Goal: Task Accomplishment & Management: Manage account settings

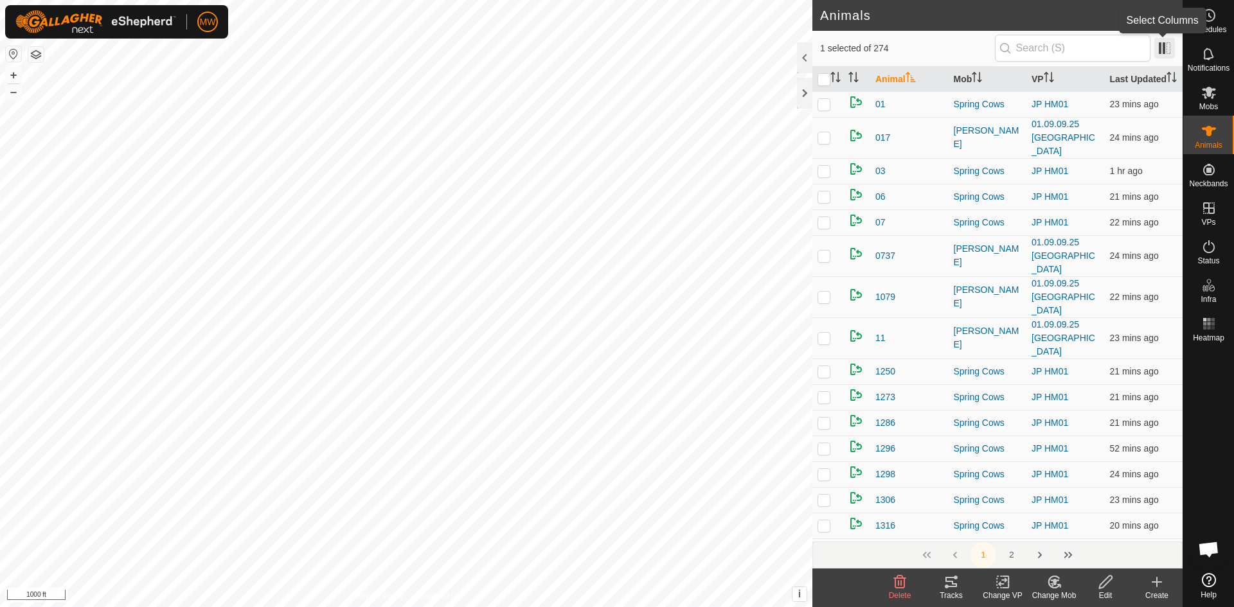
click at [1168, 44] on span at bounding box center [1164, 48] width 21 height 21
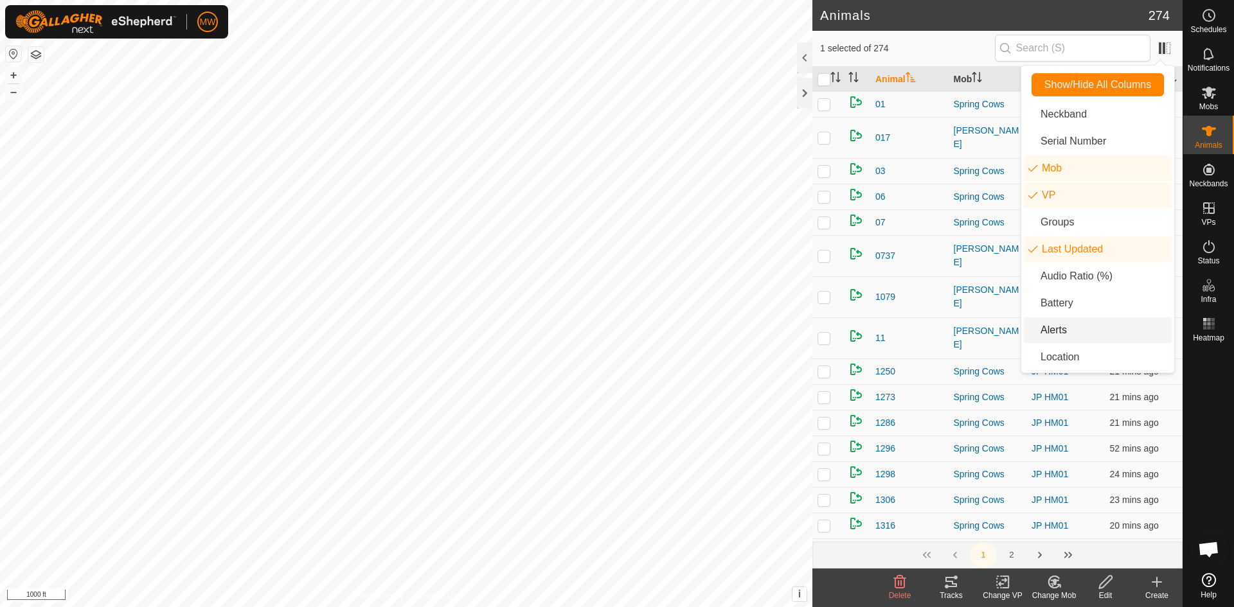
click at [1041, 332] on li "Alerts" at bounding box center [1098, 330] width 148 height 26
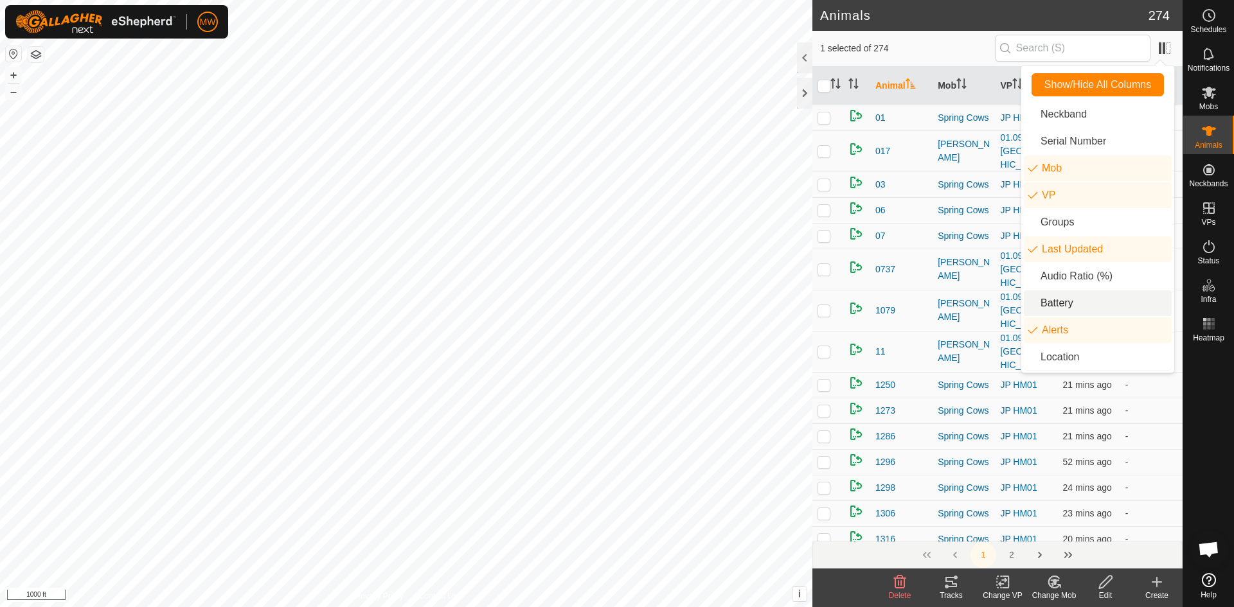
click at [945, 40] on div "1 selected of 274" at bounding box center [997, 48] width 355 height 27
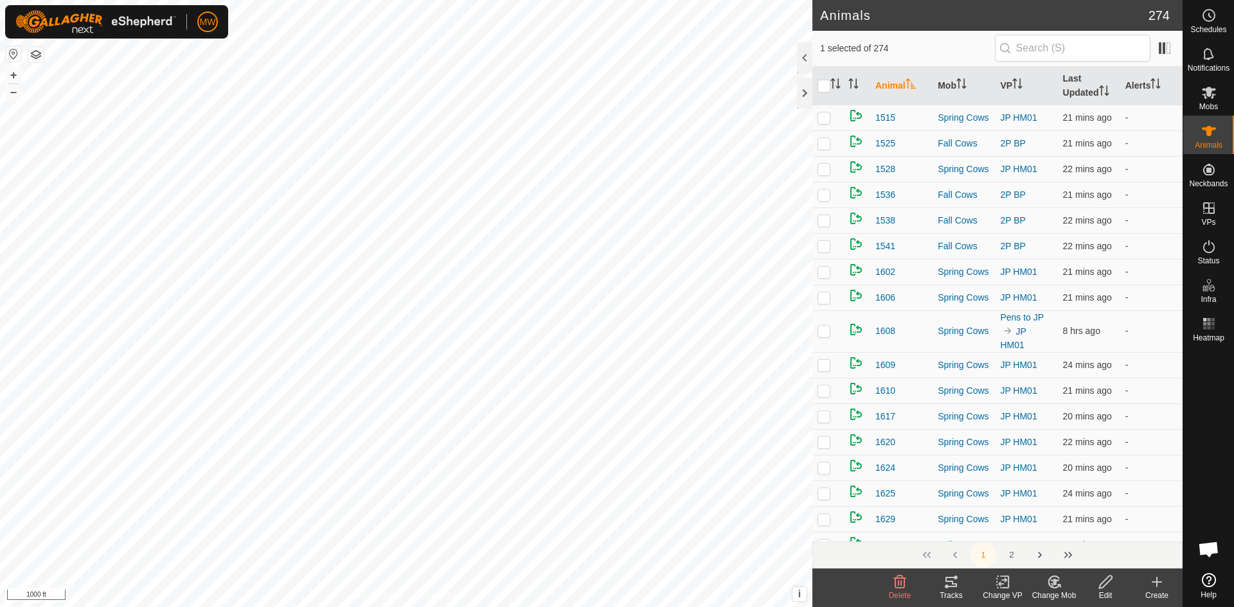
scroll to position [835, 0]
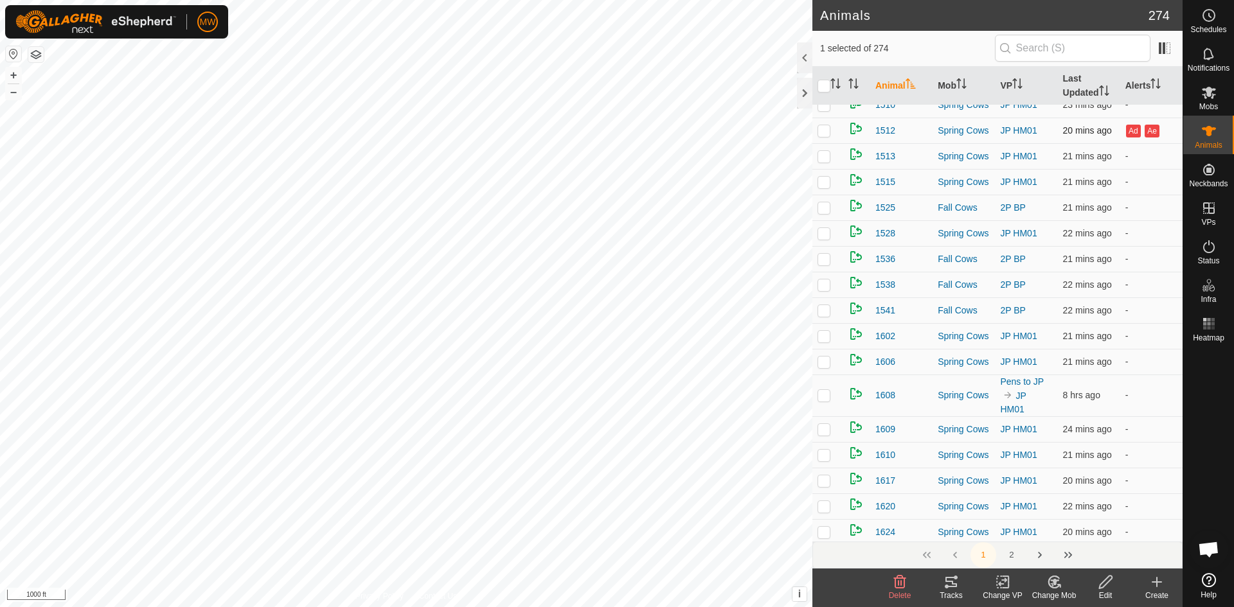
click at [822, 136] on p-checkbox at bounding box center [823, 130] width 13 height 10
checkbox input "false"
click at [821, 136] on p-checkbox at bounding box center [823, 130] width 13 height 10
click at [823, 136] on p-checkbox at bounding box center [823, 130] width 13 height 10
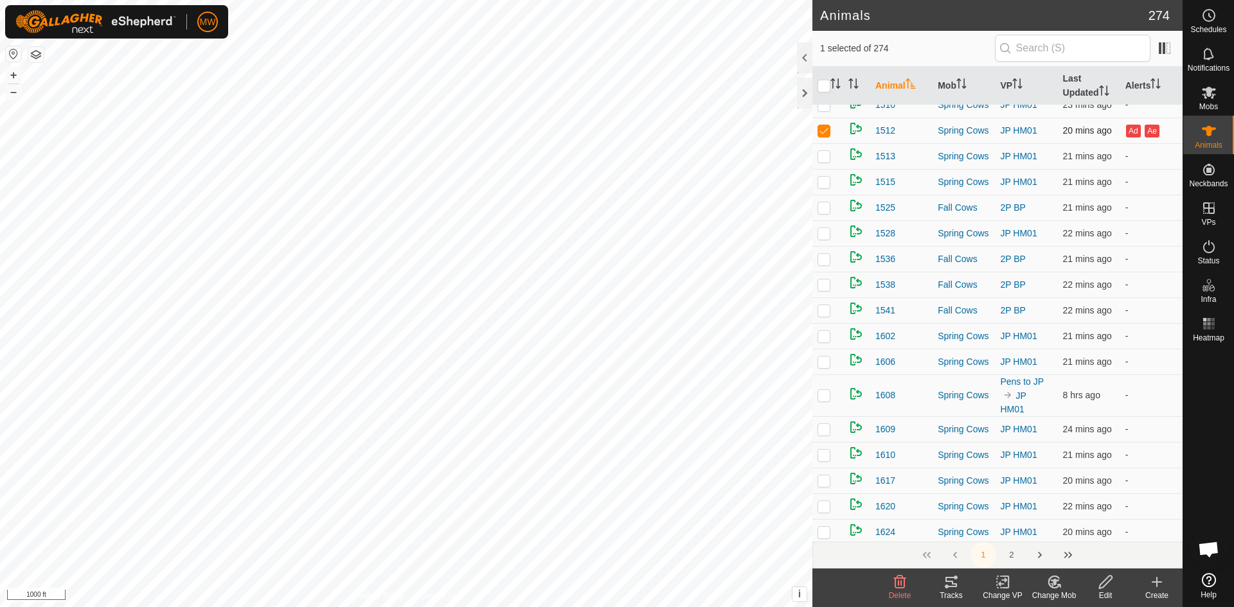
checkbox input "false"
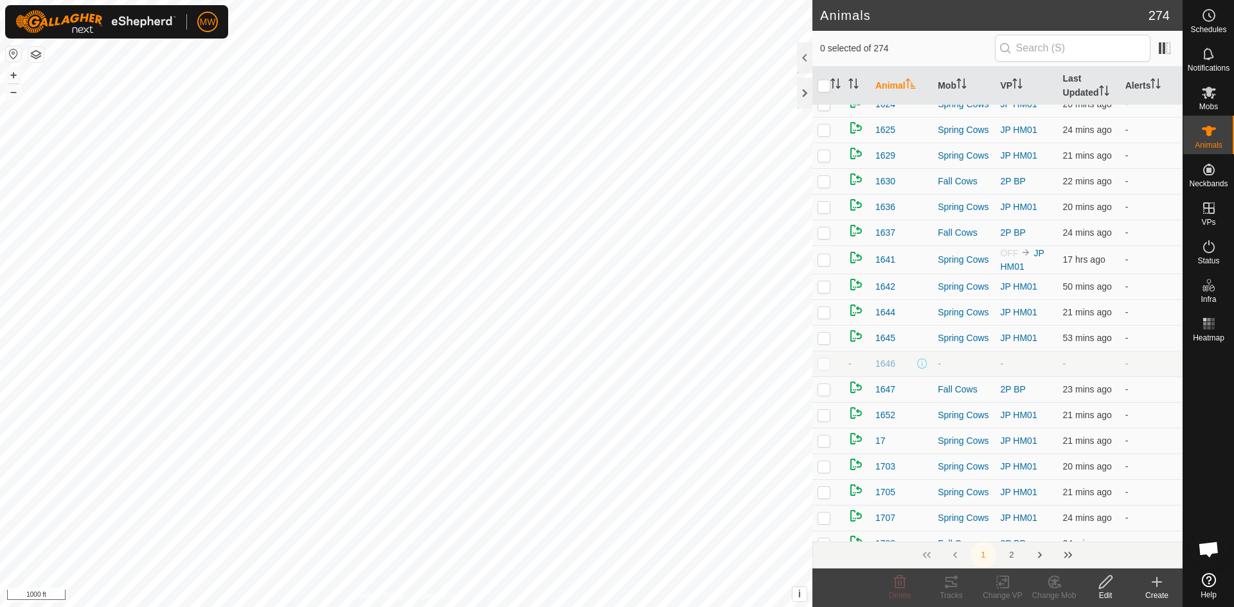
scroll to position [1285, 0]
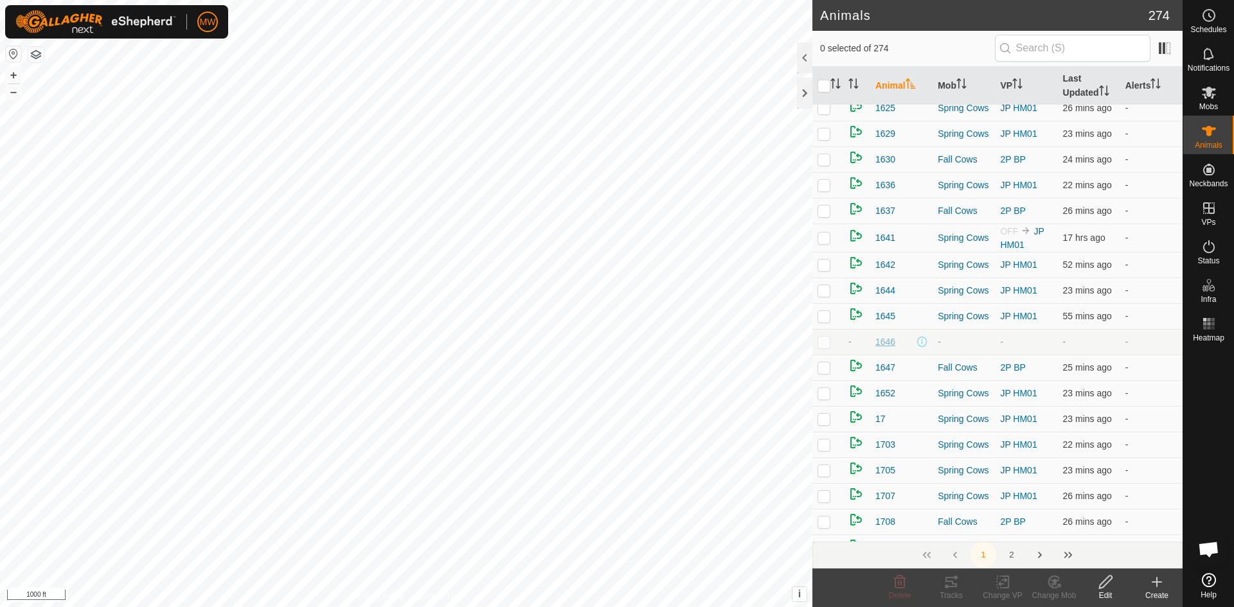
click at [886, 349] on span "1646" at bounding box center [885, 341] width 20 height 13
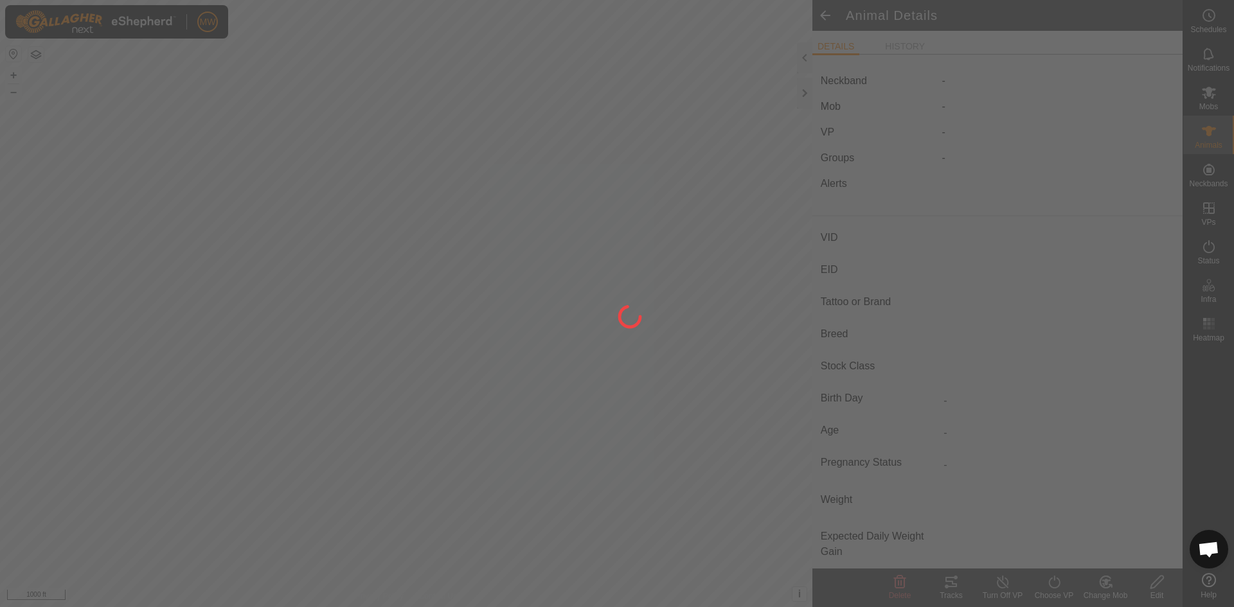
type input "1646"
type input "-"
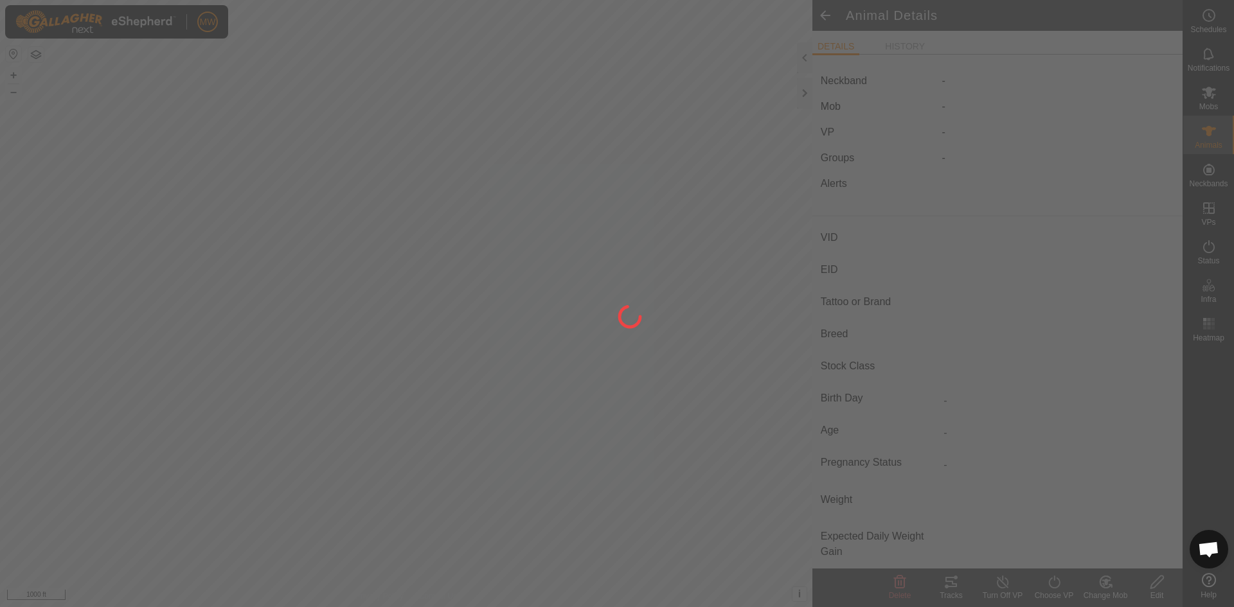
type input "0 kg"
type input "-"
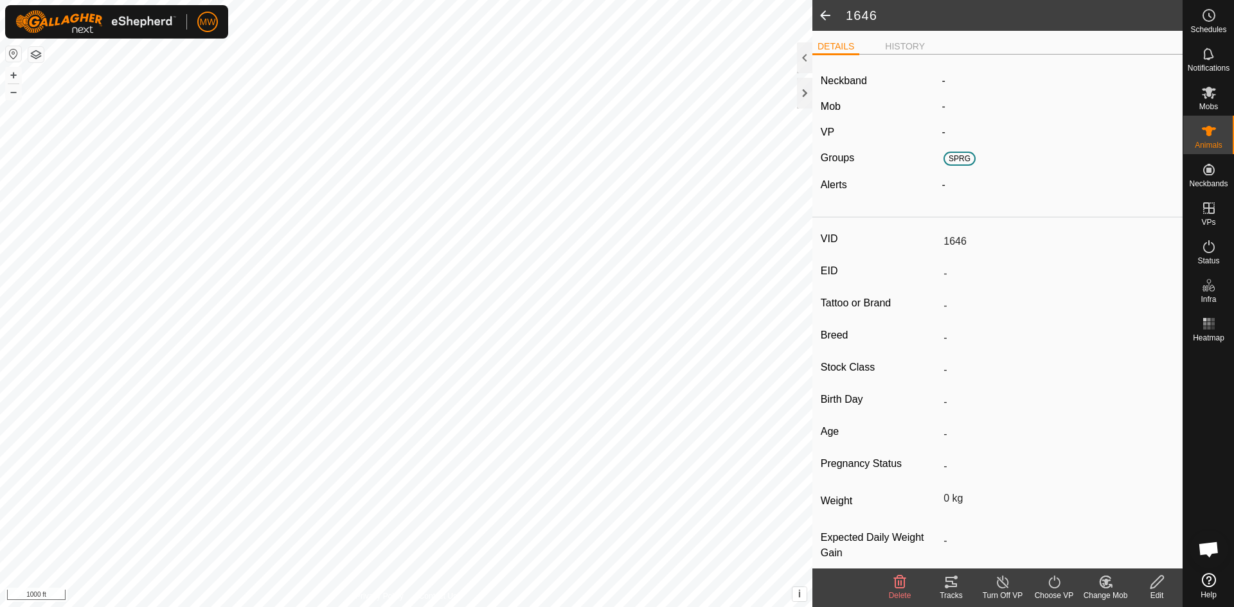
click at [900, 584] on icon at bounding box center [900, 582] width 12 height 13
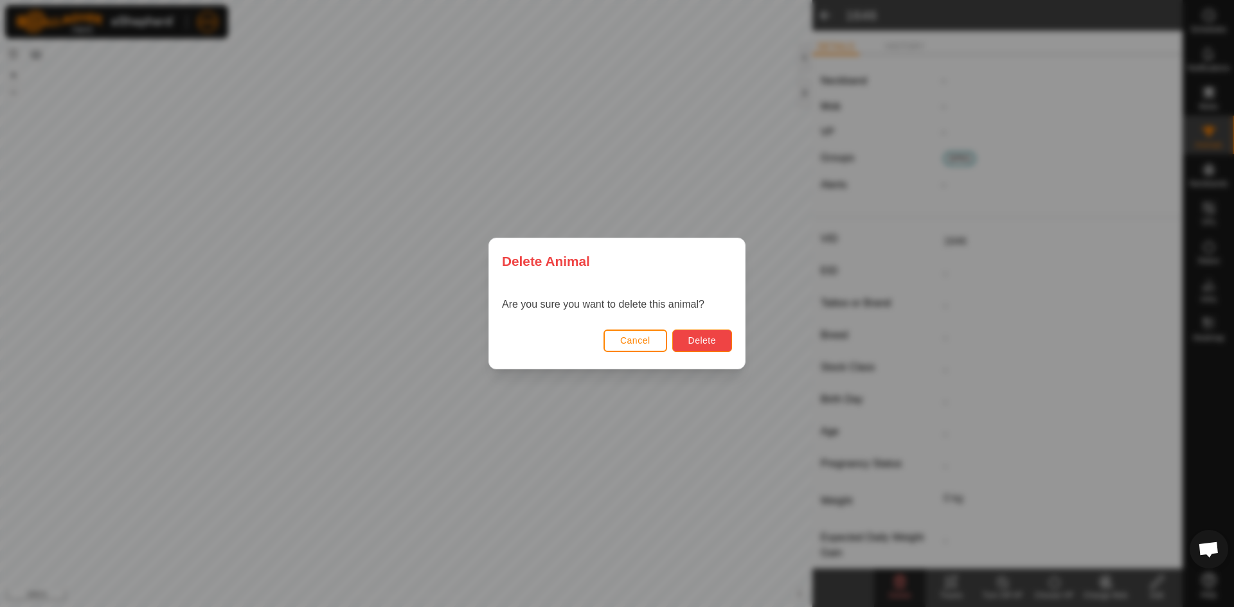
click at [704, 344] on span "Delete" at bounding box center [702, 340] width 28 height 10
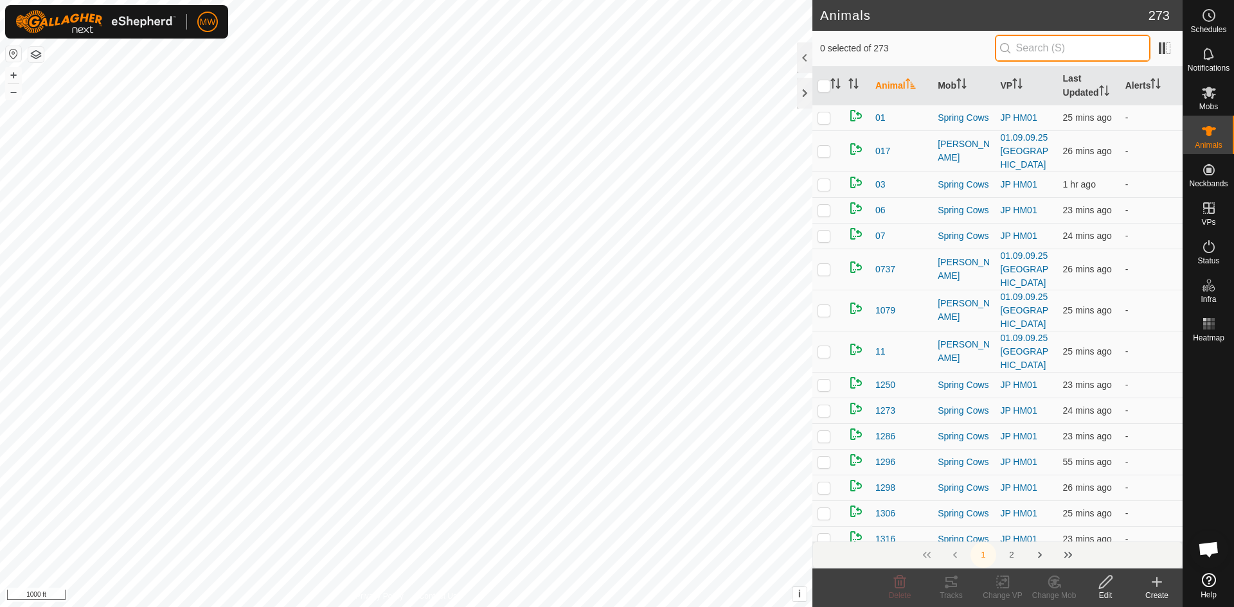
click at [1027, 44] on input "text" at bounding box center [1073, 48] width 156 height 27
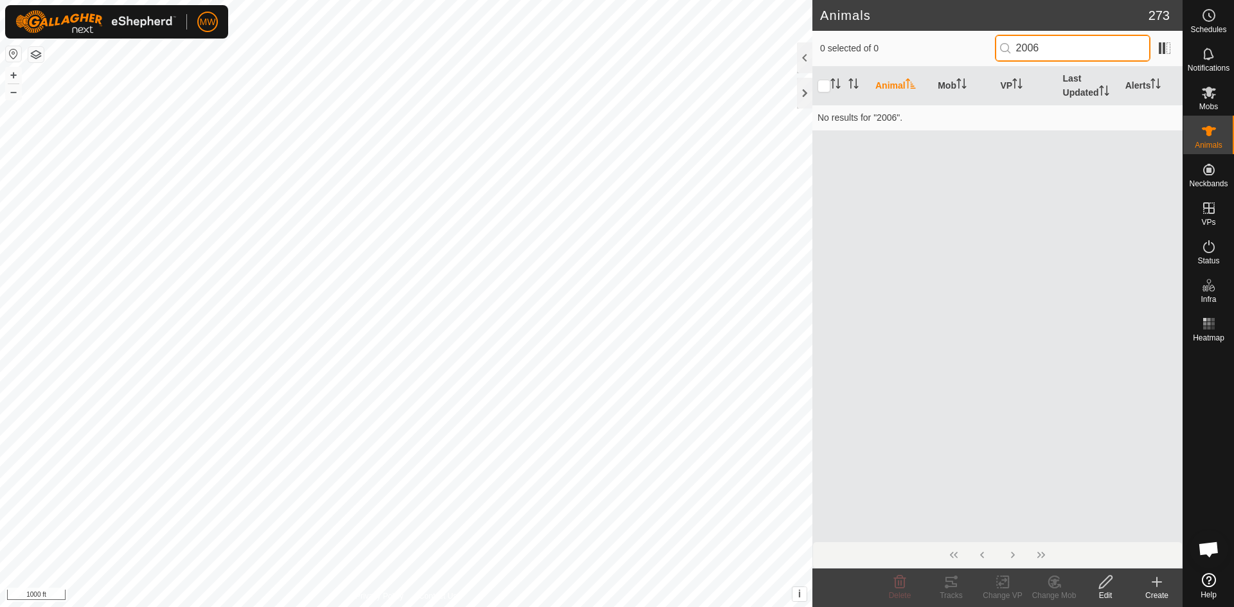
type input "2006"
click at [880, 165] on div "Animal Mob VP Last Updated Alerts No results for "2006"." at bounding box center [997, 304] width 370 height 475
click at [801, 56] on div at bounding box center [804, 57] width 15 height 31
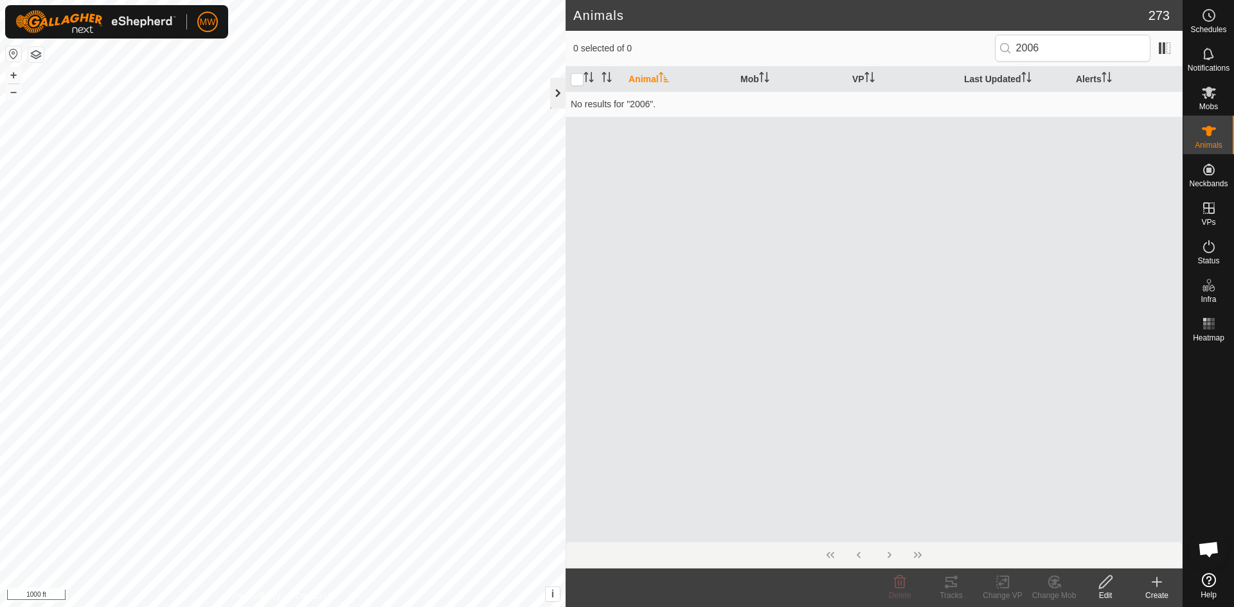
click at [558, 97] on div at bounding box center [557, 93] width 15 height 31
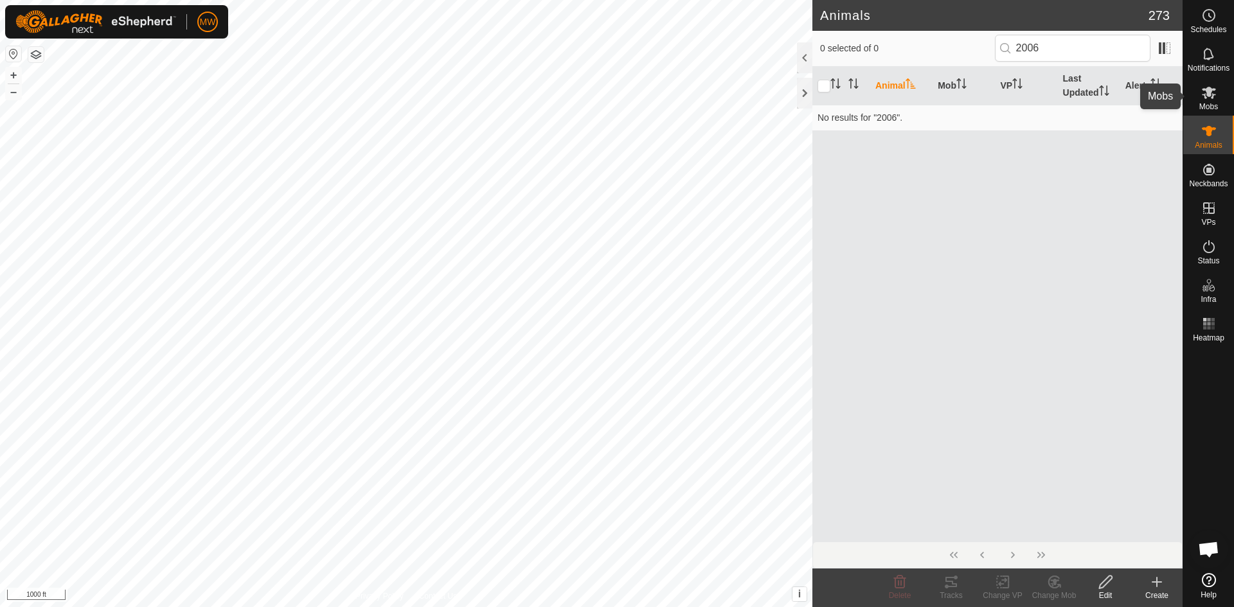
click at [1207, 98] on icon at bounding box center [1208, 92] width 15 height 15
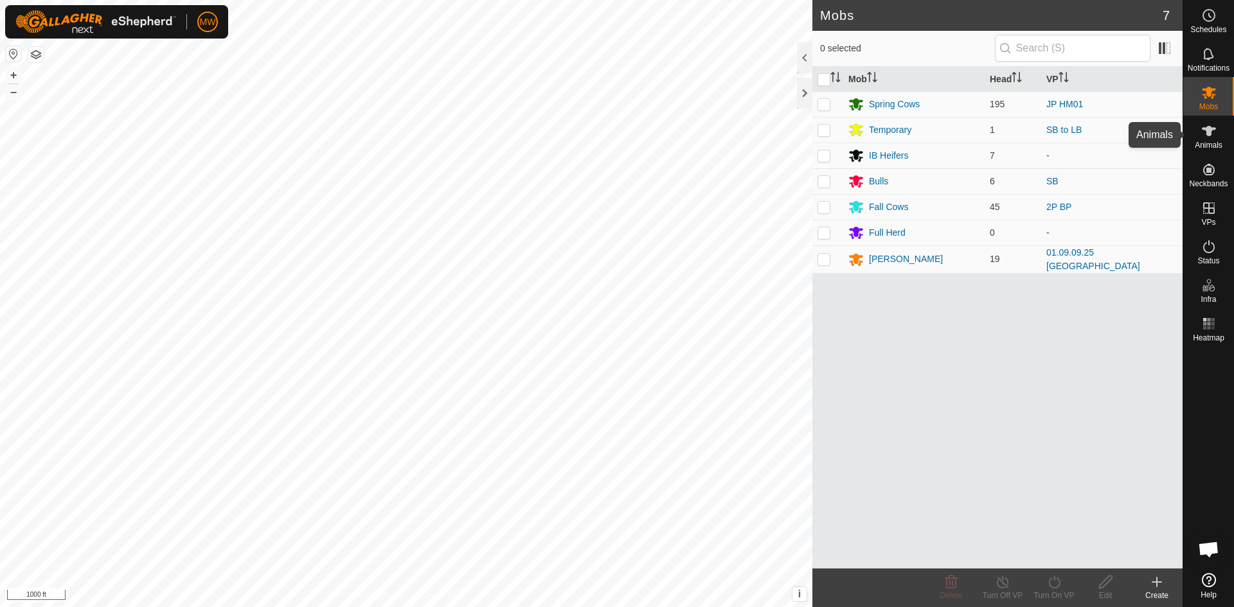
click at [1205, 131] on icon at bounding box center [1208, 130] width 15 height 15
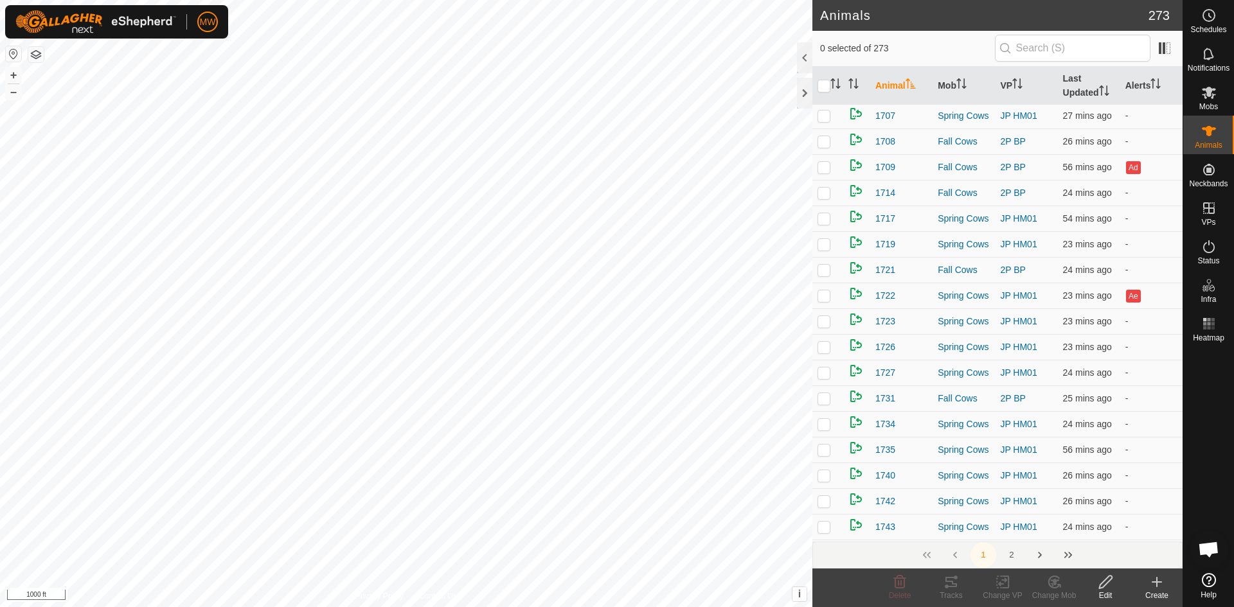
scroll to position [1671, 0]
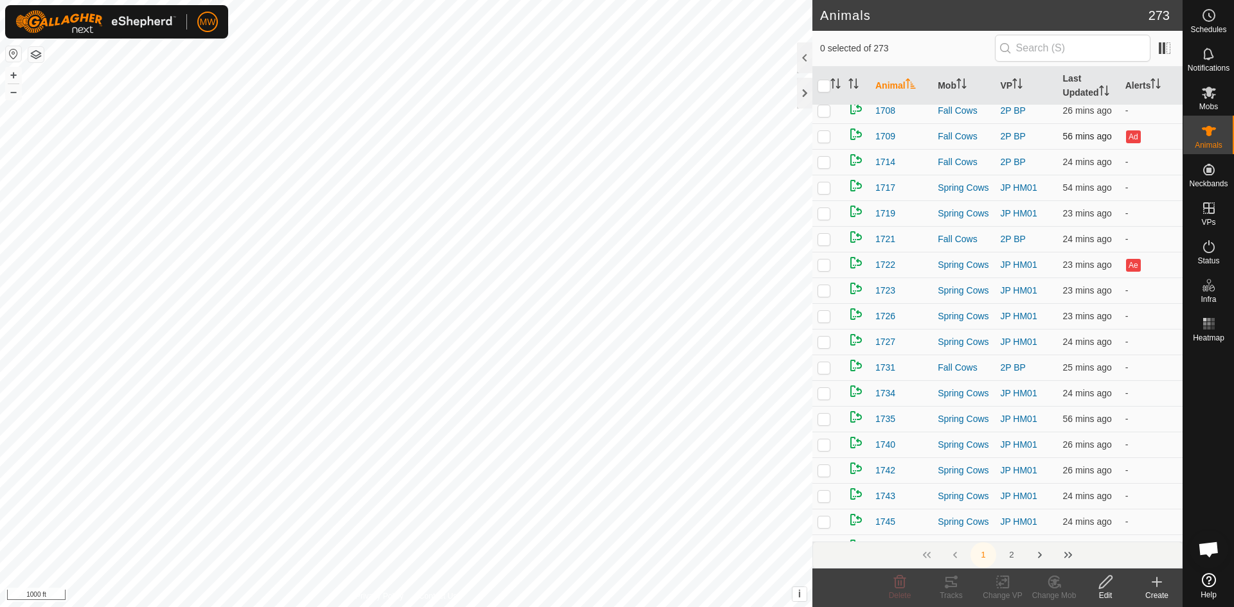
click at [826, 141] on p-checkbox at bounding box center [823, 136] width 13 height 10
checkbox input "false"
click at [819, 141] on p-checkbox at bounding box center [823, 136] width 13 height 10
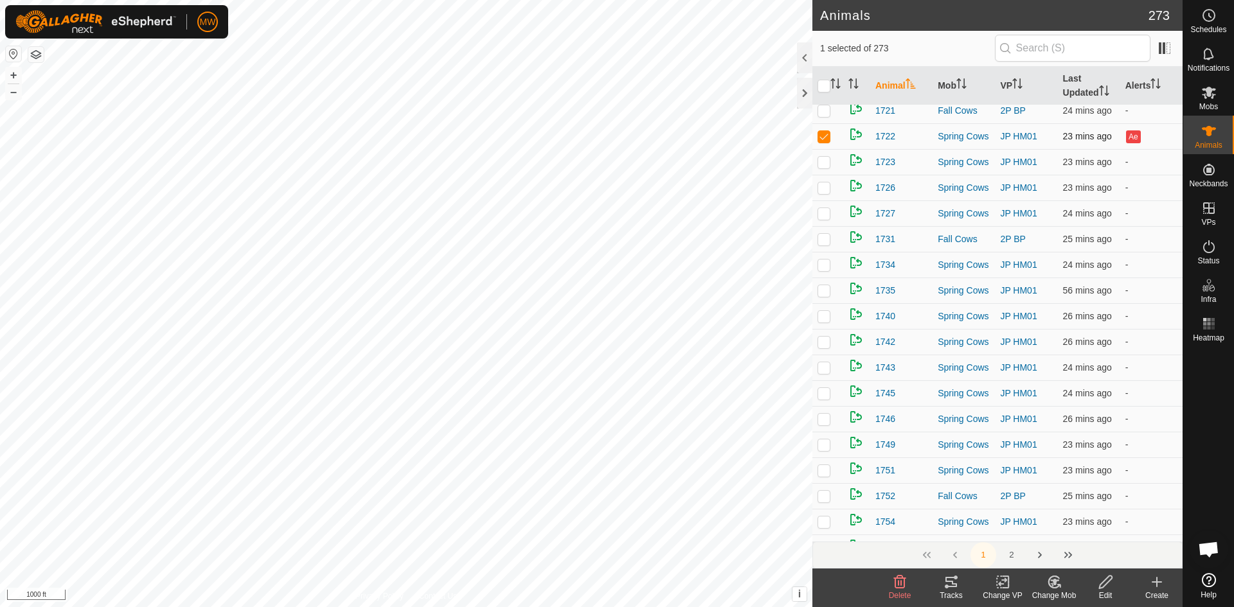
click at [819, 141] on p-checkbox at bounding box center [823, 136] width 13 height 10
click at [822, 141] on p-checkbox at bounding box center [823, 136] width 13 height 10
checkbox input "false"
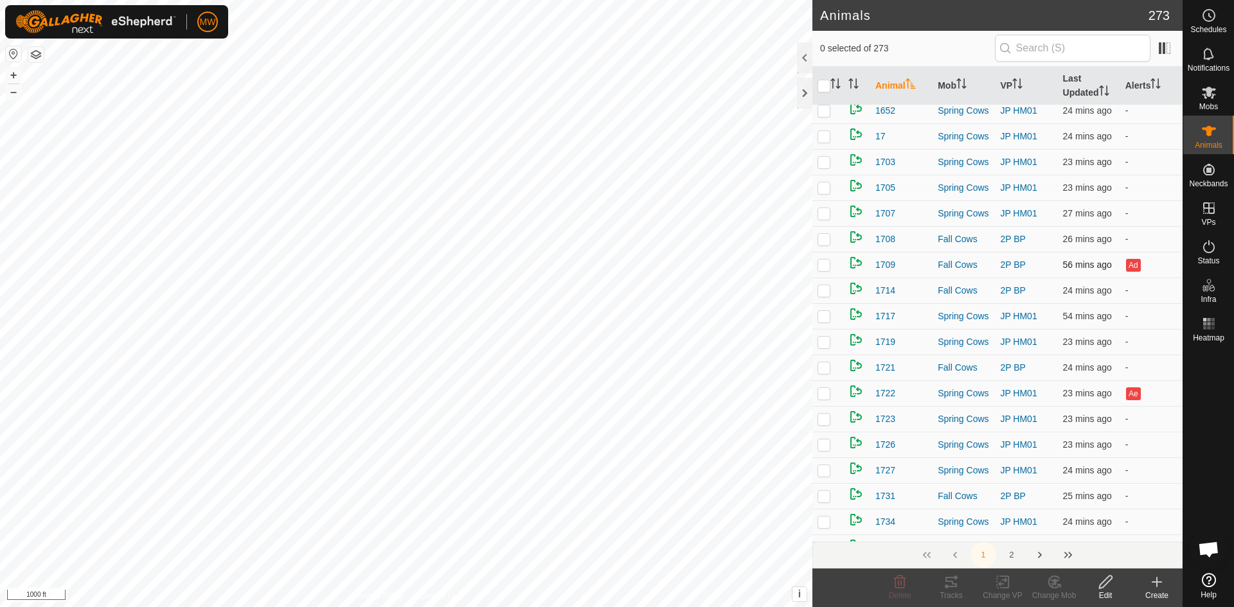
click at [825, 270] on p-checkbox at bounding box center [823, 265] width 13 height 10
click at [956, 589] on icon at bounding box center [950, 581] width 15 height 15
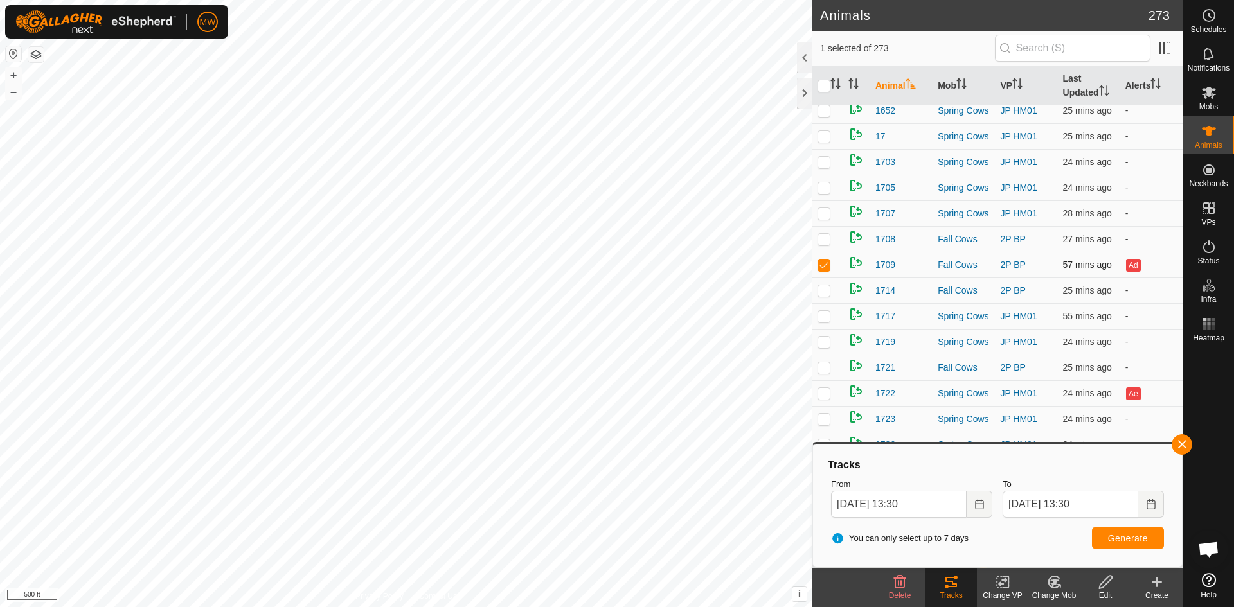
click at [827, 270] on p-checkbox at bounding box center [823, 265] width 13 height 10
checkbox input "false"
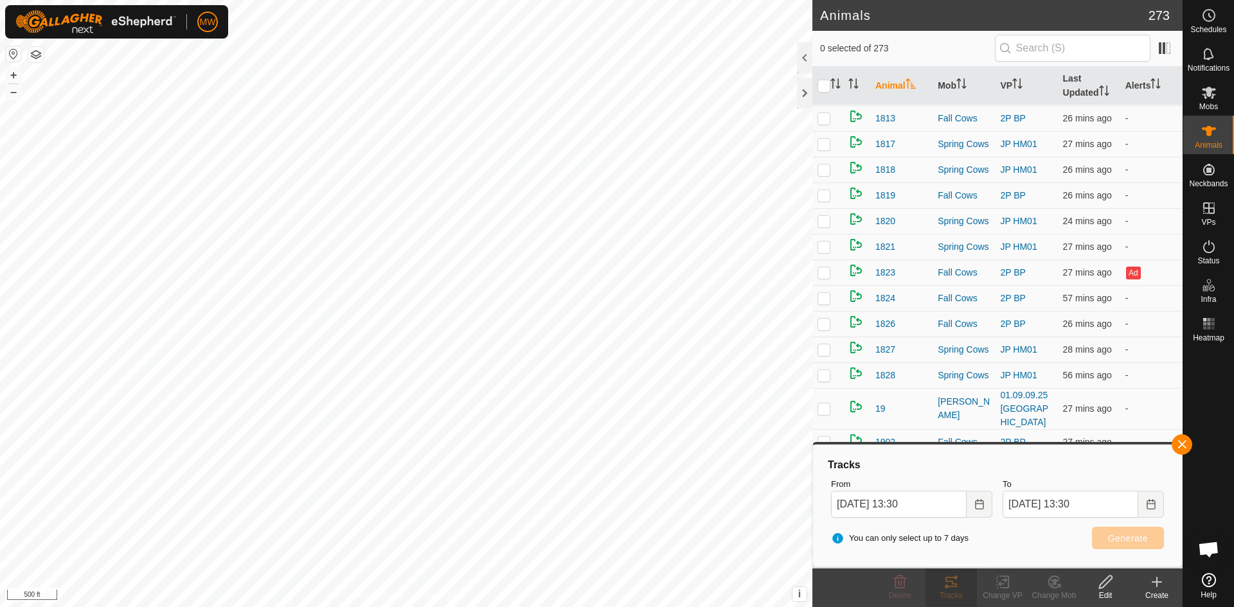
scroll to position [2635, 0]
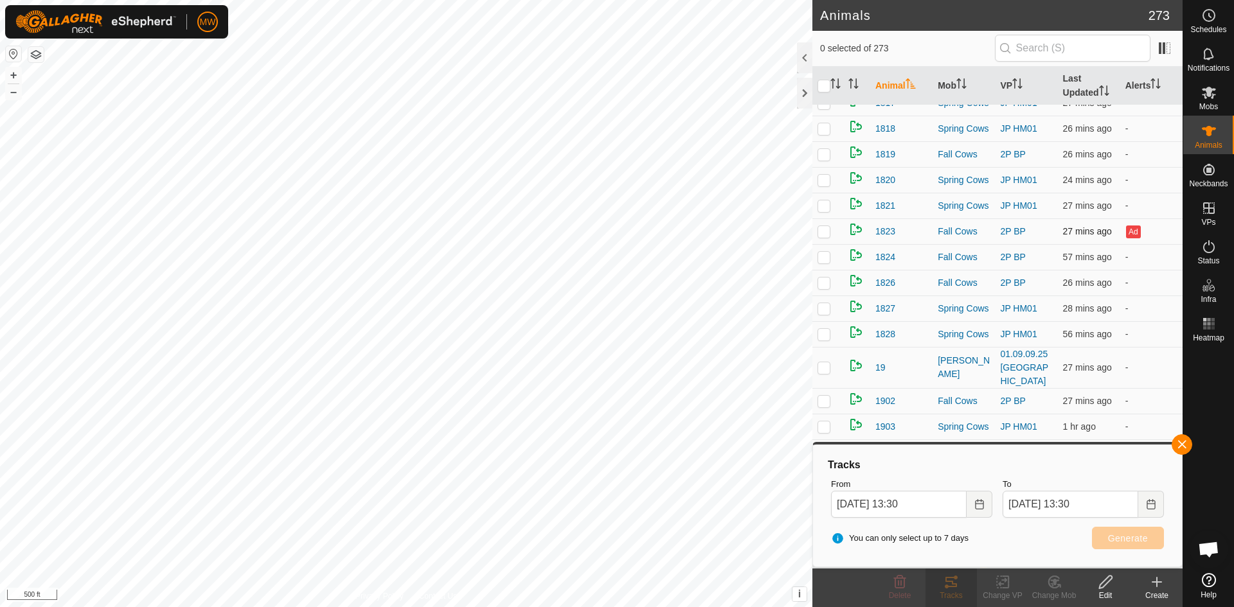
click at [828, 236] on p-checkbox at bounding box center [823, 231] width 13 height 10
click at [826, 236] on p-checkbox at bounding box center [823, 231] width 13 height 10
checkbox input "false"
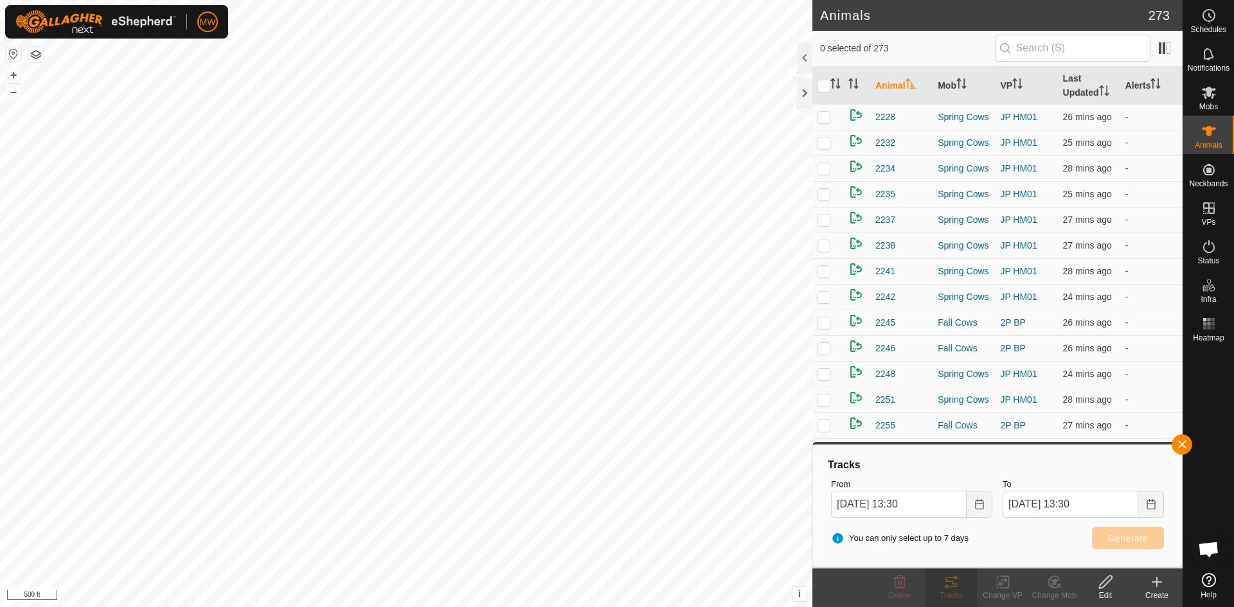
scroll to position [5155, 0]
checkbox input "true"
click at [943, 586] on tracks-svg-icon at bounding box center [950, 581] width 51 height 15
click at [1148, 530] on button "Generate" at bounding box center [1128, 538] width 72 height 22
click at [1187, 445] on button "button" at bounding box center [1181, 444] width 21 height 21
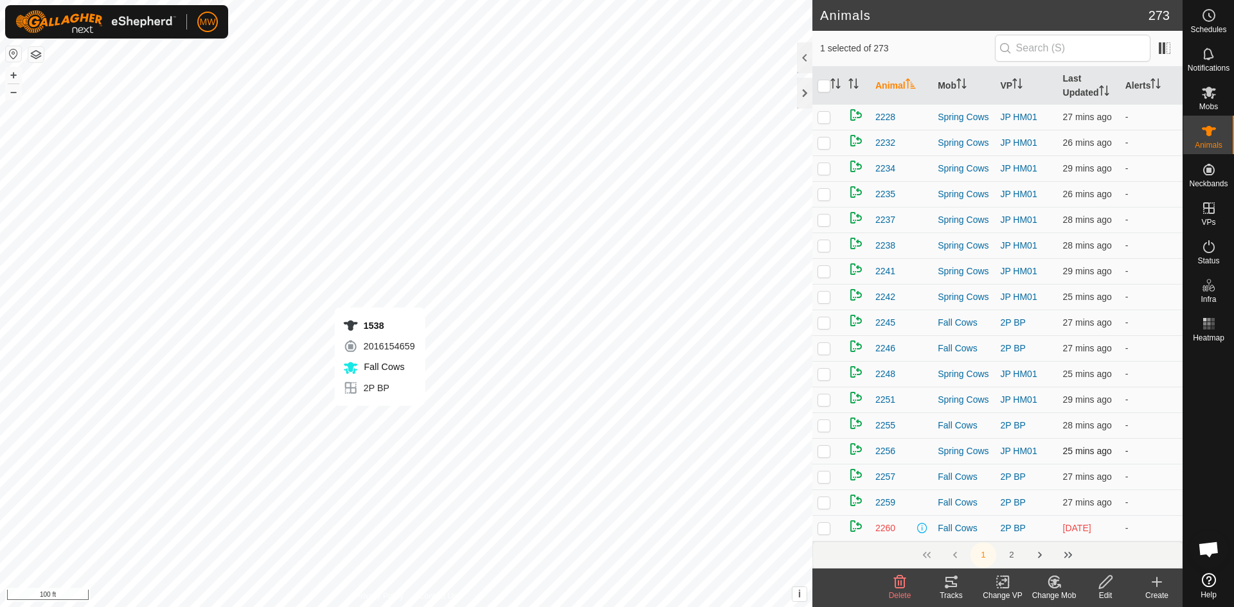
checkbox input "true"
checkbox input "false"
click at [887, 528] on span "2260" at bounding box center [885, 528] width 20 height 13
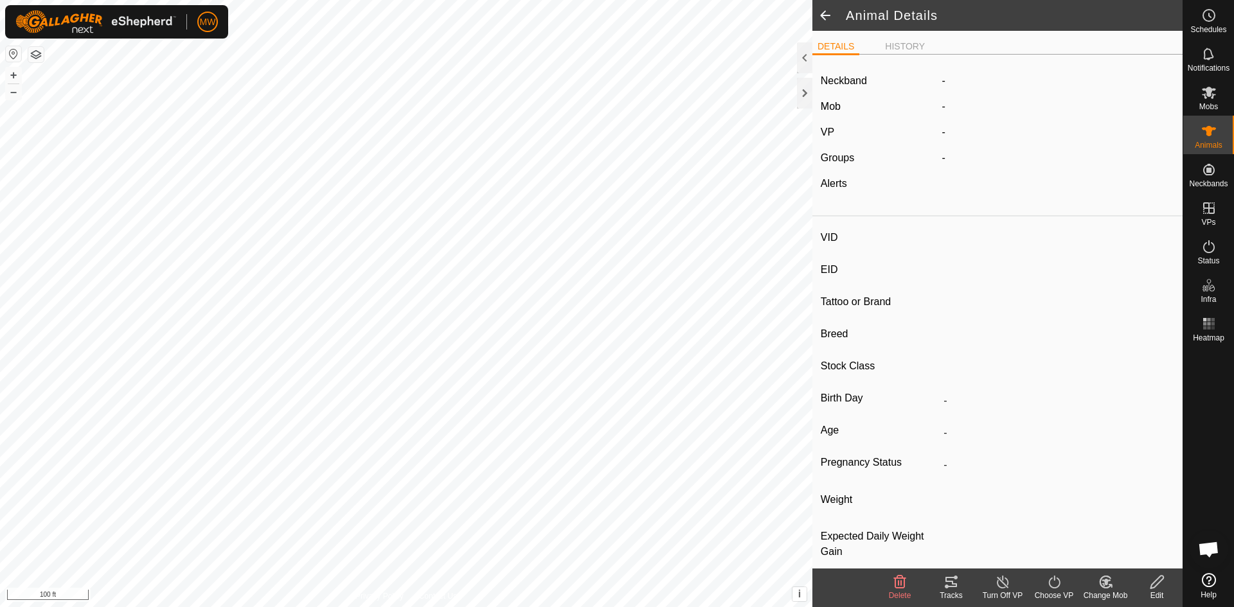
type input "2260"
type input "840003224268504"
type input "-"
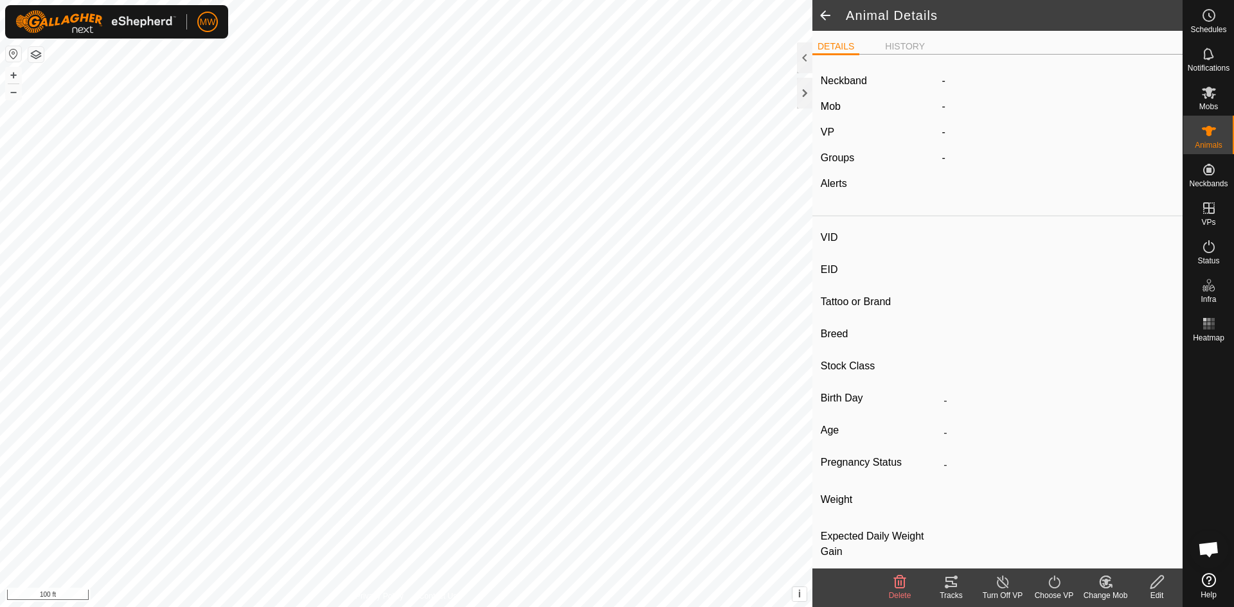
type input "-"
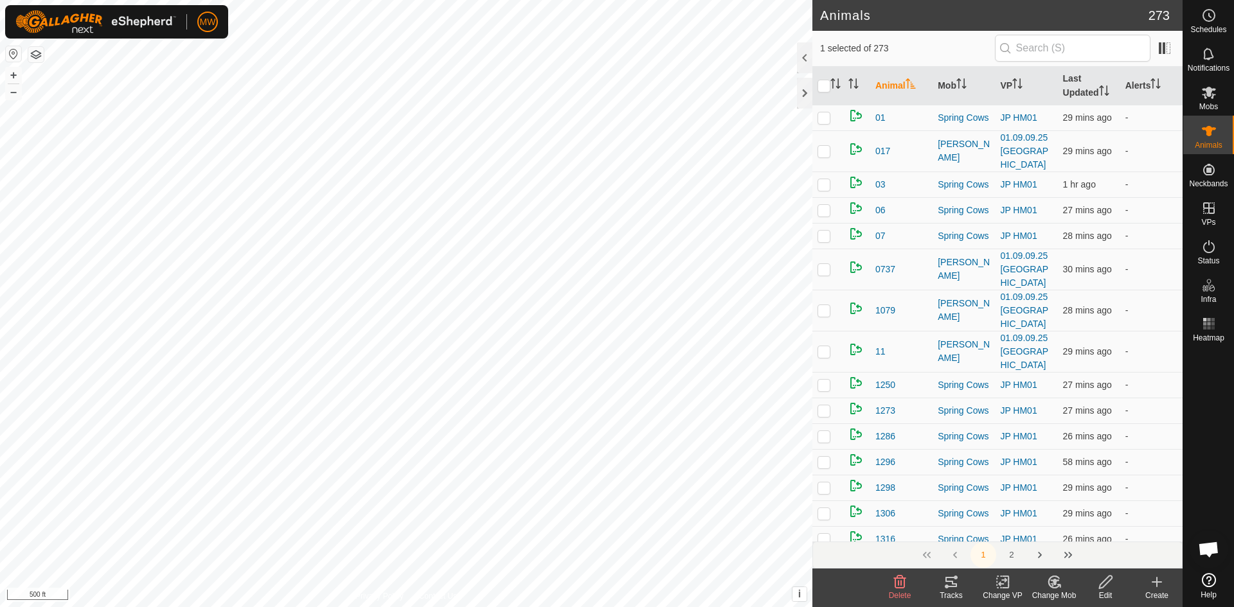
click at [999, 585] on icon at bounding box center [1002, 582] width 9 height 8
click at [1033, 522] on link "Choose VP..." at bounding box center [1040, 527] width 127 height 26
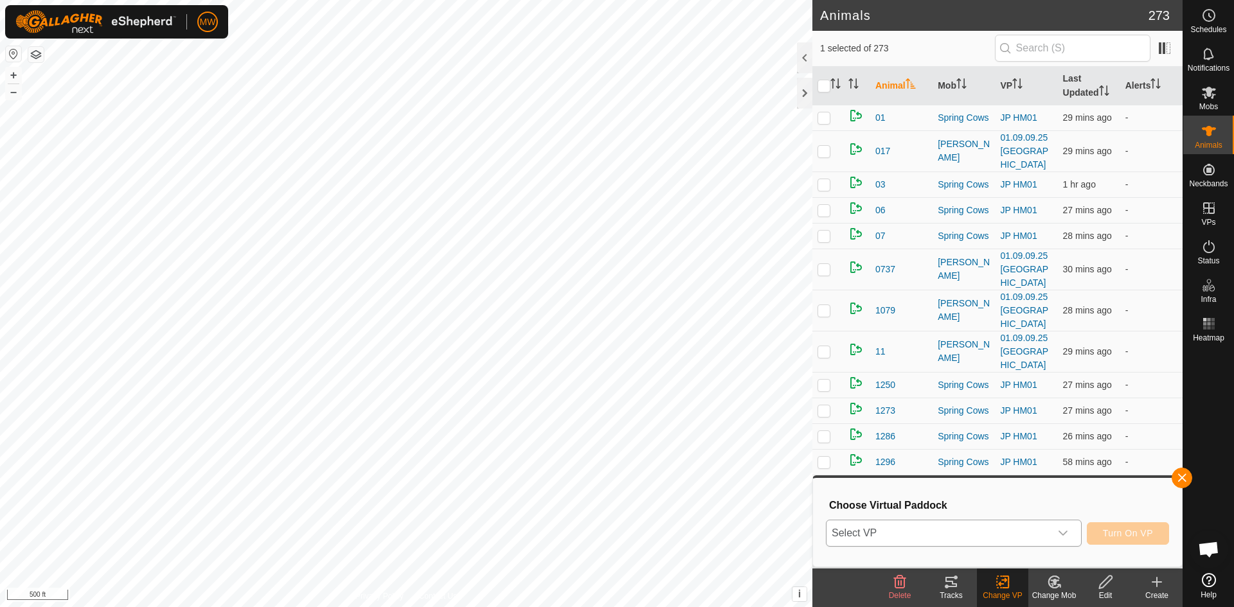
click at [1064, 531] on icon "dropdown trigger" at bounding box center [1063, 533] width 10 height 10
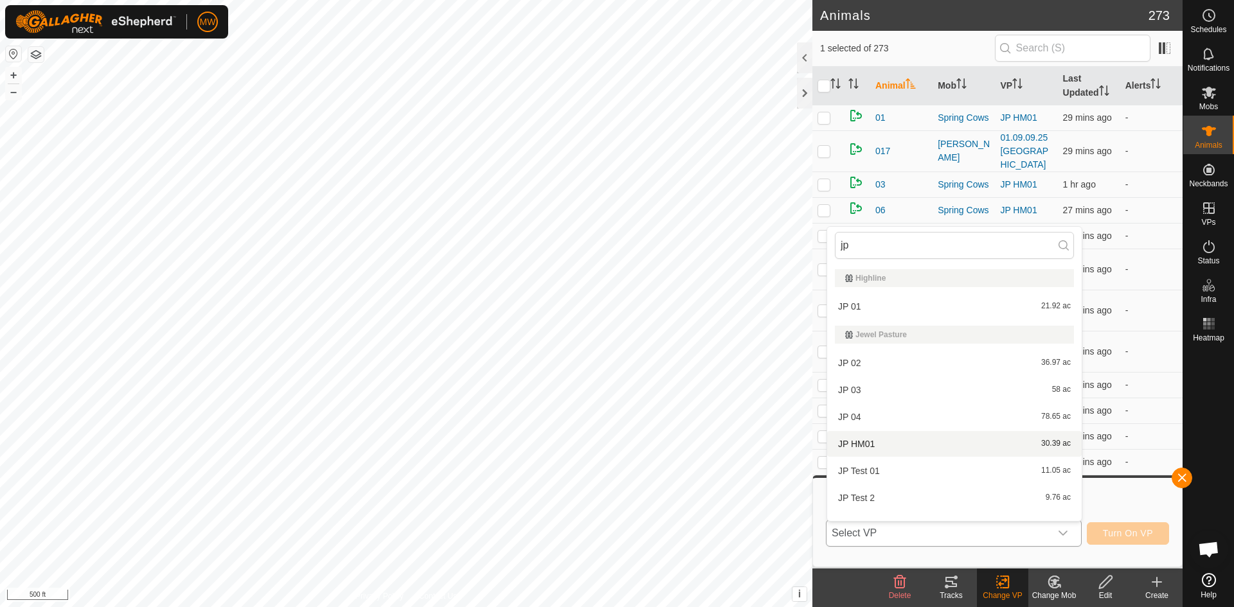
type input "jp"
click at [871, 441] on li "JP HM01 30.39 ac" at bounding box center [954, 444] width 254 height 26
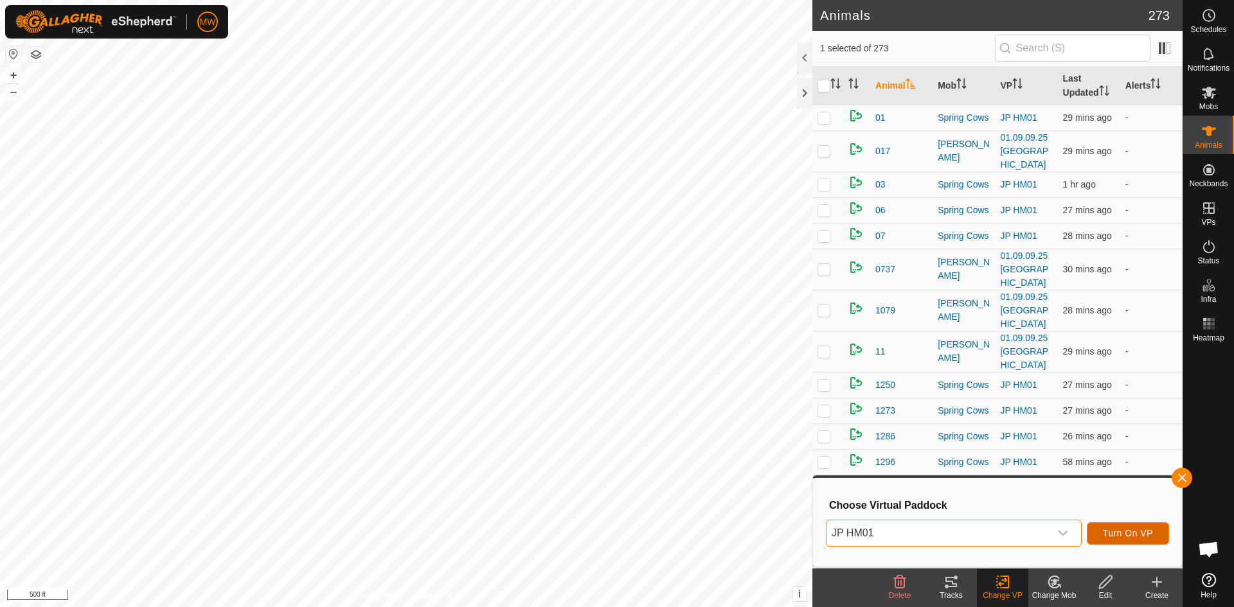
click at [1125, 530] on span "Turn On VP" at bounding box center [1128, 533] width 50 height 10
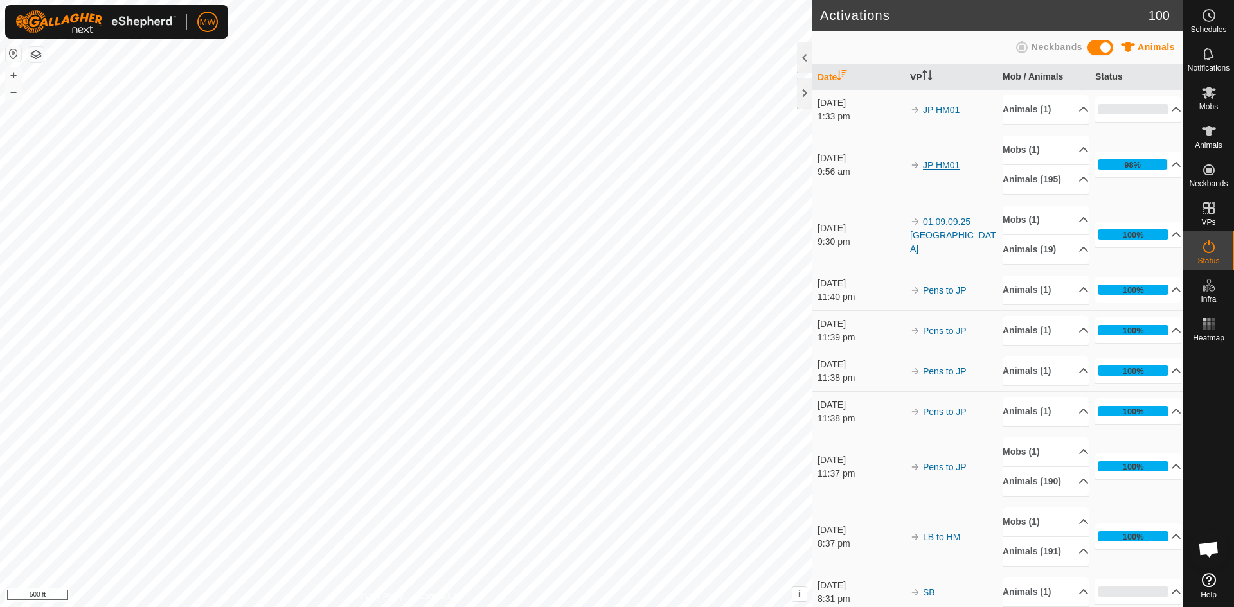
click at [948, 170] on link "JP HM01" at bounding box center [941, 165] width 37 height 10
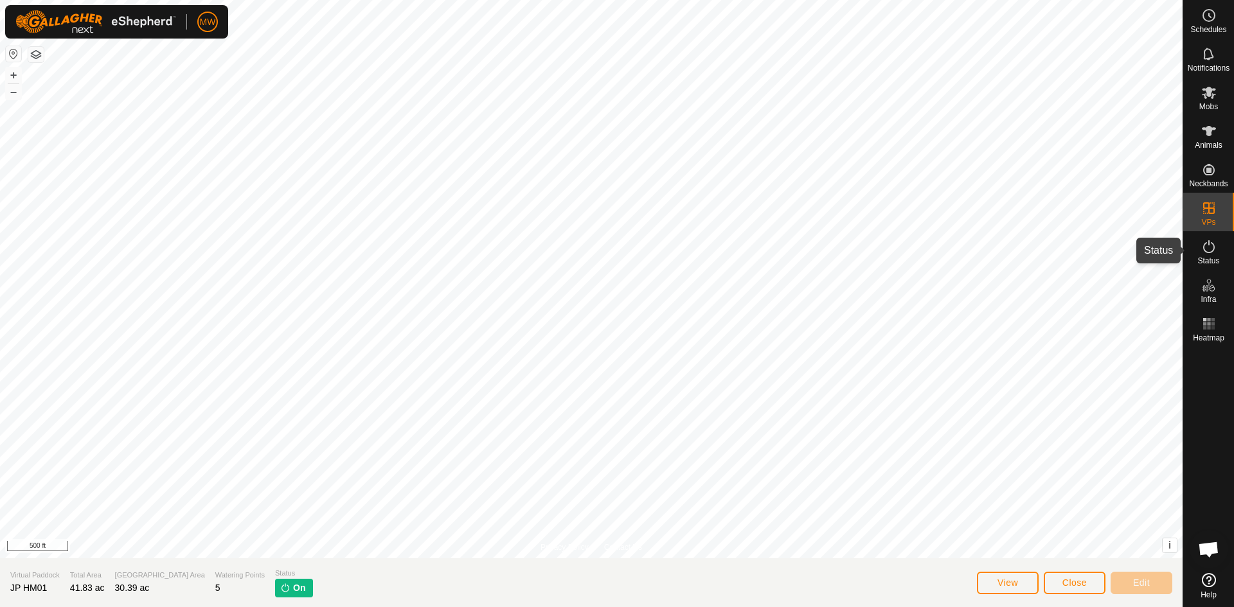
click at [1207, 247] on icon at bounding box center [1208, 246] width 15 height 15
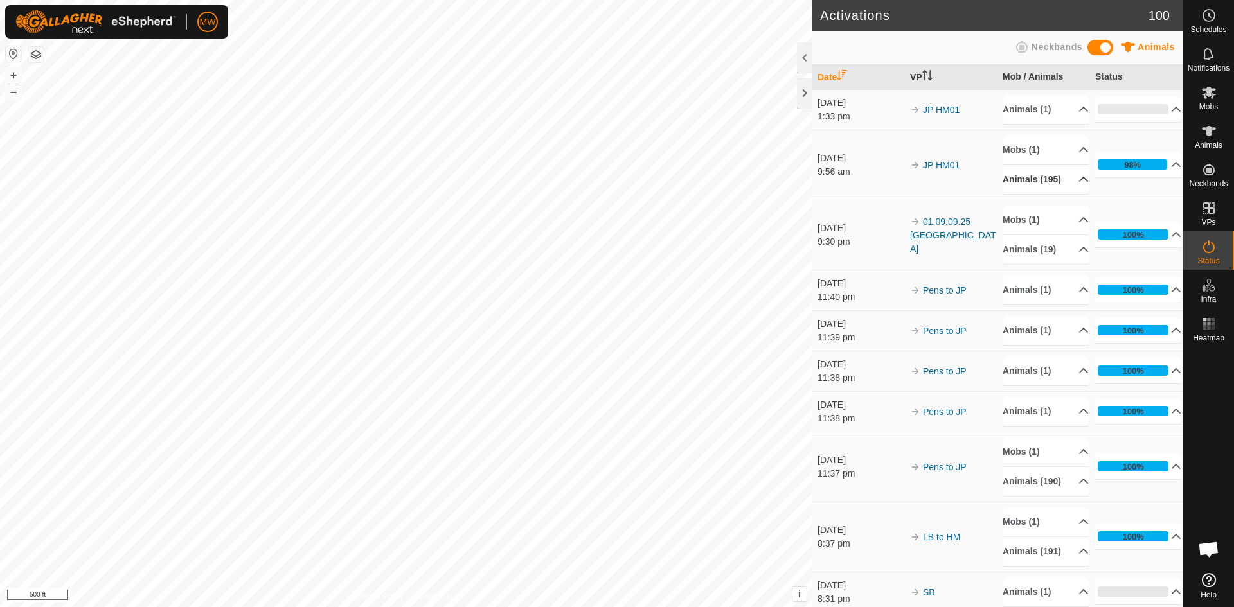
click at [1068, 181] on p-accordion-header "Animals (195)" at bounding box center [1045, 179] width 86 height 29
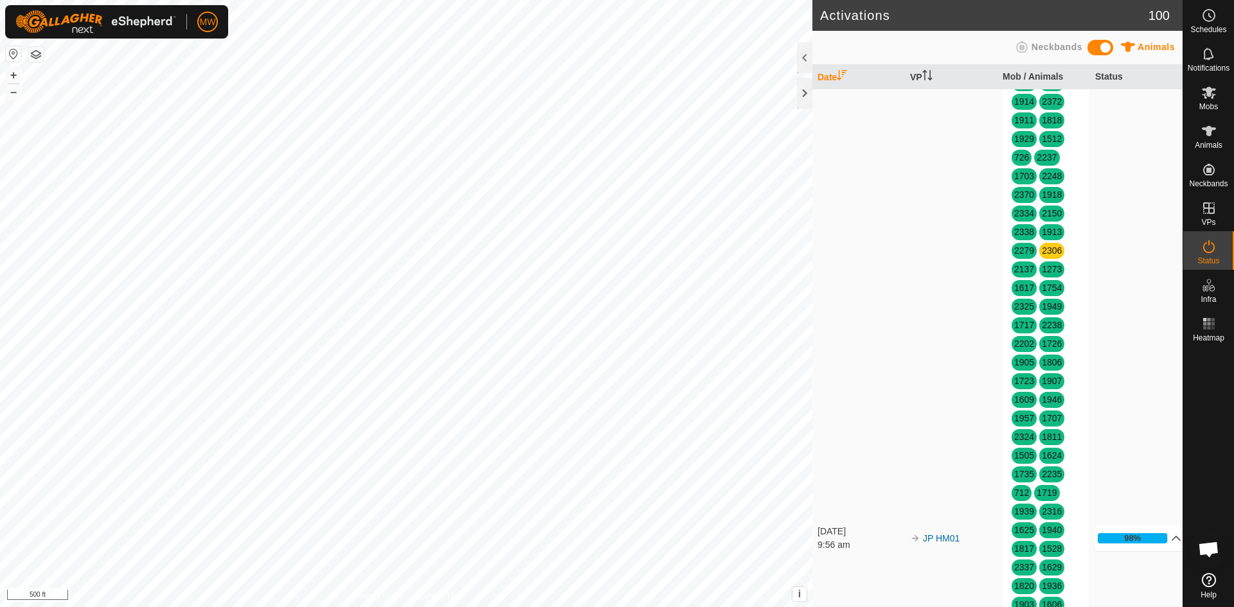
scroll to position [514, 0]
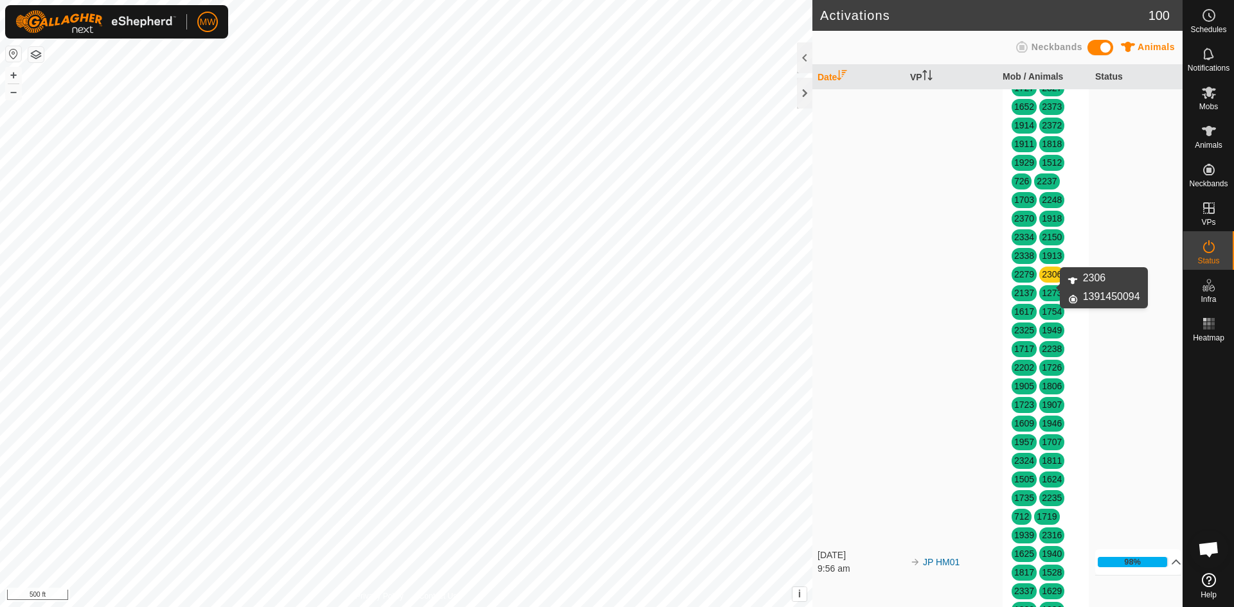
click at [1048, 280] on link "2306" at bounding box center [1052, 274] width 20 height 10
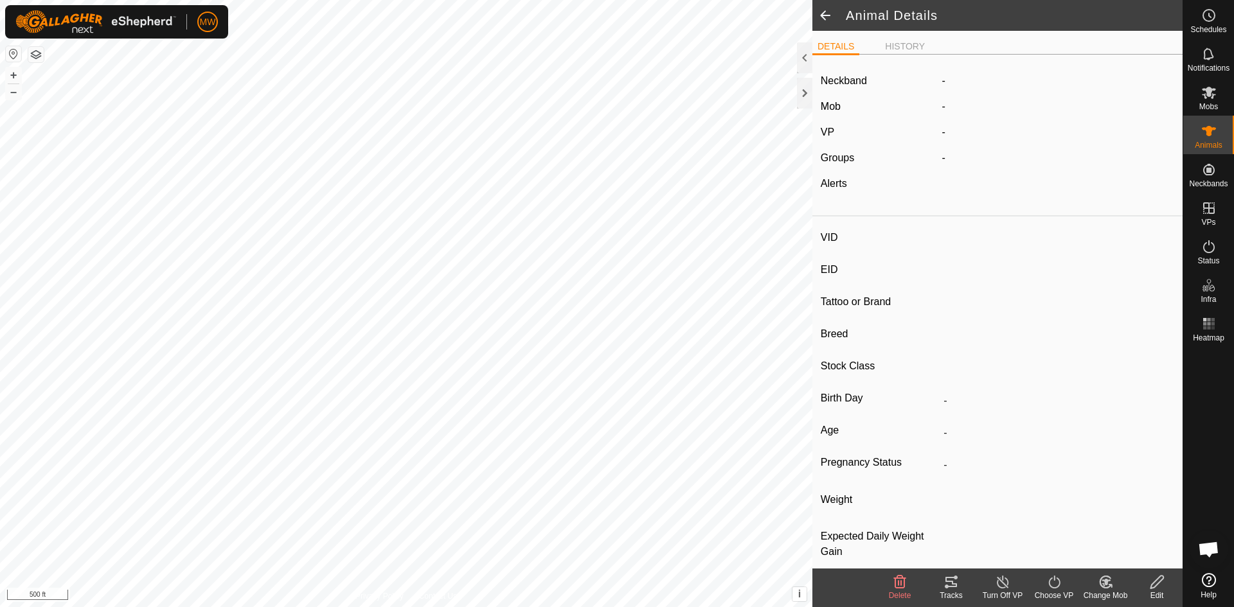
type input "2306"
type input "840003224268382"
type input "-"
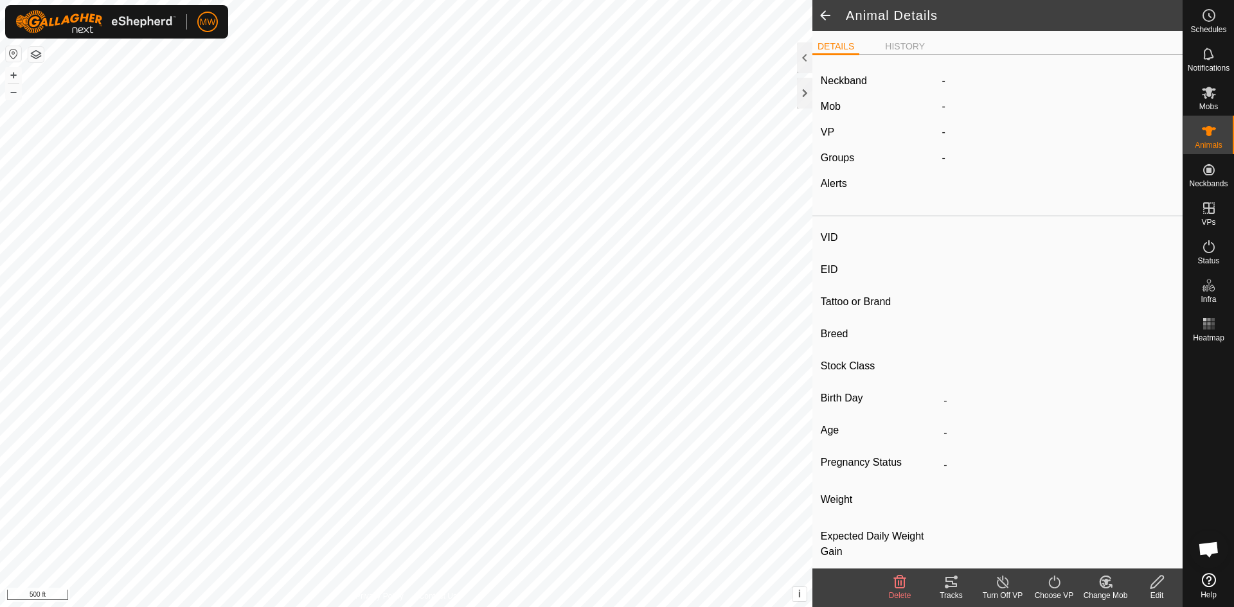
type input "-"
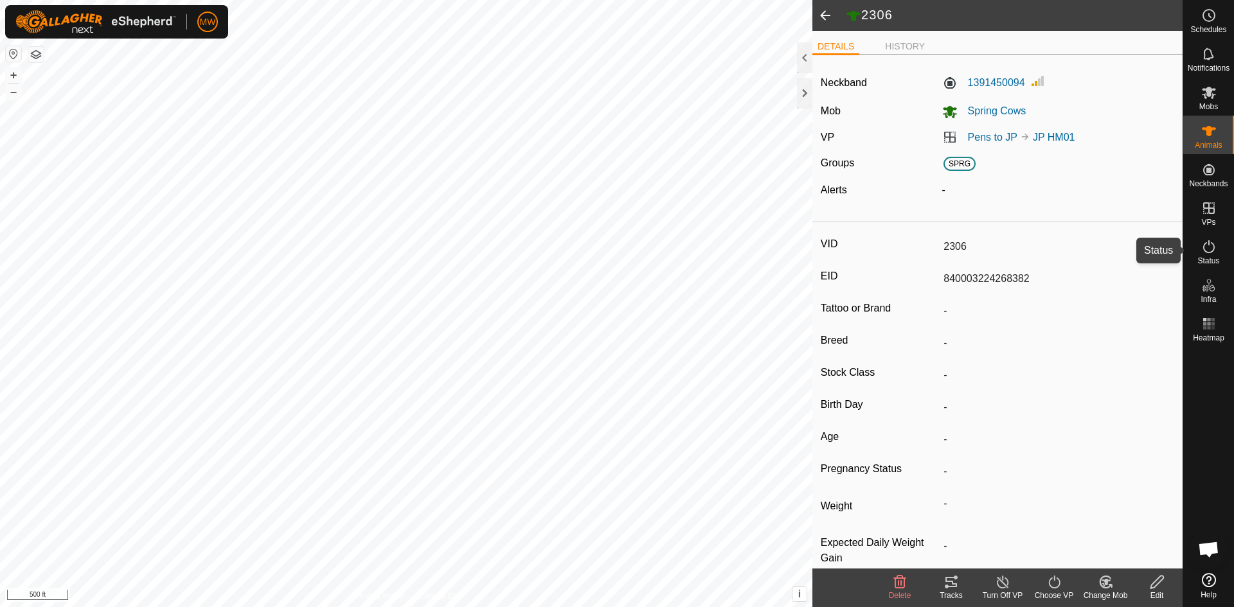
click at [1206, 249] on icon at bounding box center [1208, 246] width 15 height 15
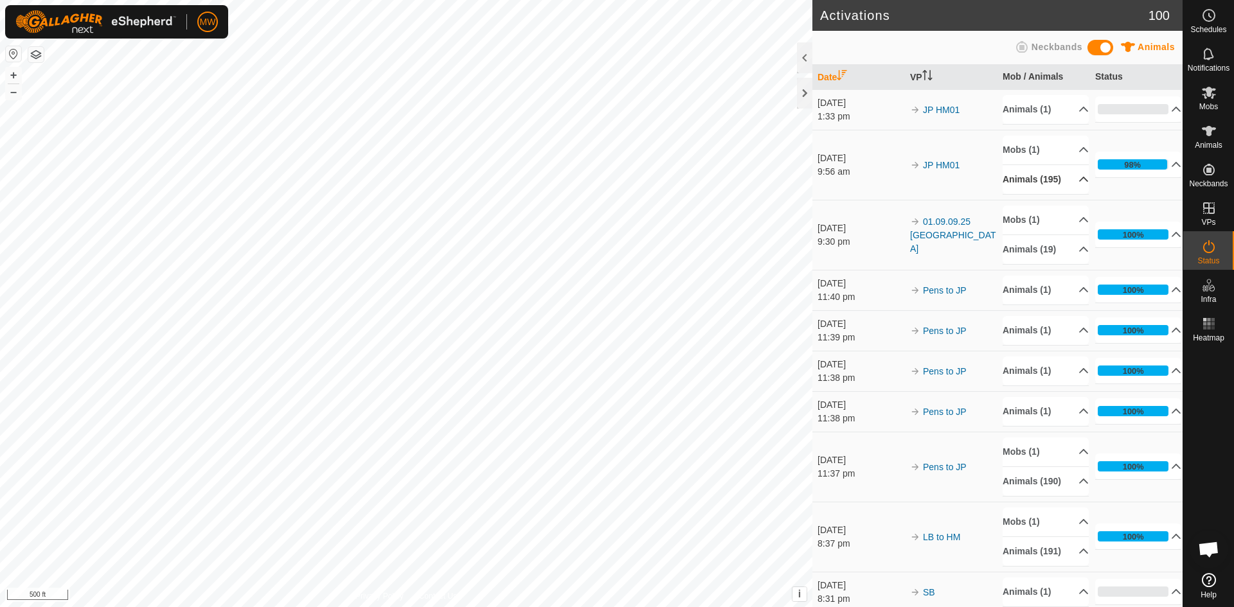
click at [1078, 184] on icon at bounding box center [1083, 179] width 10 height 10
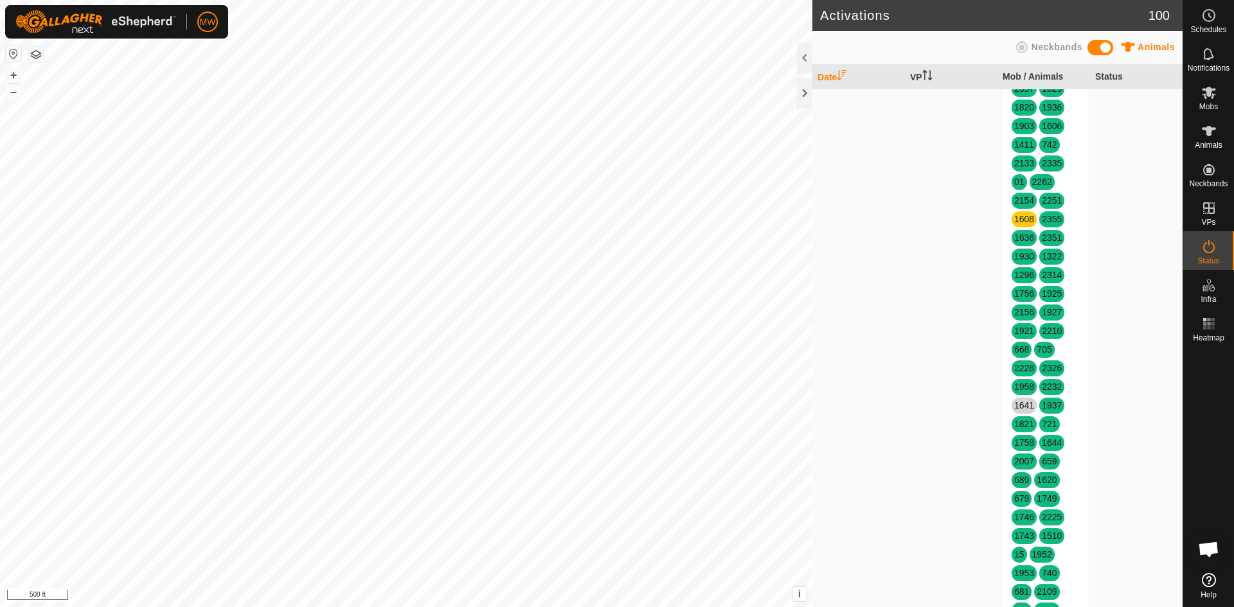
scroll to position [1028, 0]
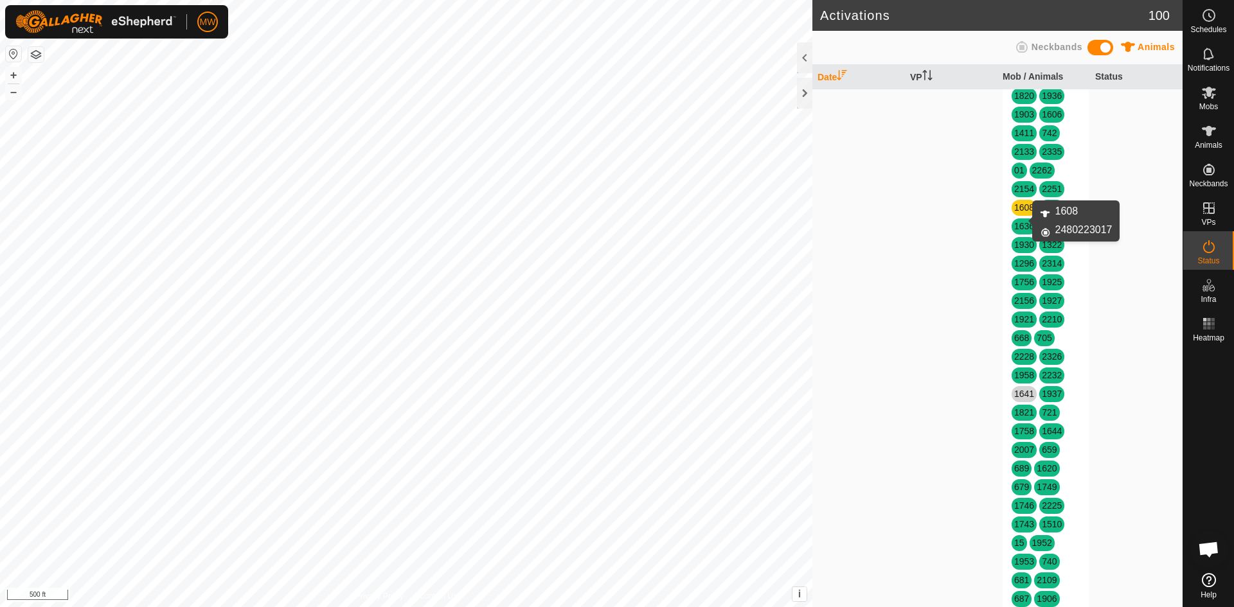
click at [1022, 213] on link "1608" at bounding box center [1024, 207] width 20 height 10
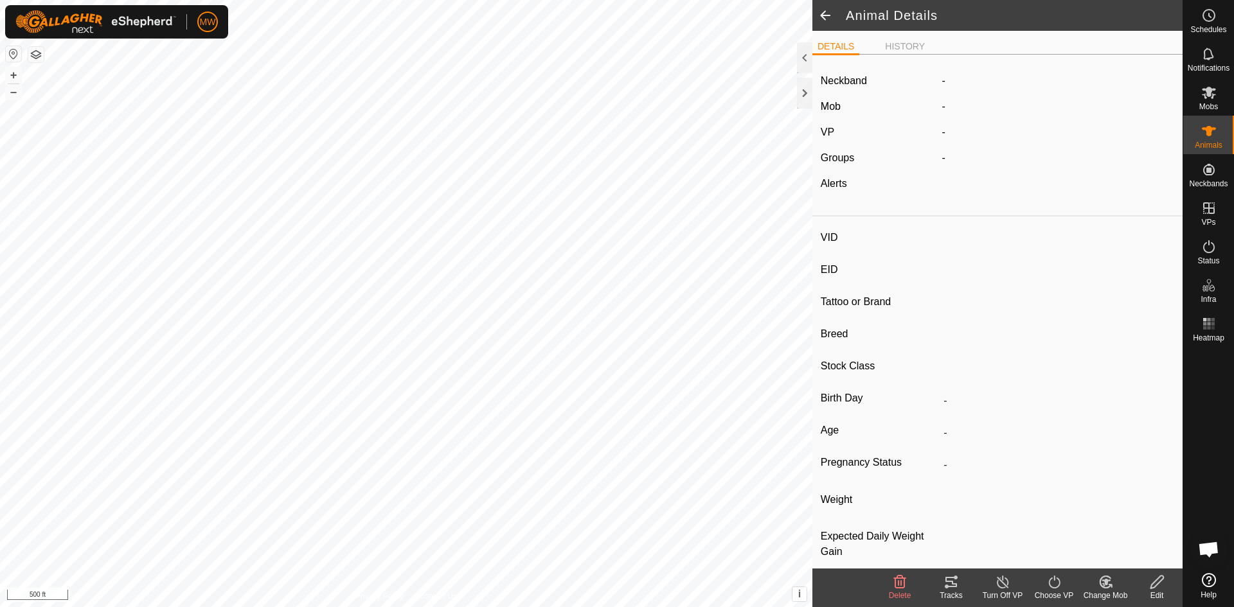
type input "1608"
type input "-"
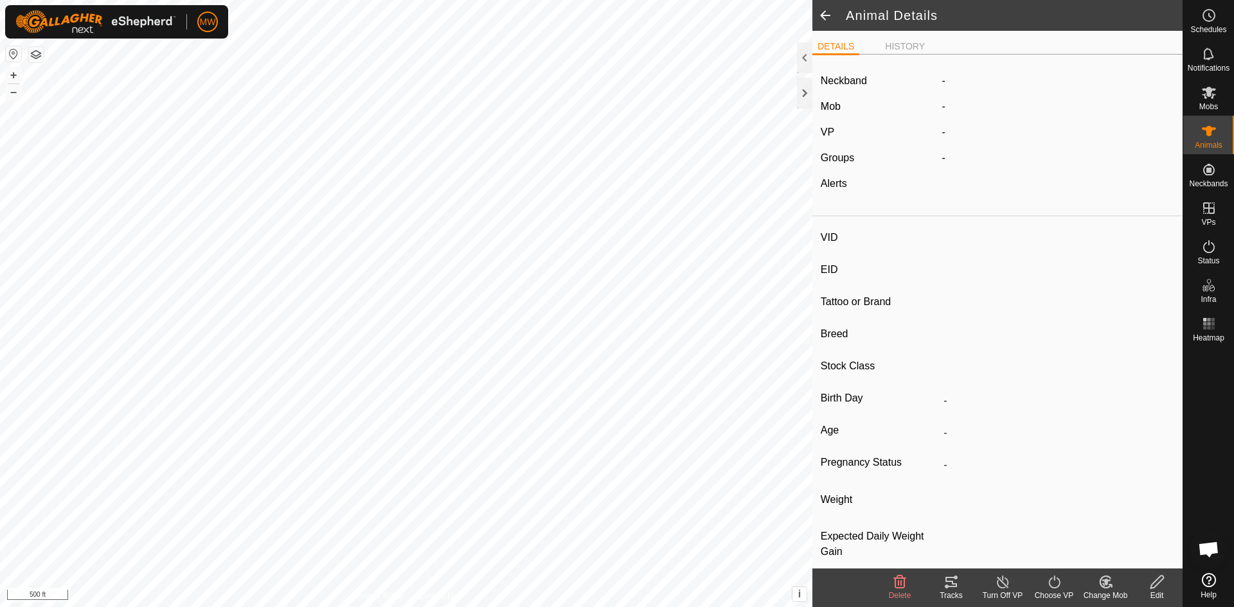
type input "0 kg"
type input "-"
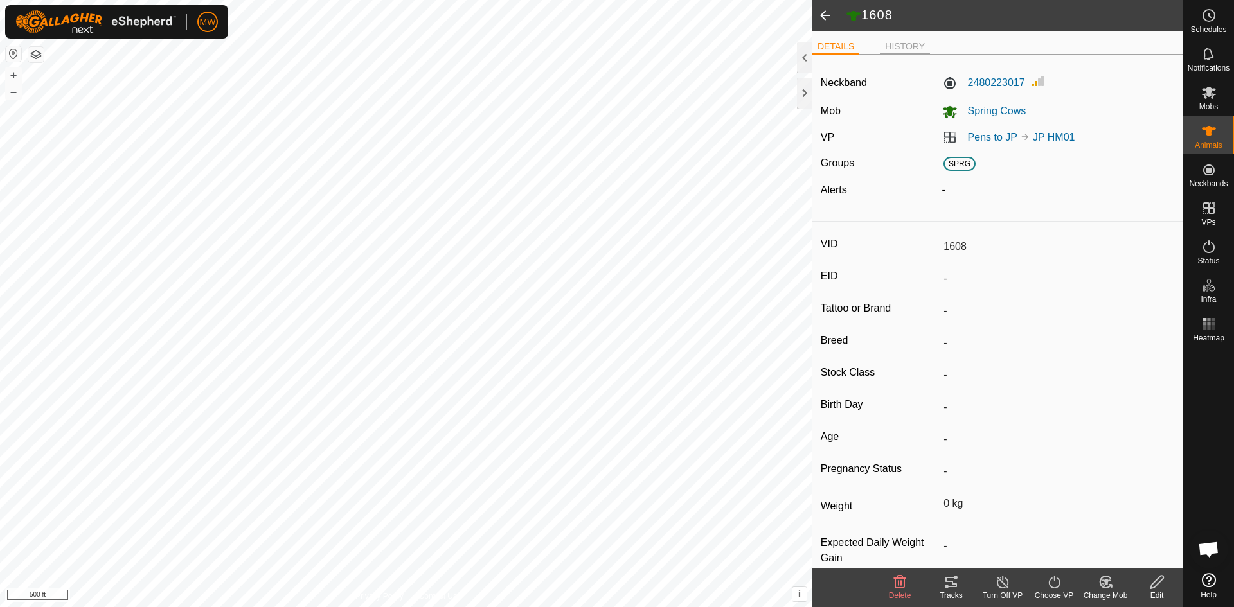
click at [904, 47] on li "HISTORY" at bounding box center [905, 47] width 50 height 15
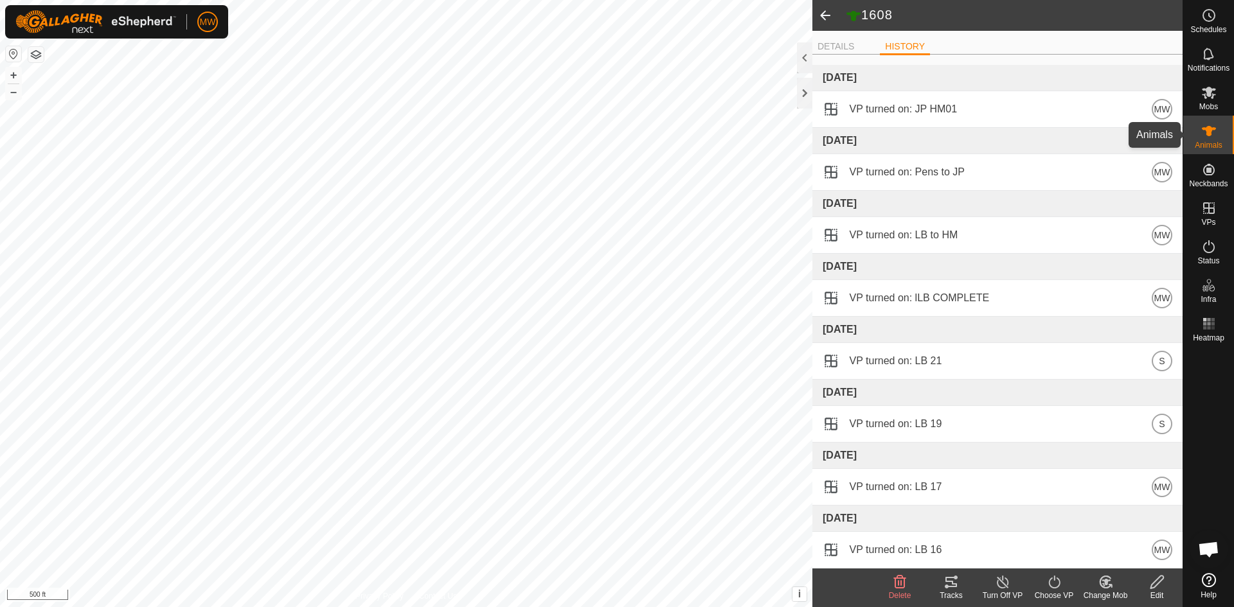
click at [1201, 129] on icon at bounding box center [1208, 130] width 15 height 15
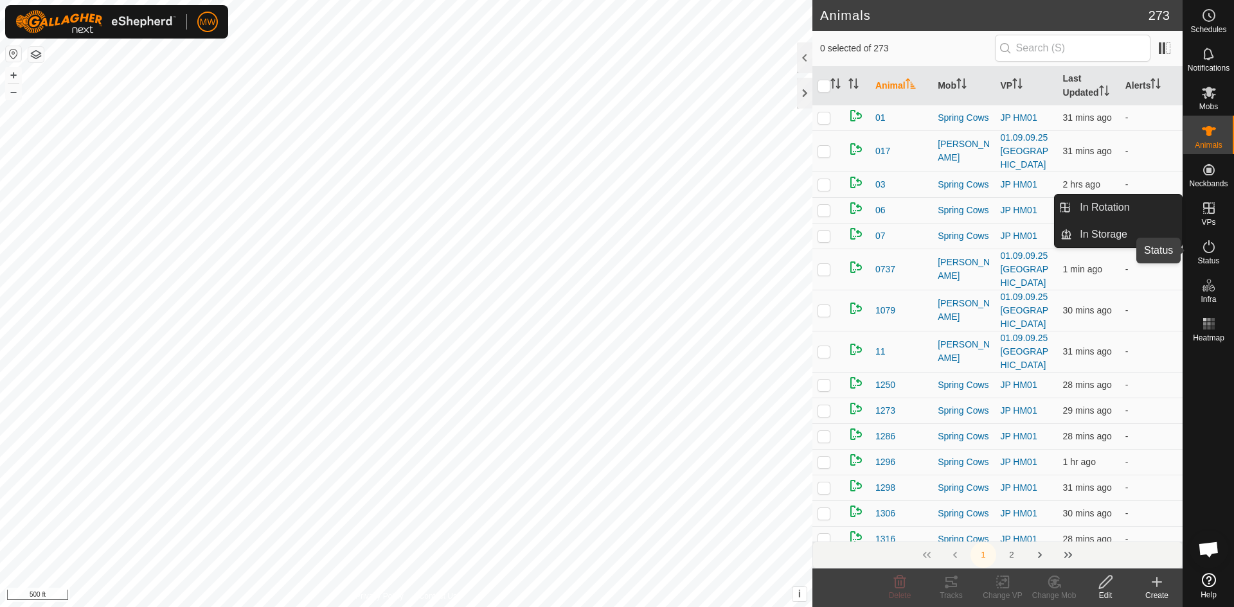
click at [1213, 249] on icon at bounding box center [1209, 246] width 12 height 13
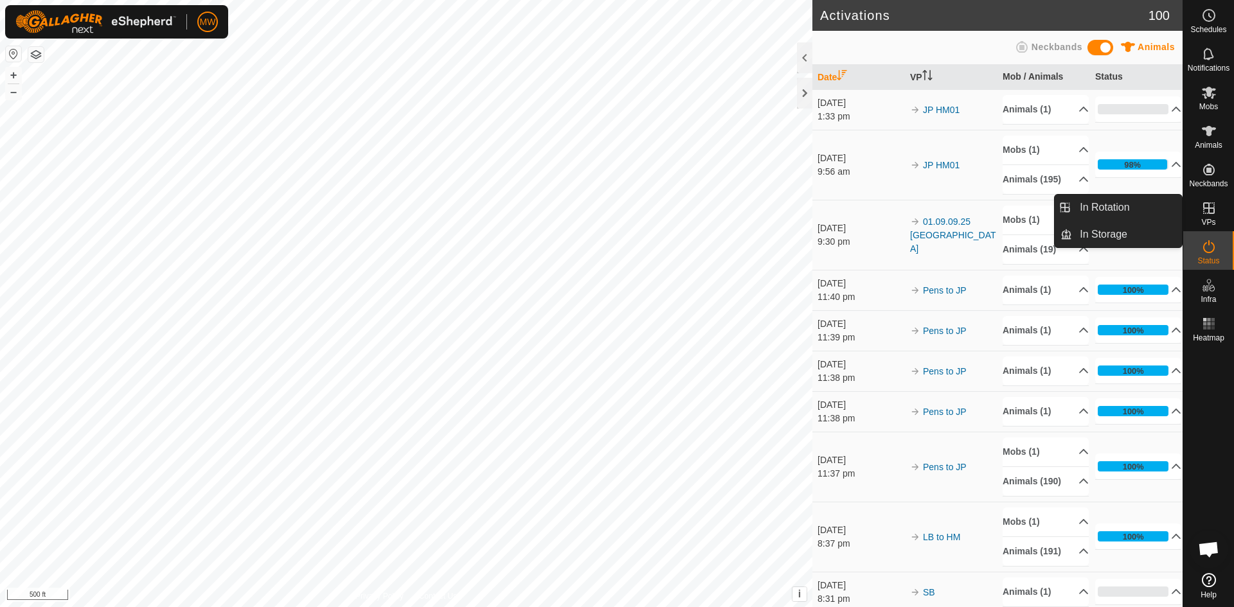
click at [1208, 248] on icon at bounding box center [1208, 246] width 15 height 15
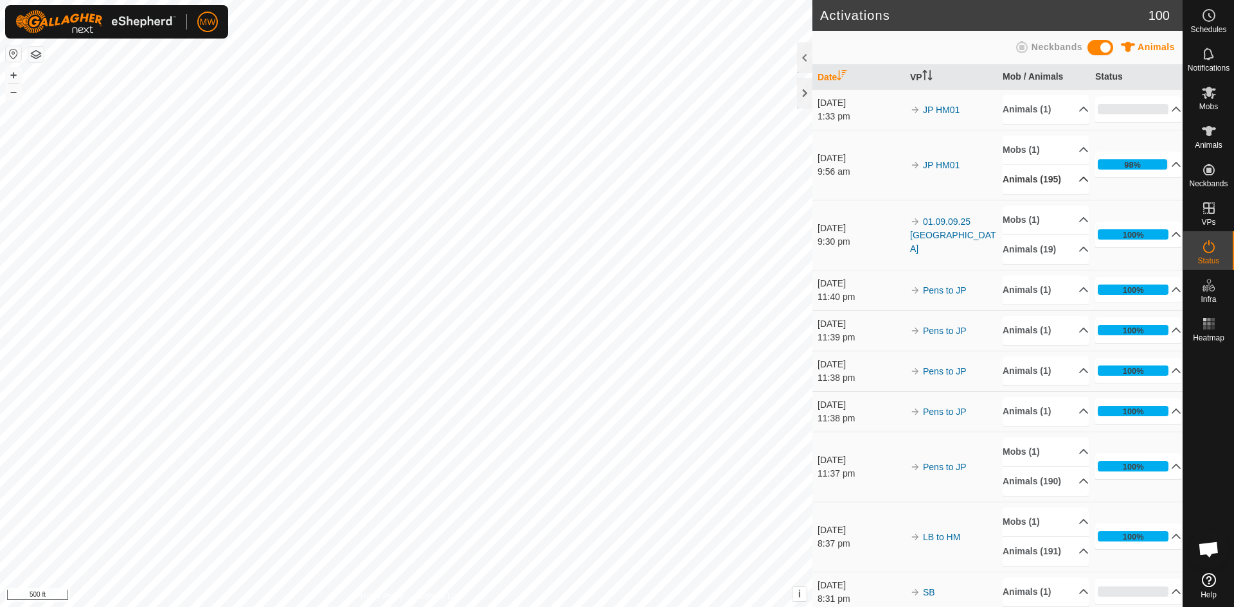
click at [1080, 182] on icon at bounding box center [1084, 179] width 9 height 5
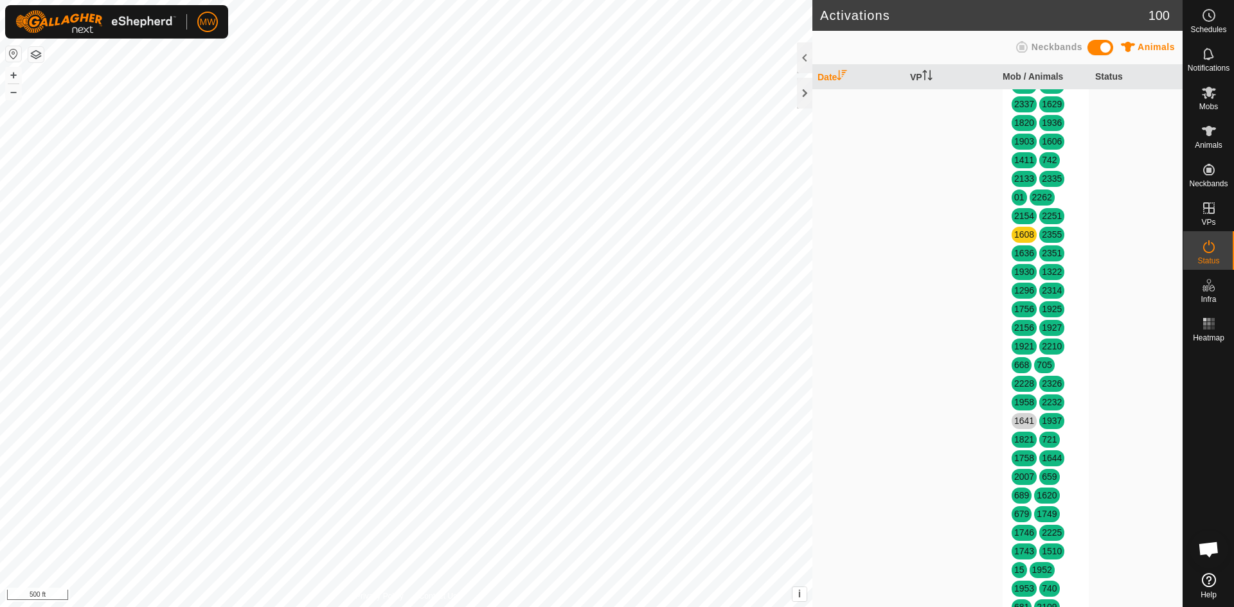
scroll to position [1028, 0]
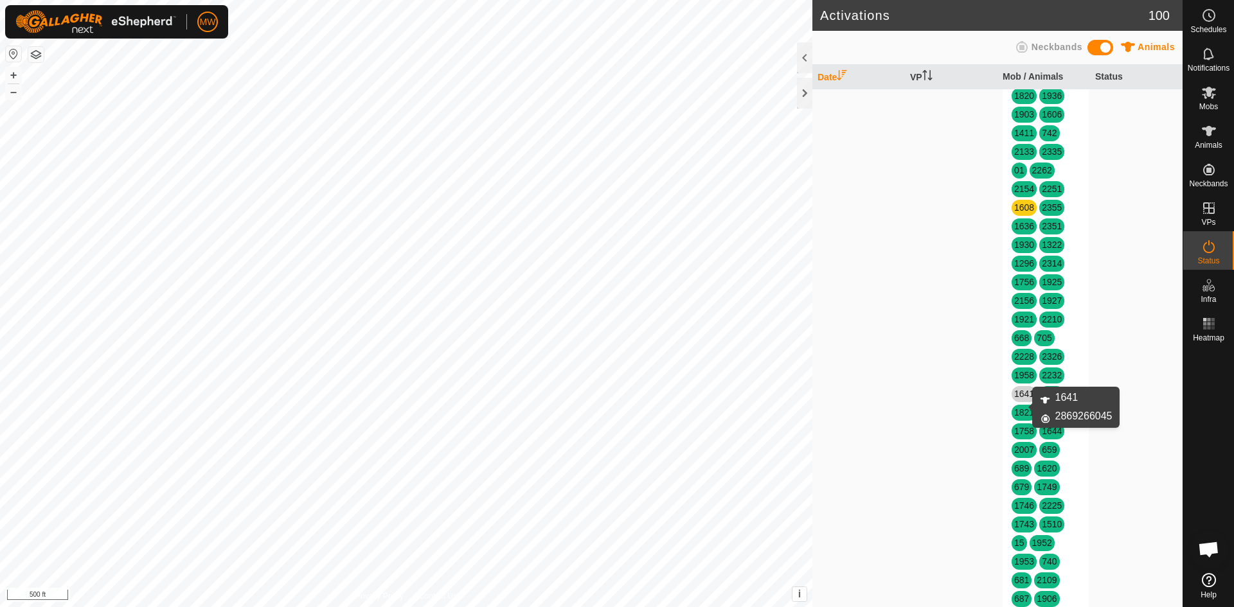
click at [1017, 399] on link "1641" at bounding box center [1024, 394] width 20 height 10
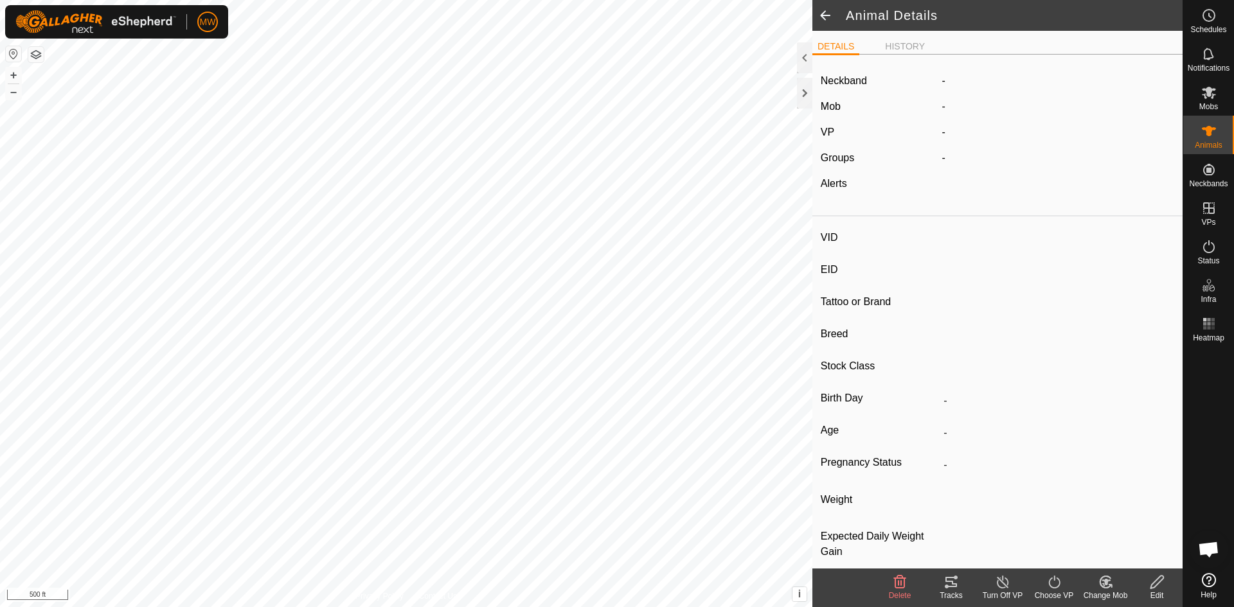
type input "1641"
type input "-"
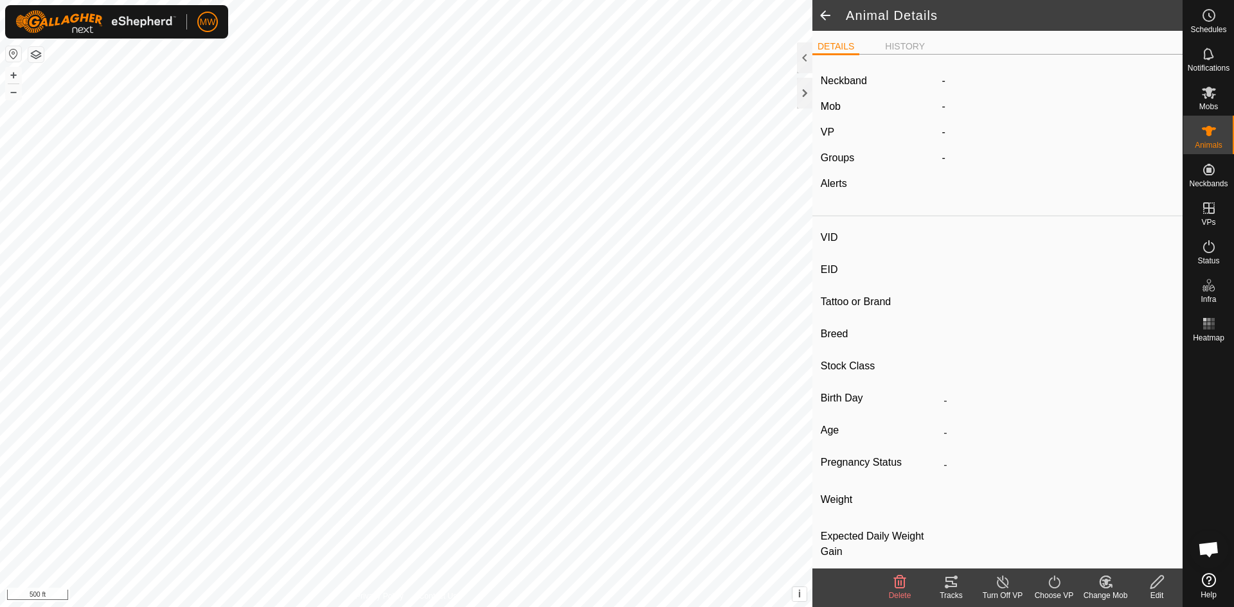
type input "-"
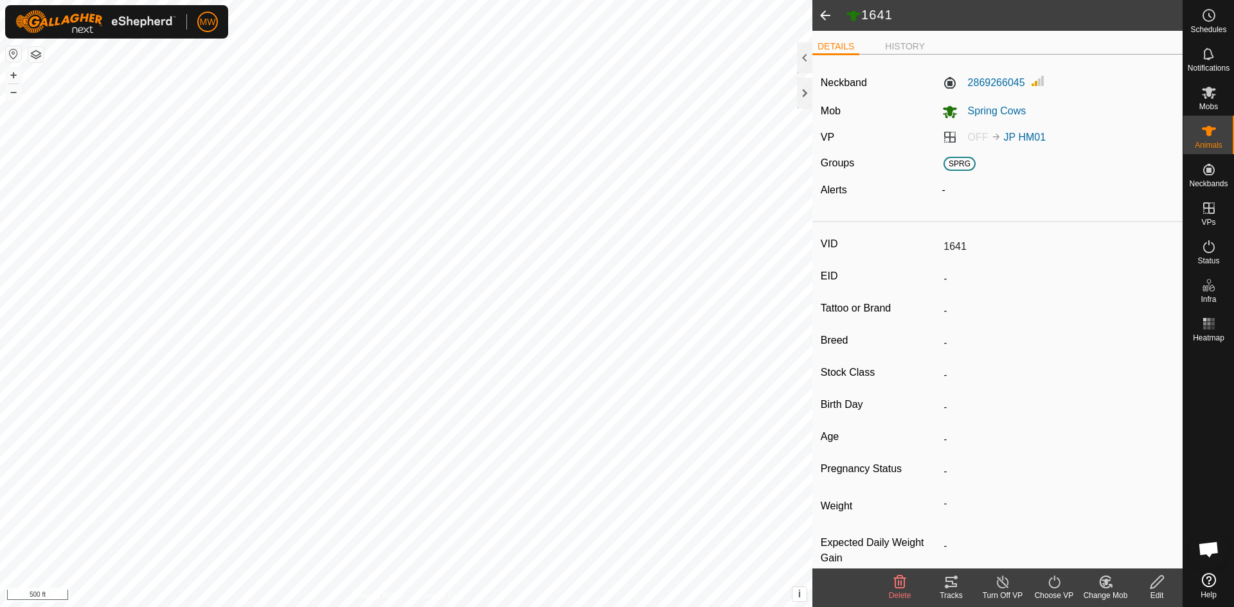
click at [1107, 582] on icon at bounding box center [1105, 582] width 9 height 6
click at [1207, 255] on es-activation-svg-icon at bounding box center [1208, 246] width 23 height 21
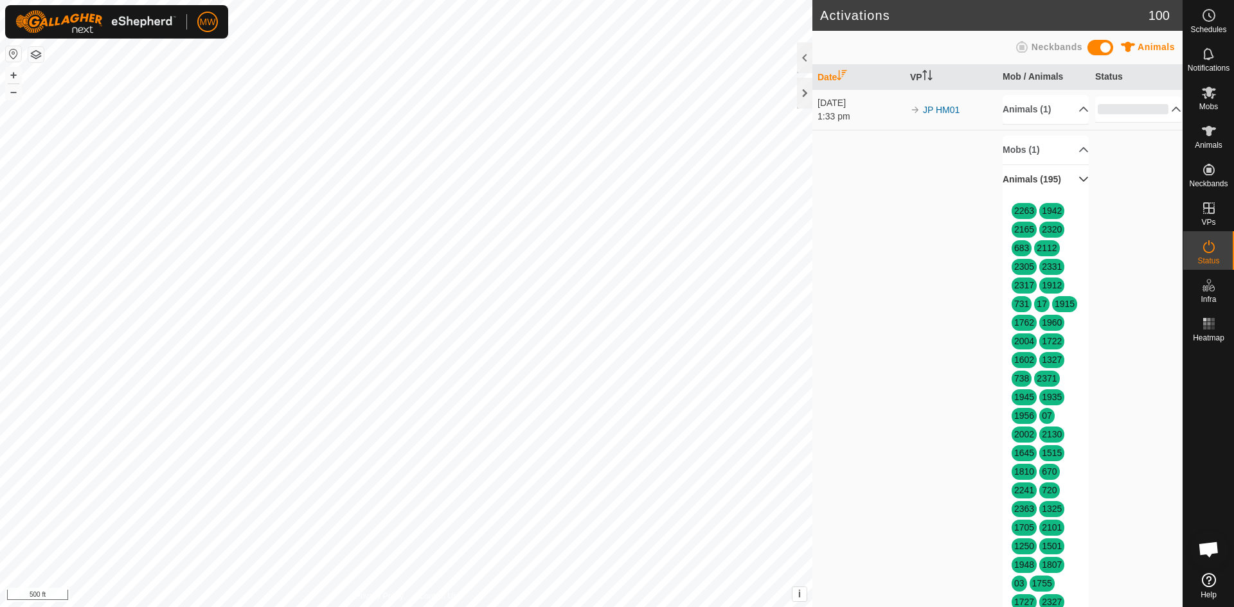
click at [1071, 184] on p-accordion-header "Animals (195)" at bounding box center [1045, 179] width 86 height 29
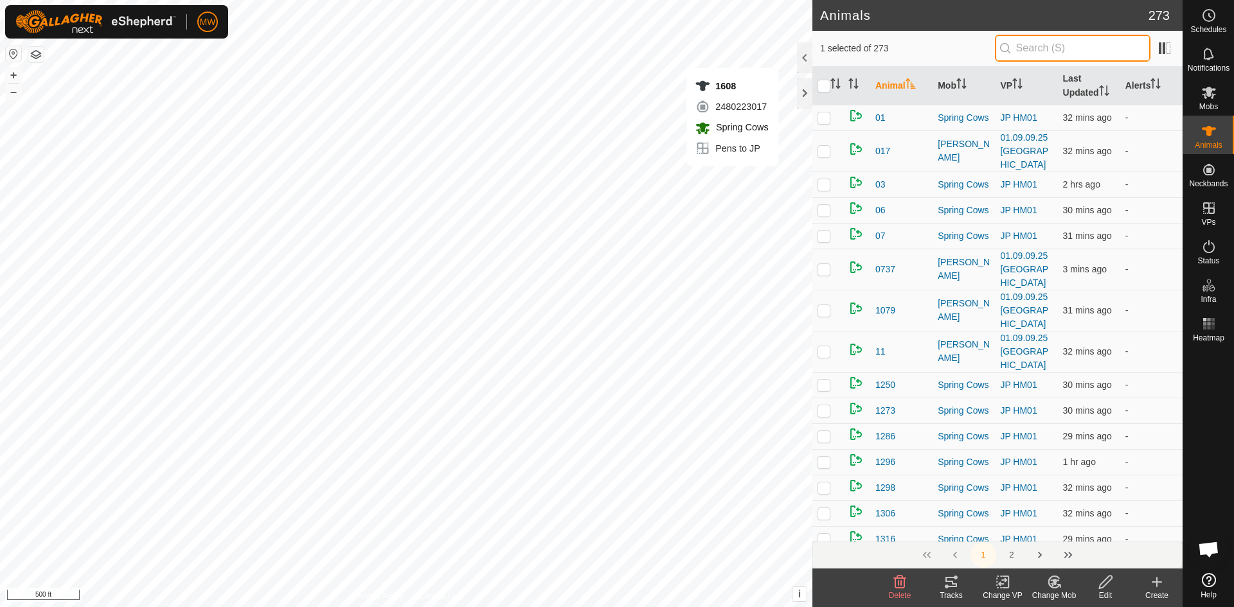
click at [1079, 48] on input "text" at bounding box center [1073, 48] width 156 height 27
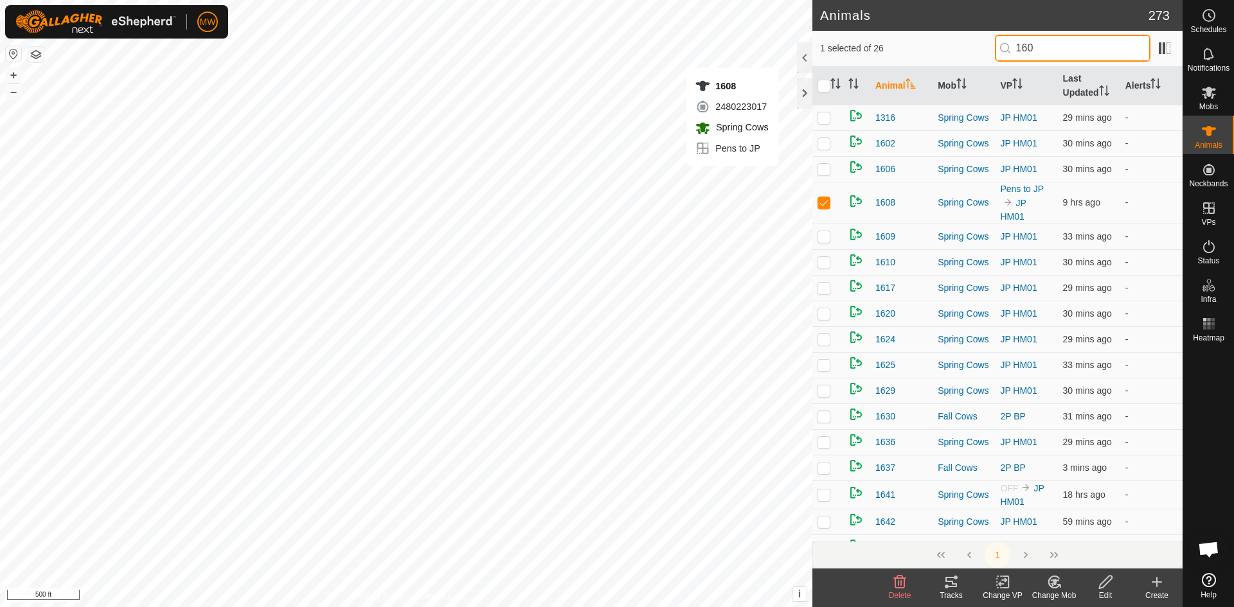
type input "1608"
checkbox input "true"
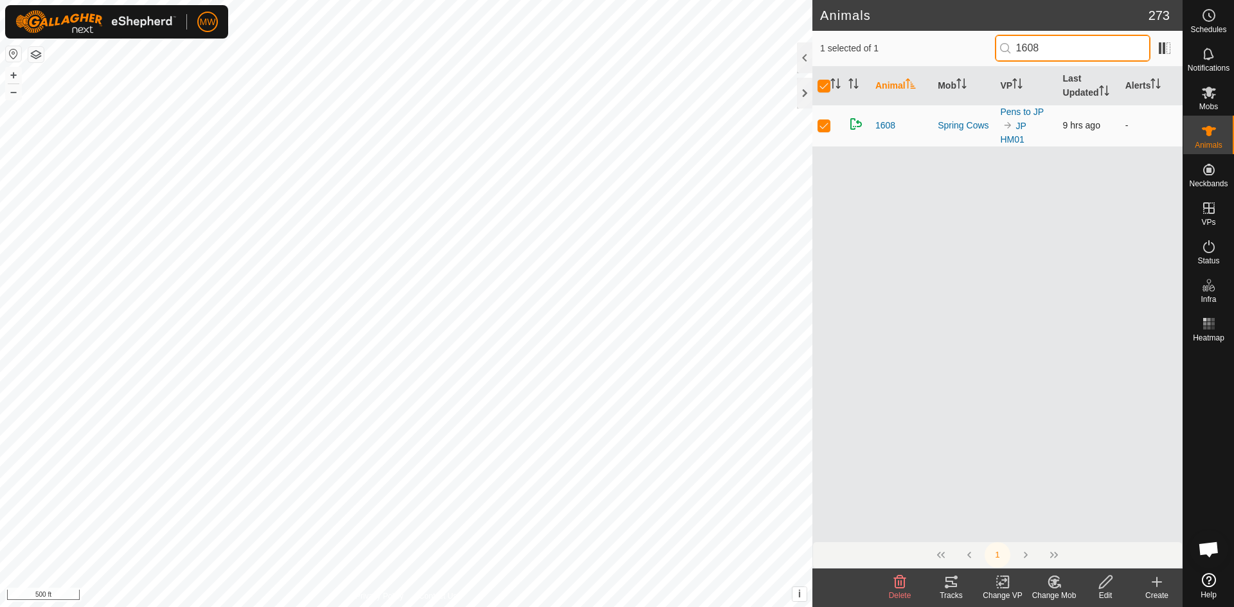
type input "1608"
click at [819, 124] on p-checkbox at bounding box center [823, 125] width 13 height 10
checkbox input "false"
click at [1055, 587] on icon at bounding box center [1054, 581] width 16 height 15
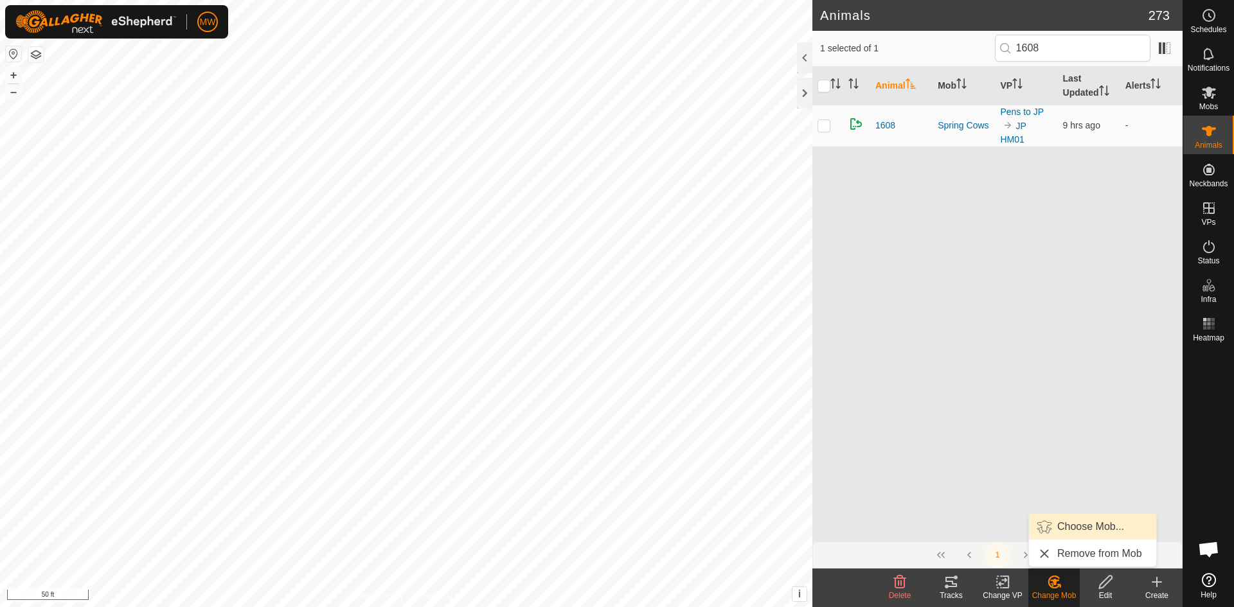
click at [1077, 526] on link "Choose Mob..." at bounding box center [1092, 527] width 127 height 26
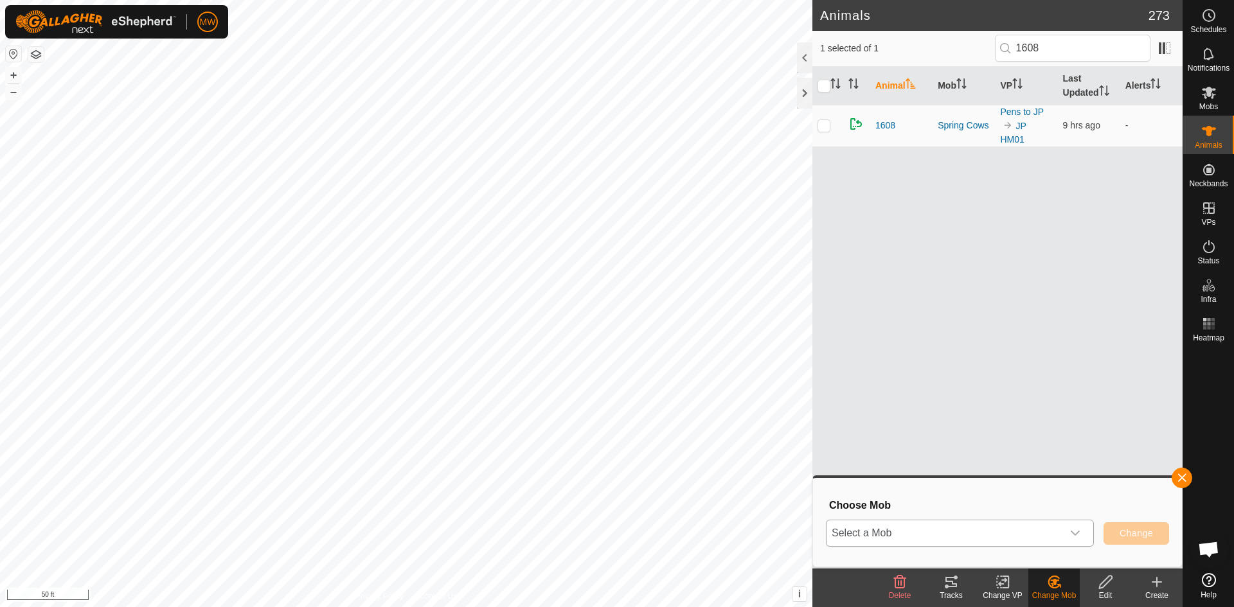
click at [1075, 535] on icon "dropdown trigger" at bounding box center [1075, 533] width 9 height 5
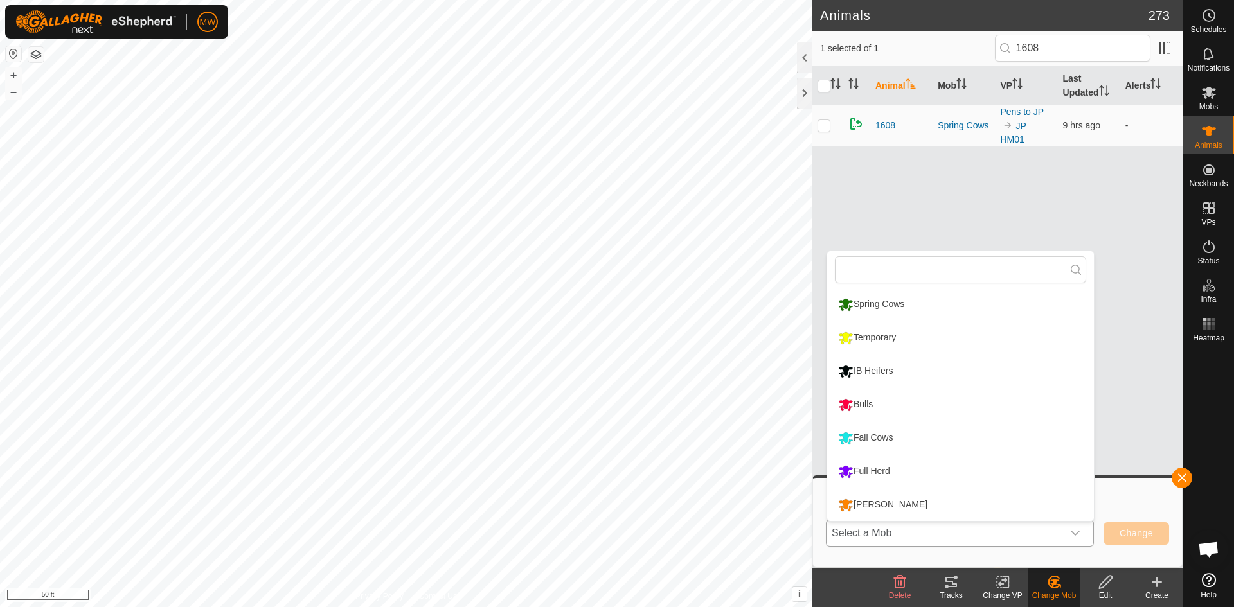
click at [886, 329] on li "Temporary" at bounding box center [960, 338] width 267 height 32
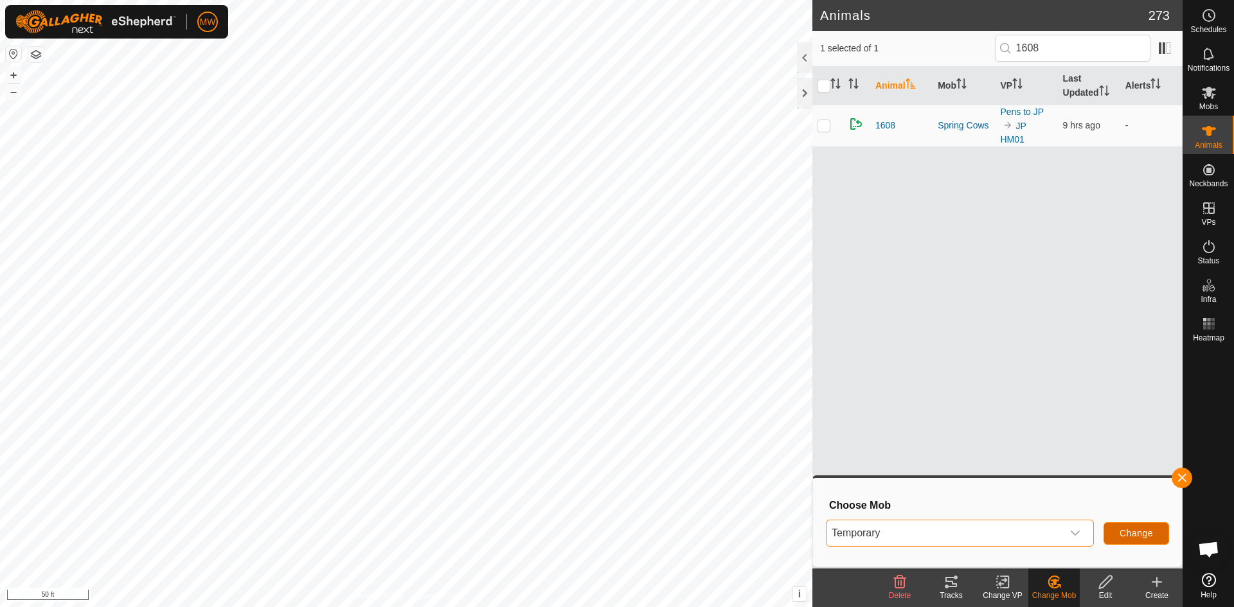
click at [1132, 541] on button "Change" at bounding box center [1136, 533] width 66 height 22
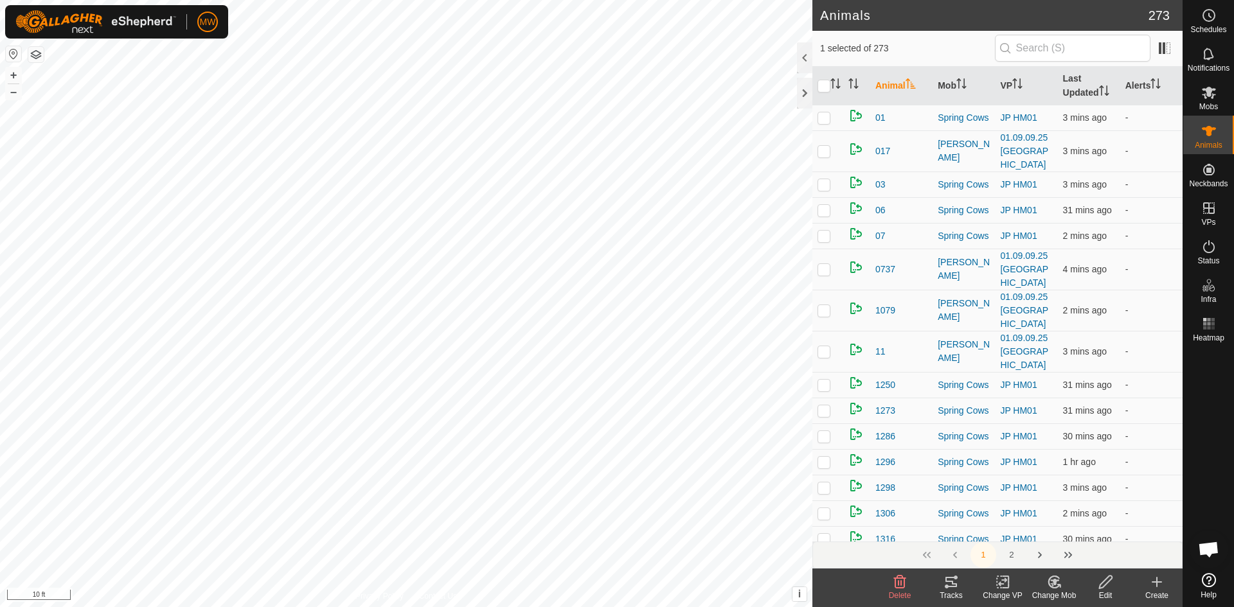
click at [1046, 585] on icon at bounding box center [1054, 581] width 16 height 15
click at [1092, 528] on link "Choose Mob..." at bounding box center [1092, 527] width 127 height 26
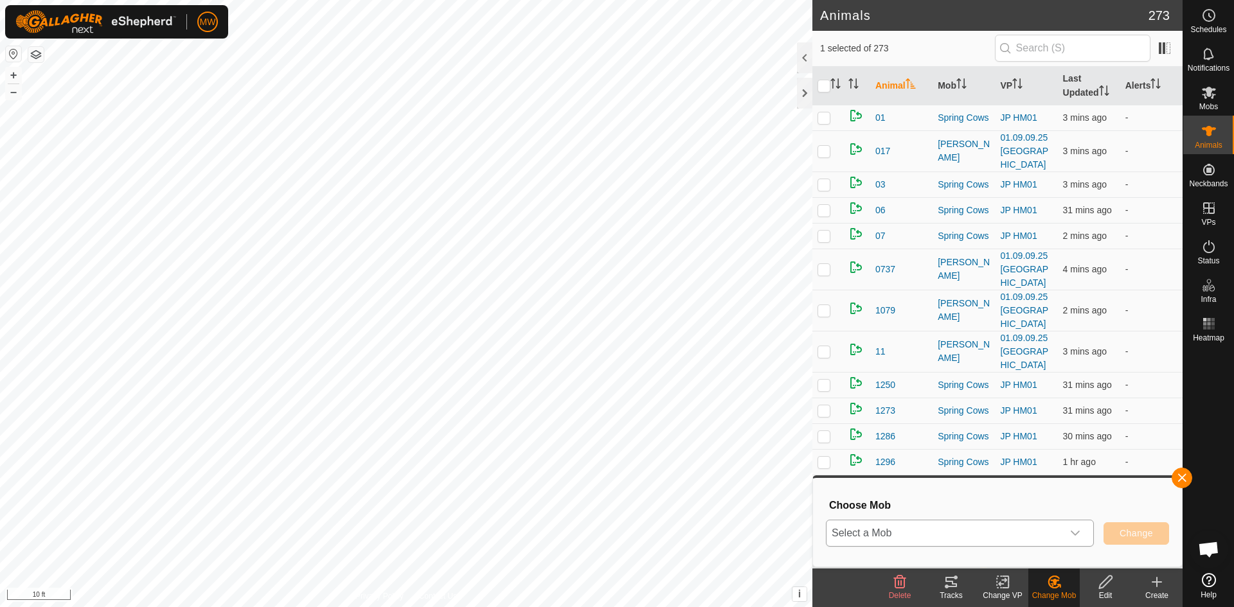
click at [1079, 533] on icon "dropdown trigger" at bounding box center [1075, 533] width 10 height 10
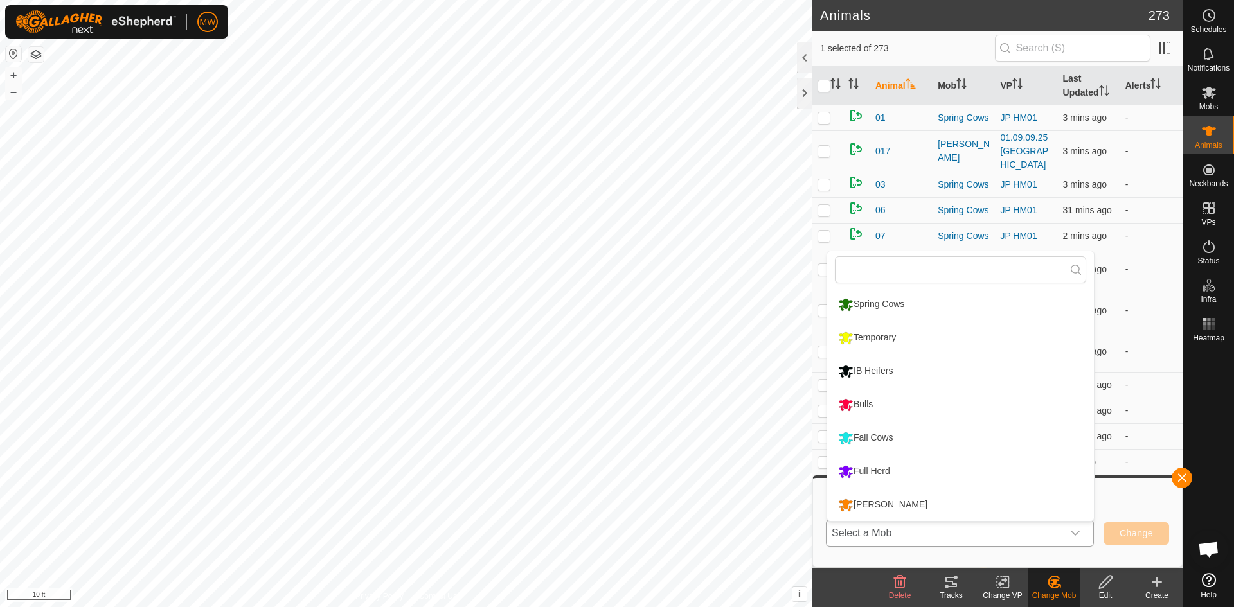
click at [857, 341] on li "Temporary" at bounding box center [960, 338] width 267 height 32
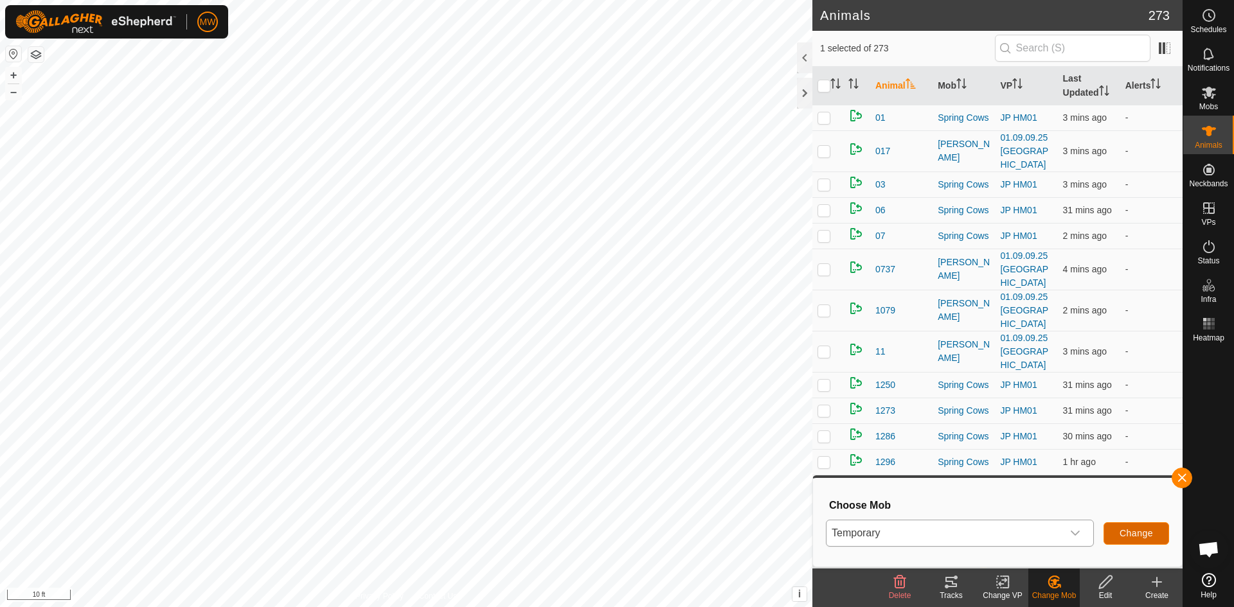
click at [1139, 528] on span "Change" at bounding box center [1135, 533] width 33 height 10
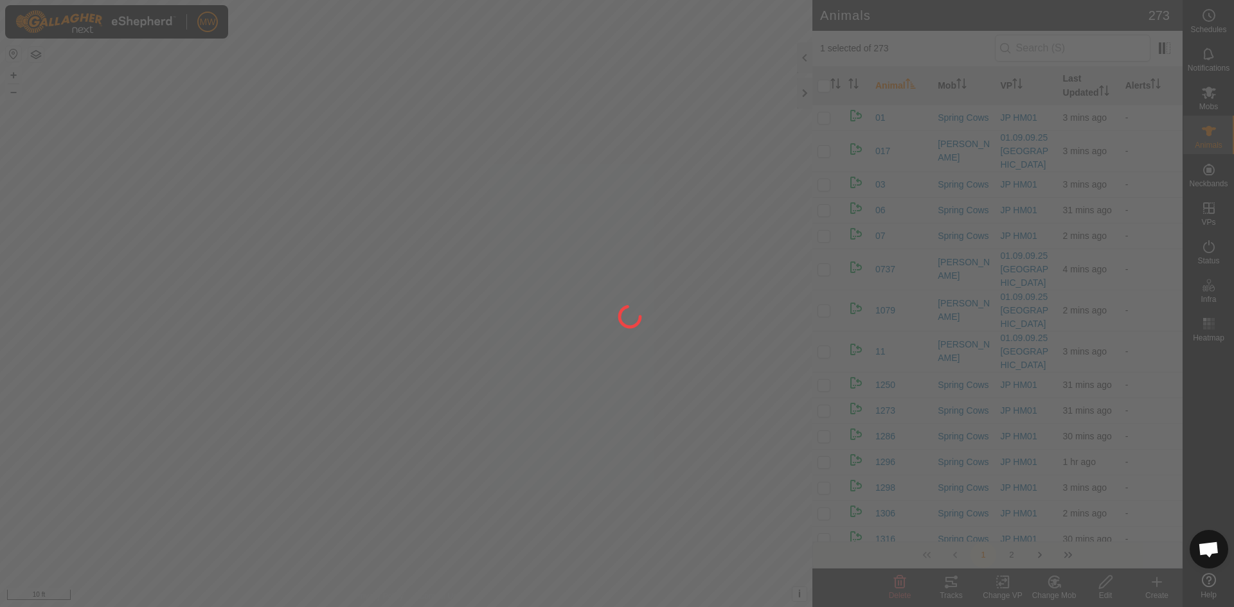
checkbox input "false"
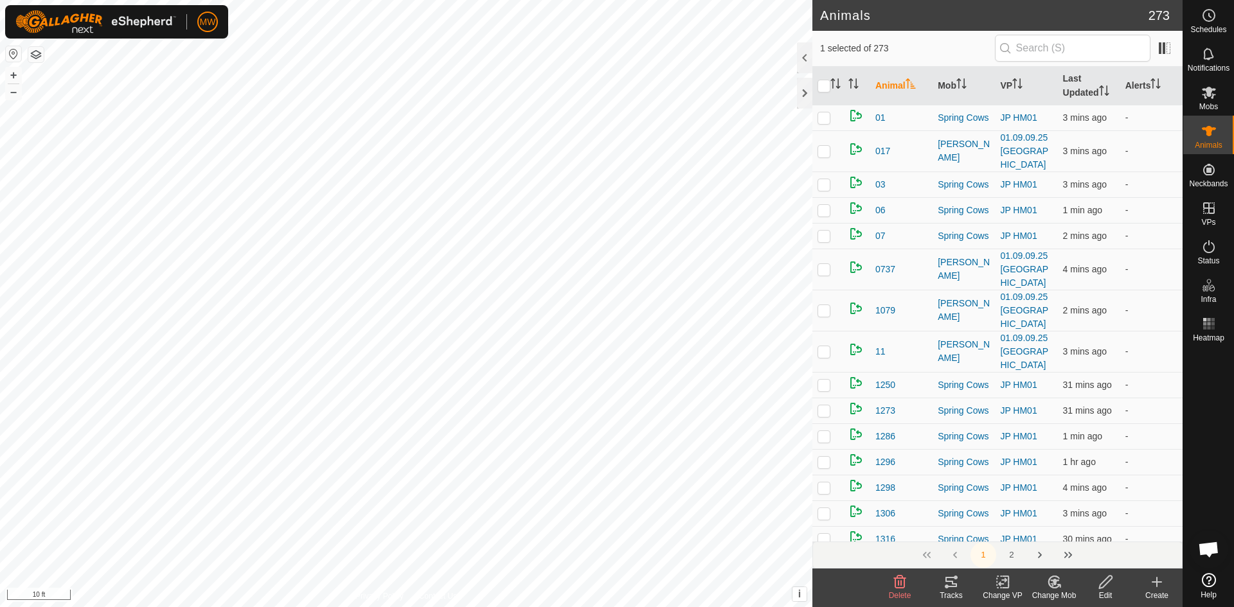
click at [1058, 589] on icon at bounding box center [1054, 581] width 16 height 15
click at [1081, 524] on link "Choose Mob..." at bounding box center [1092, 527] width 127 height 26
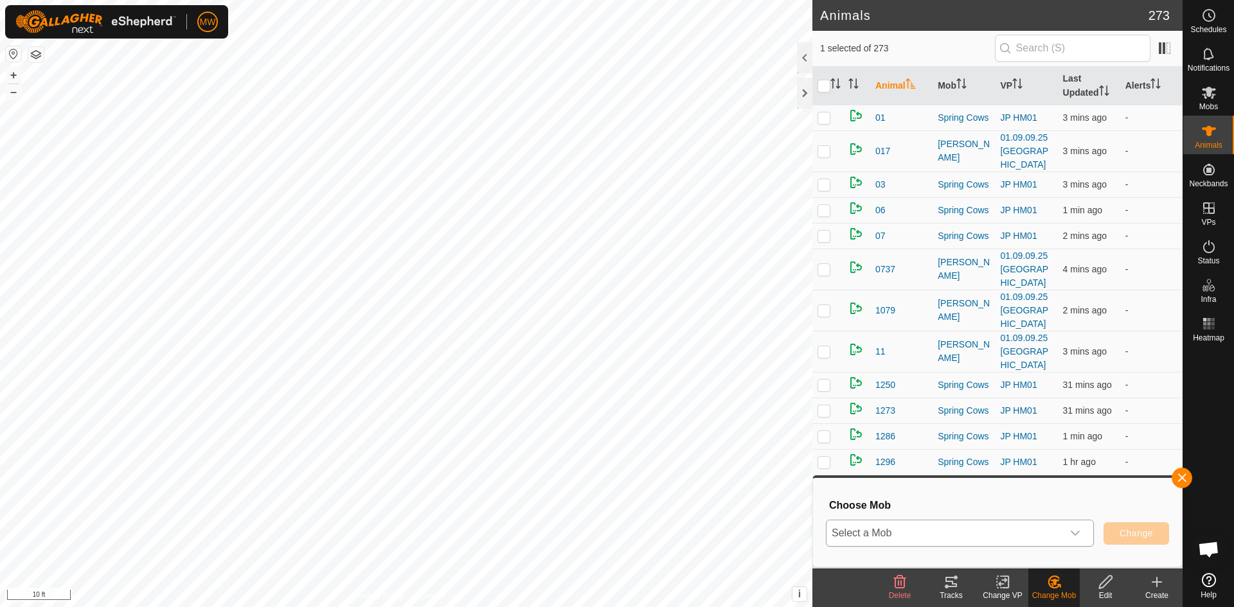
click at [1076, 534] on icon "dropdown trigger" at bounding box center [1075, 533] width 9 height 5
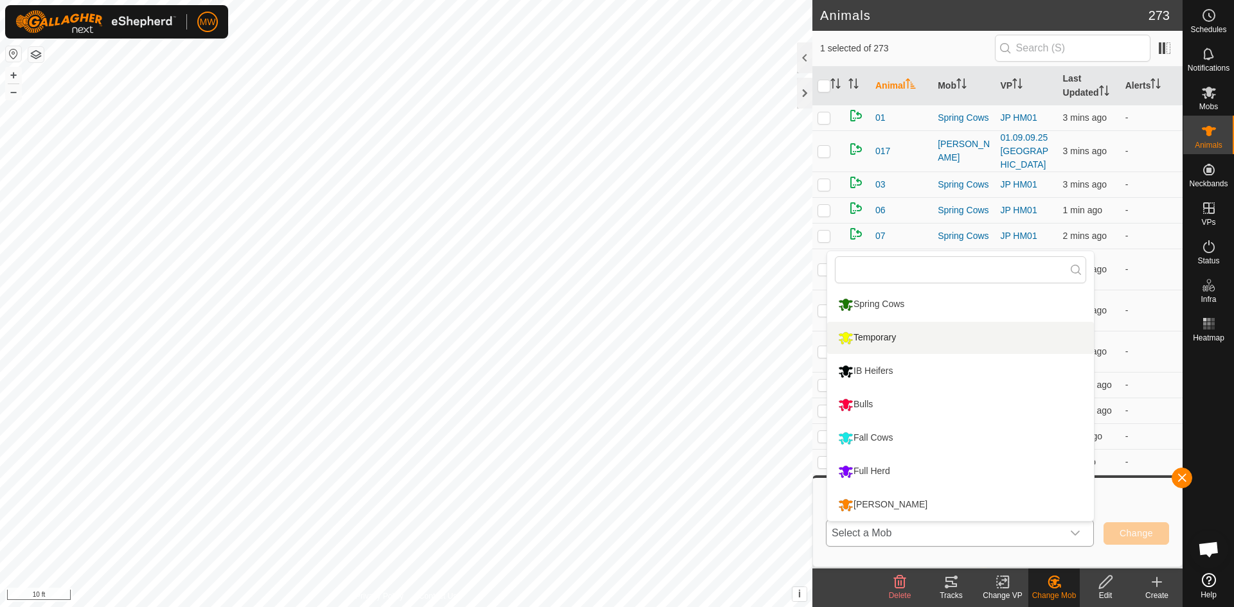
click at [865, 336] on li "Temporary" at bounding box center [960, 338] width 267 height 32
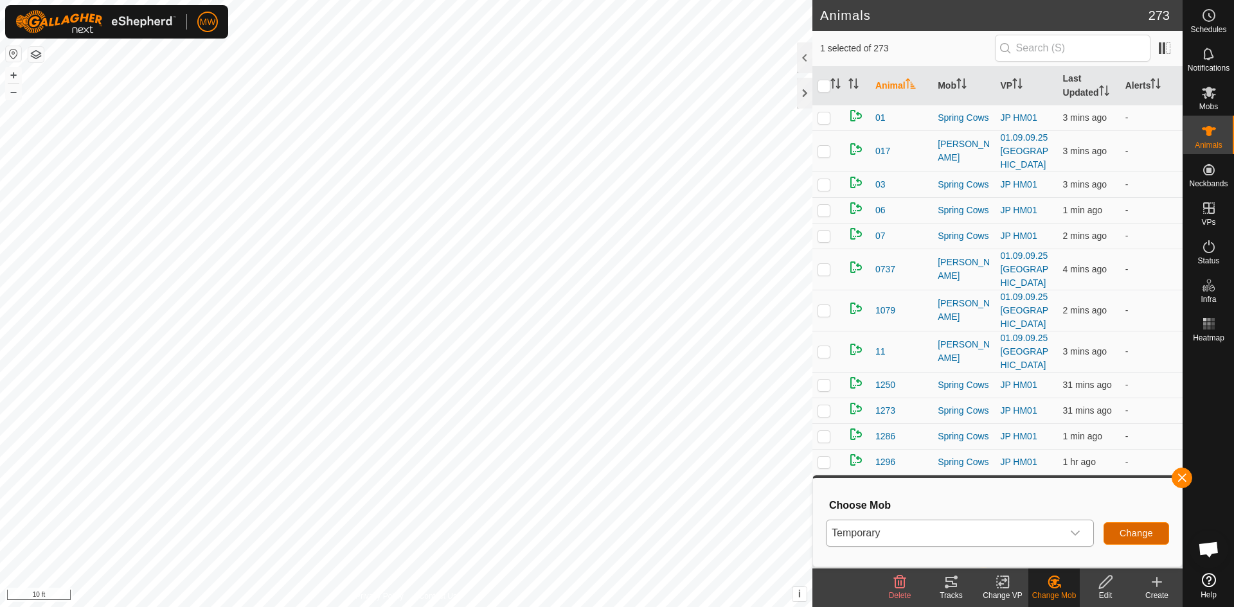
click at [1125, 536] on span "Change" at bounding box center [1135, 533] width 33 height 10
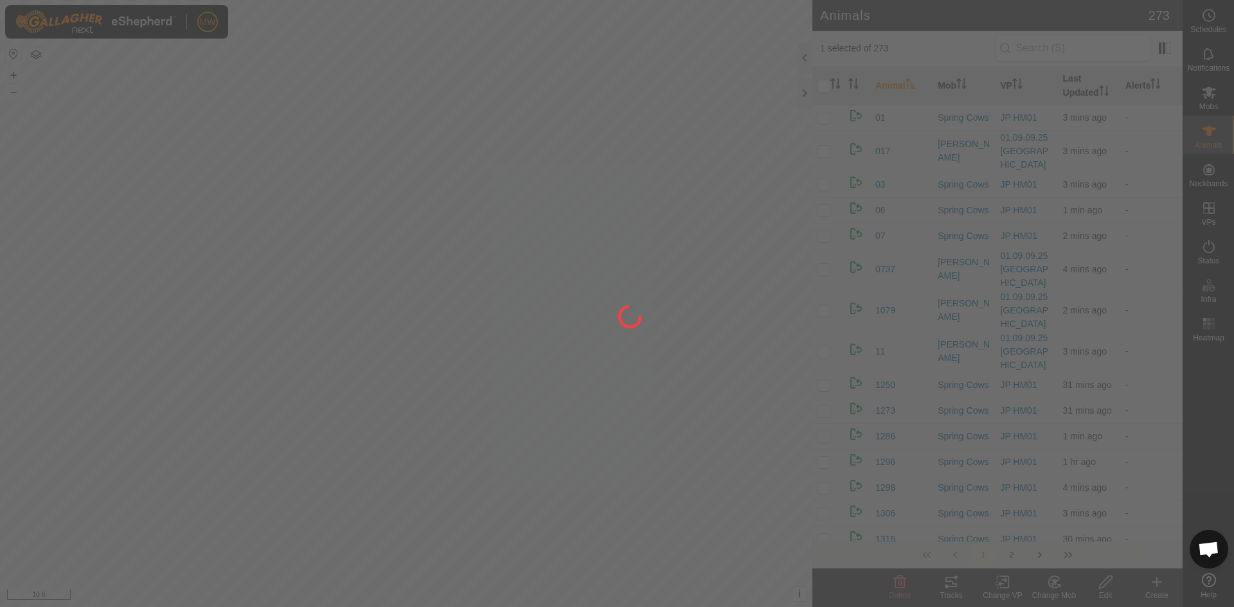
checkbox input "false"
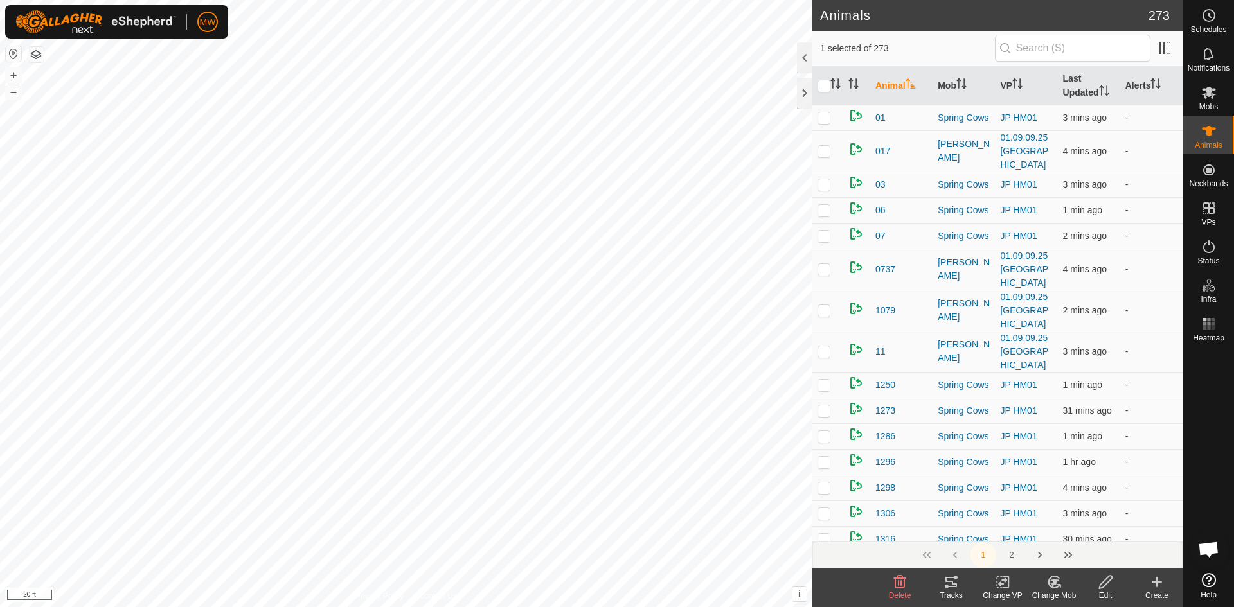
click at [1060, 578] on icon at bounding box center [1054, 581] width 16 height 15
click at [1060, 528] on link "Choose Mob..." at bounding box center [1092, 527] width 127 height 26
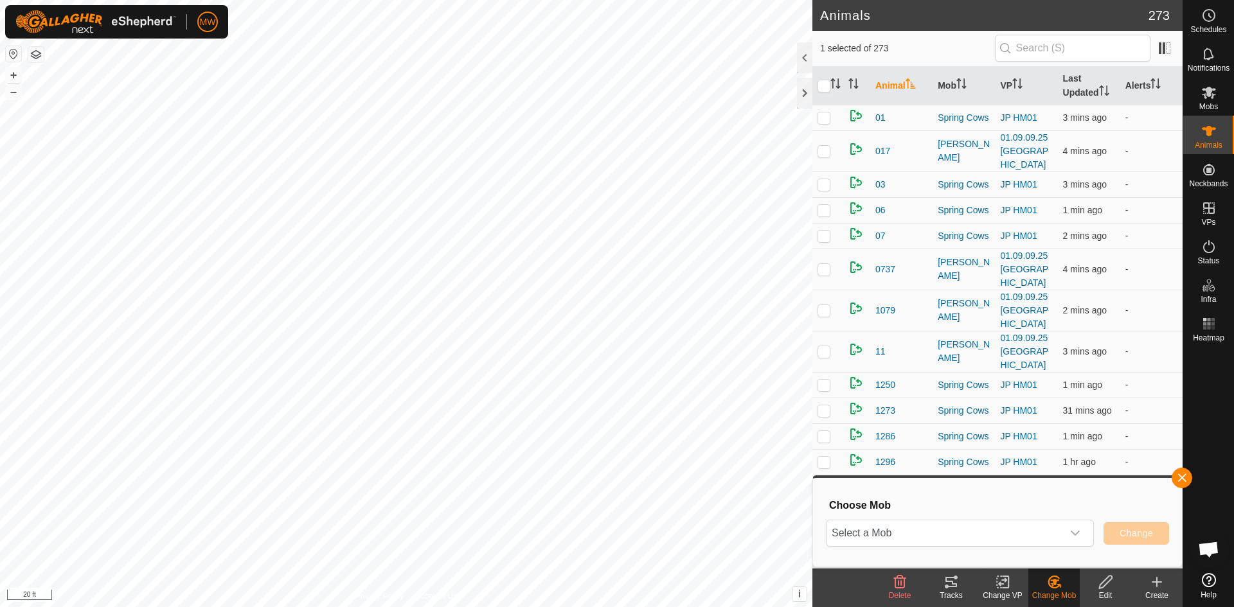
click at [1060, 528] on span "Select a Mob" at bounding box center [944, 534] width 236 height 26
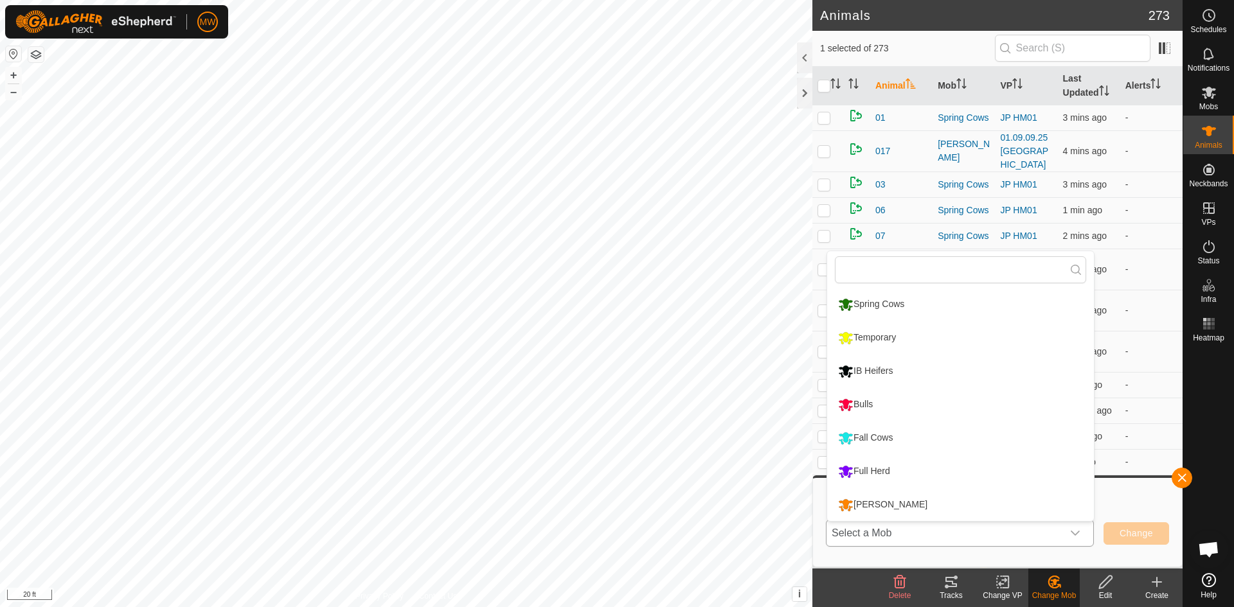
click at [871, 341] on li "Temporary" at bounding box center [960, 338] width 267 height 32
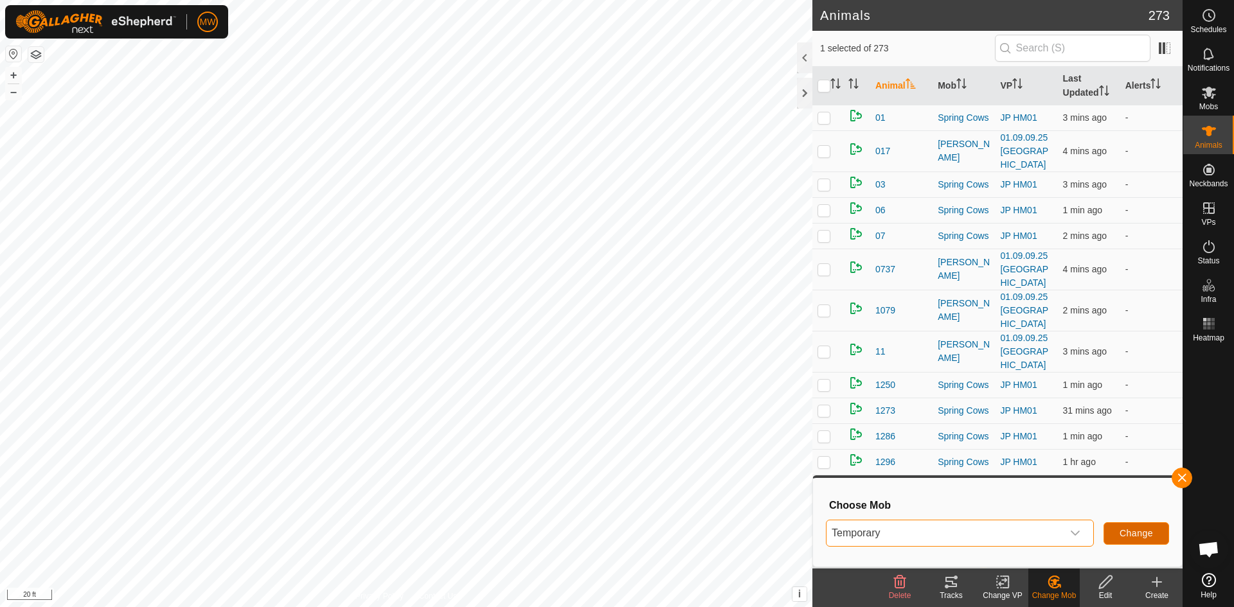
click at [1137, 531] on span "Change" at bounding box center [1135, 533] width 33 height 10
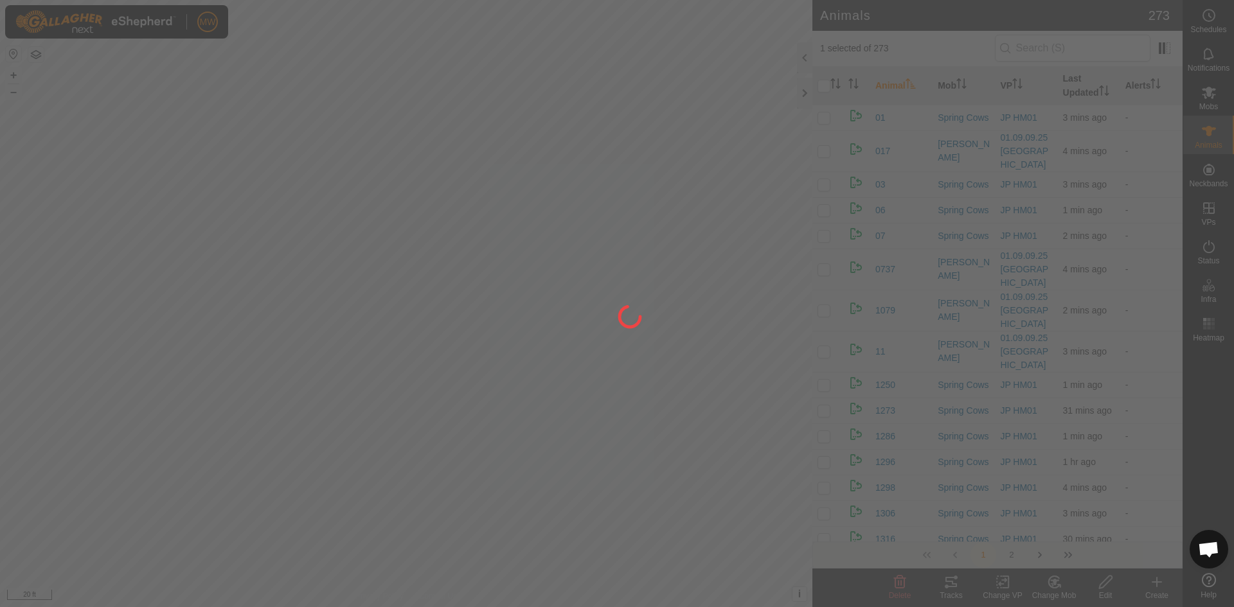
checkbox input "false"
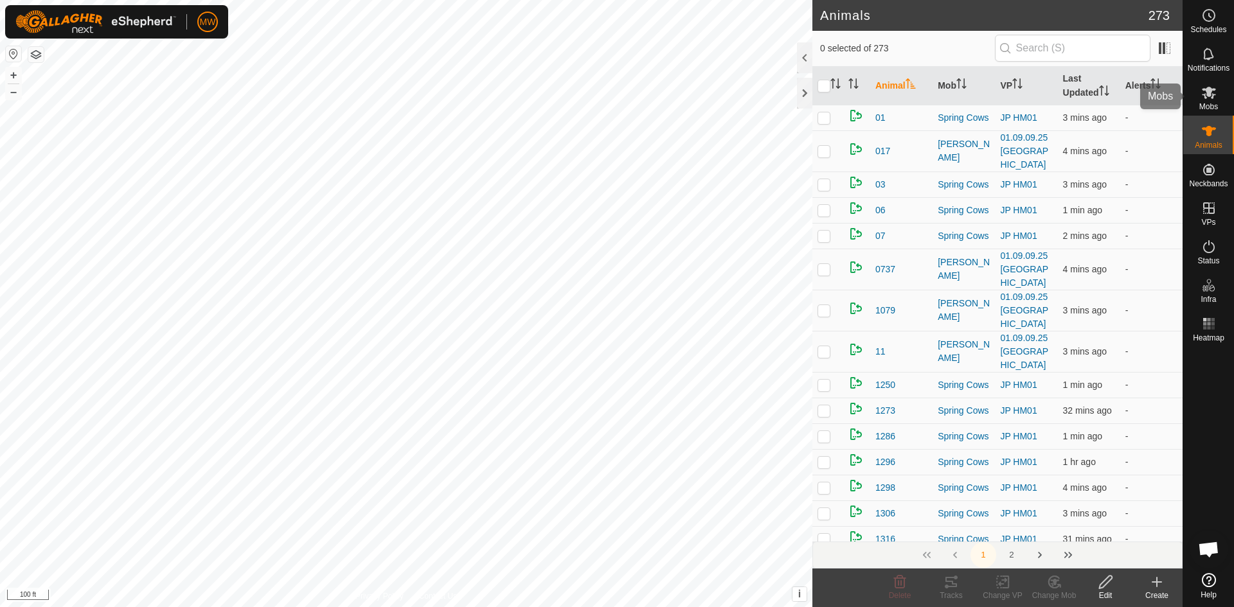
click at [1204, 109] on span "Mobs" at bounding box center [1208, 107] width 19 height 8
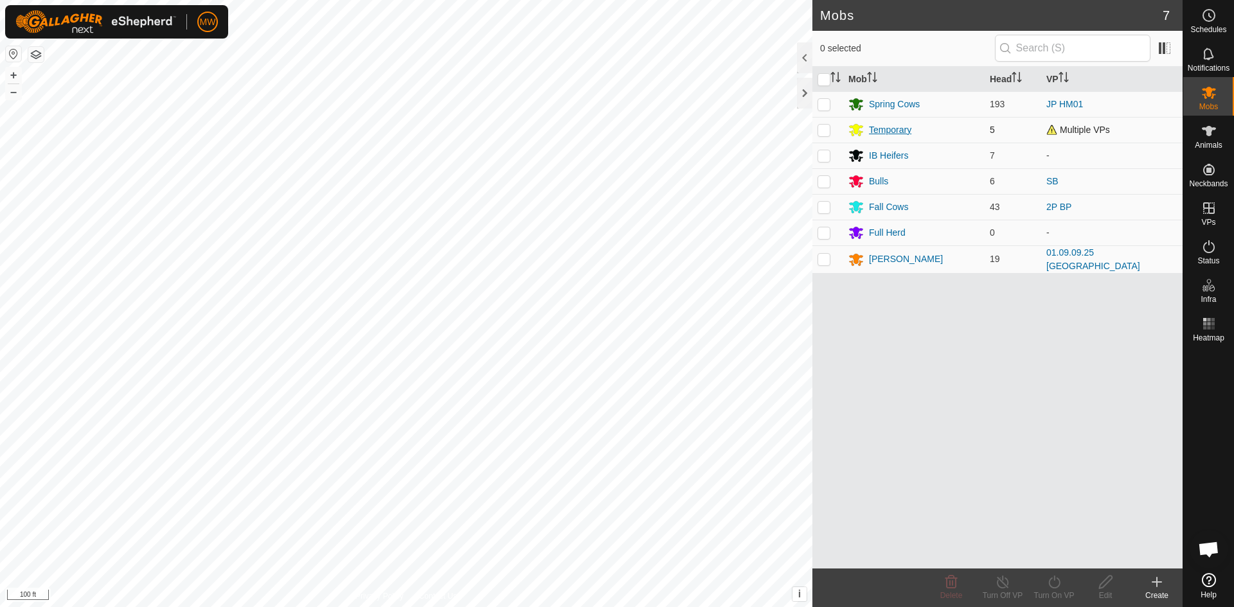
click at [900, 131] on div "Temporary" at bounding box center [890, 129] width 42 height 13
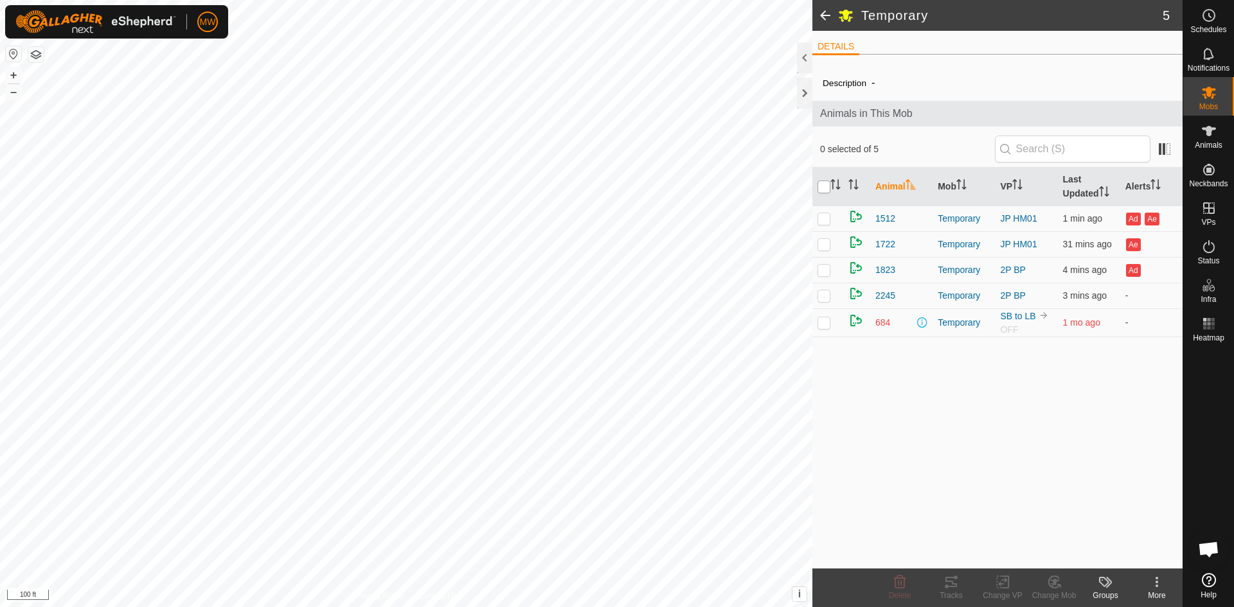
click at [817, 189] on input "checkbox" at bounding box center [823, 187] width 13 height 13
checkbox input "true"
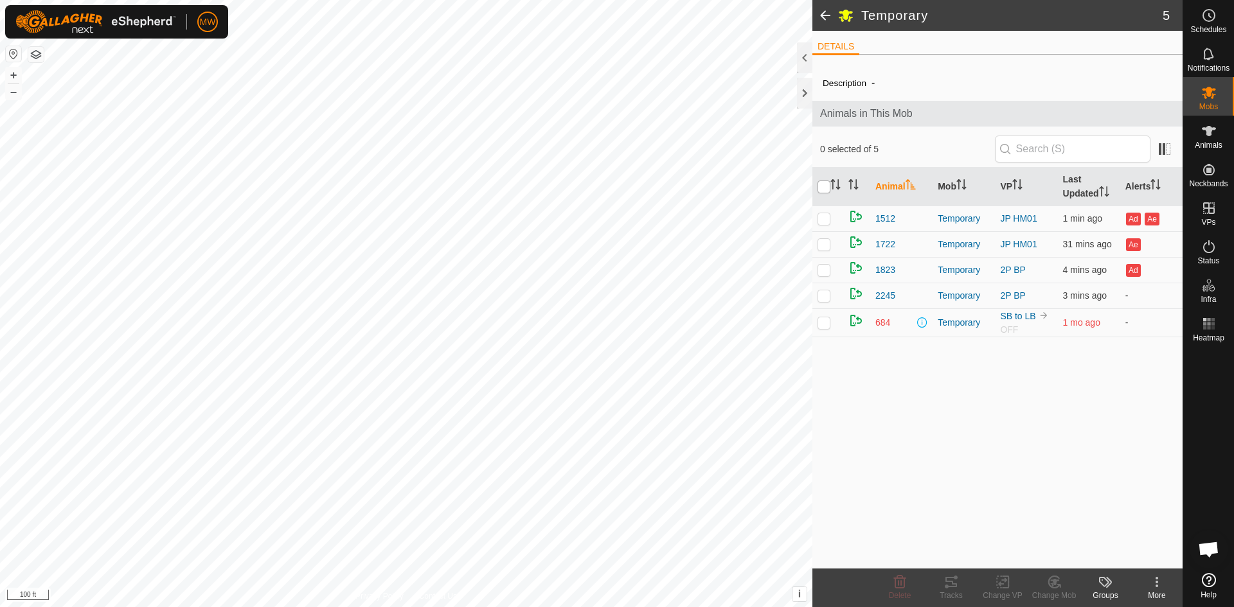
checkbox input "true"
click at [823, 296] on p-checkbox at bounding box center [823, 295] width 13 height 10
checkbox input "false"
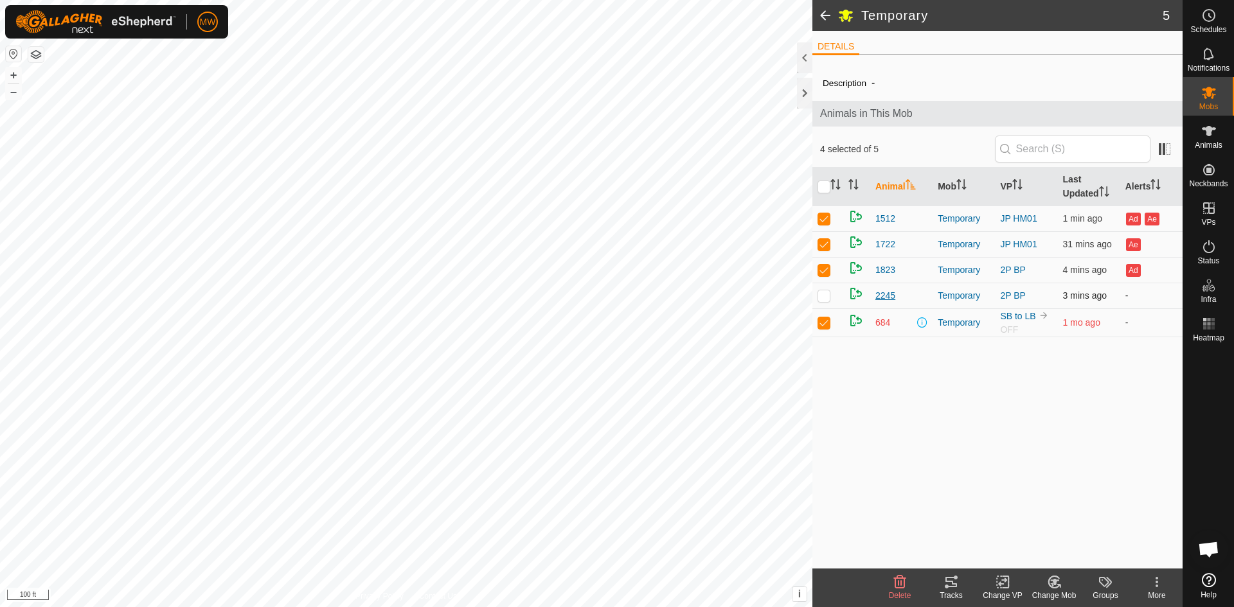
click at [882, 296] on span "2245" at bounding box center [885, 295] width 20 height 13
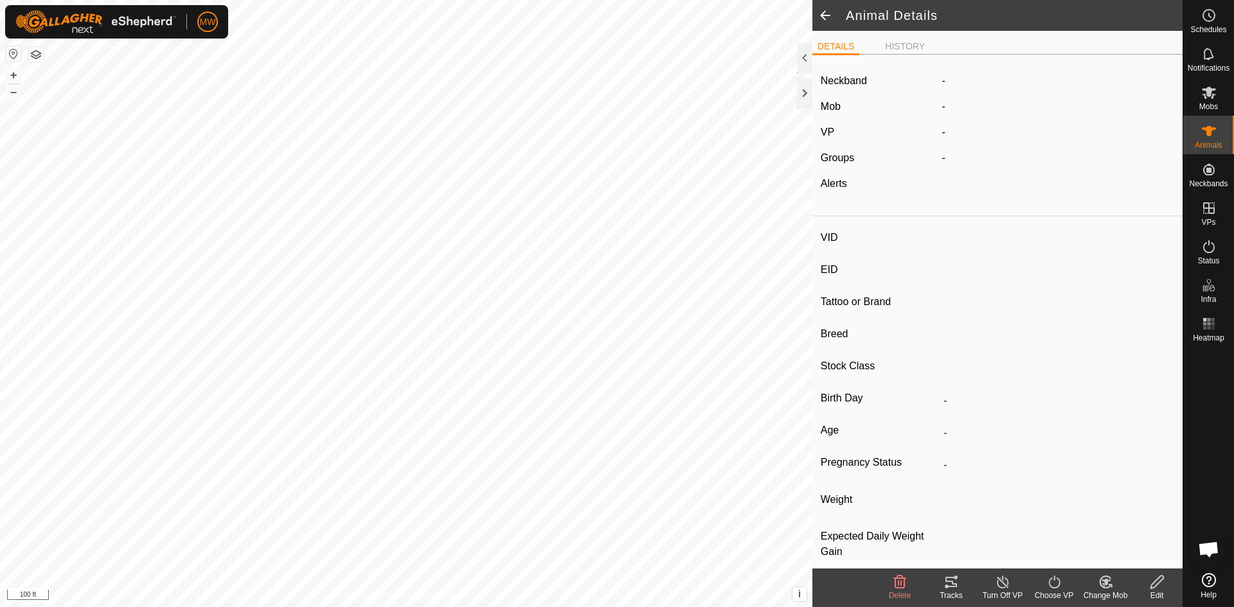
type input "2245"
type input "840003224268480"
type input "-"
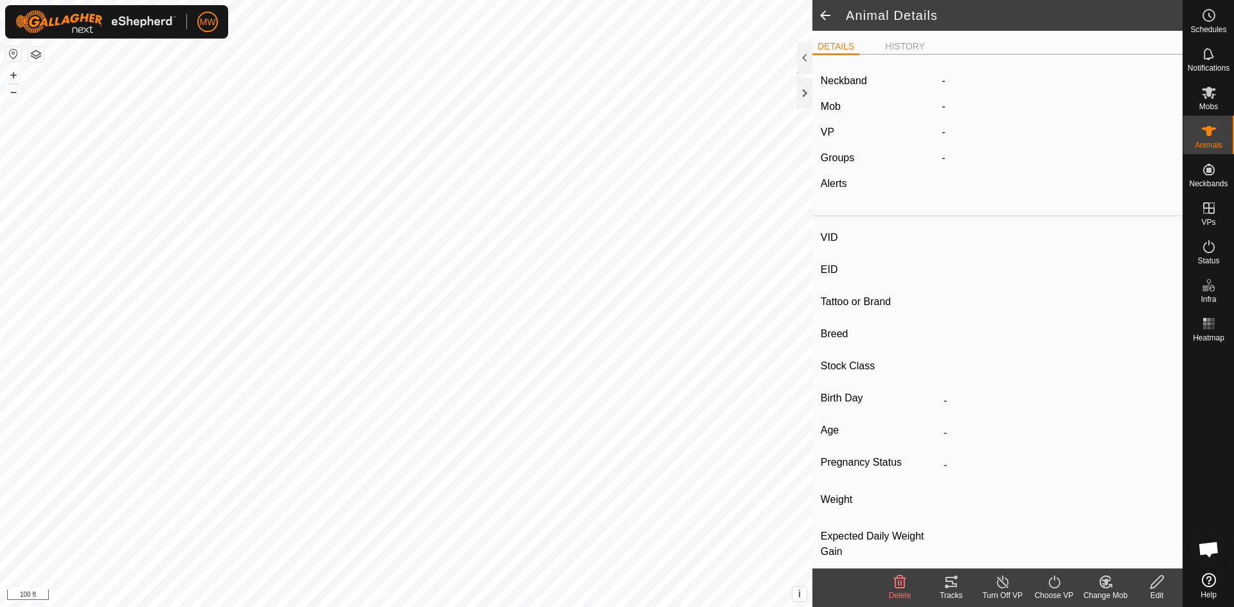
type input "-"
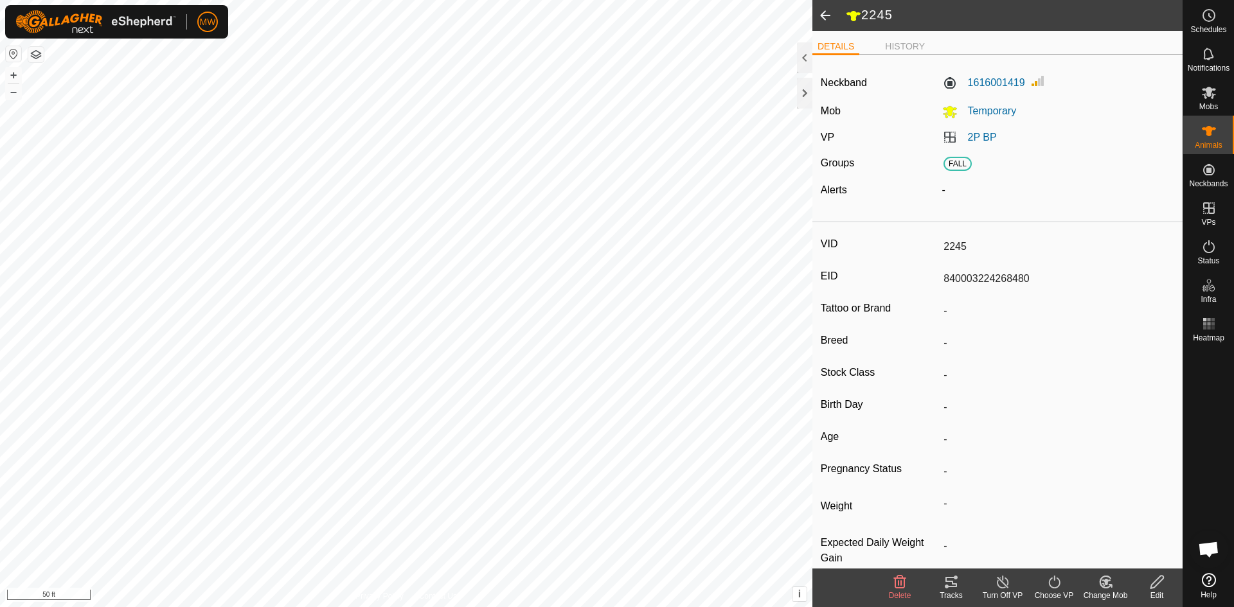
click at [823, 15] on span at bounding box center [825, 15] width 26 height 31
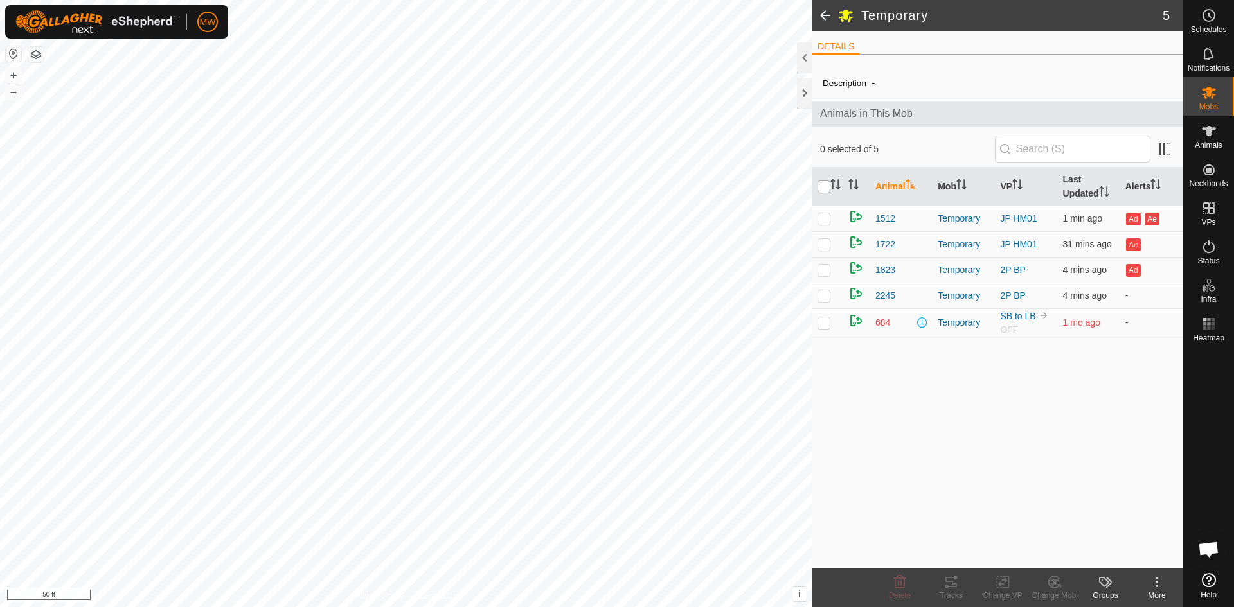
click at [824, 190] on input "checkbox" at bounding box center [823, 187] width 13 height 13
checkbox input "true"
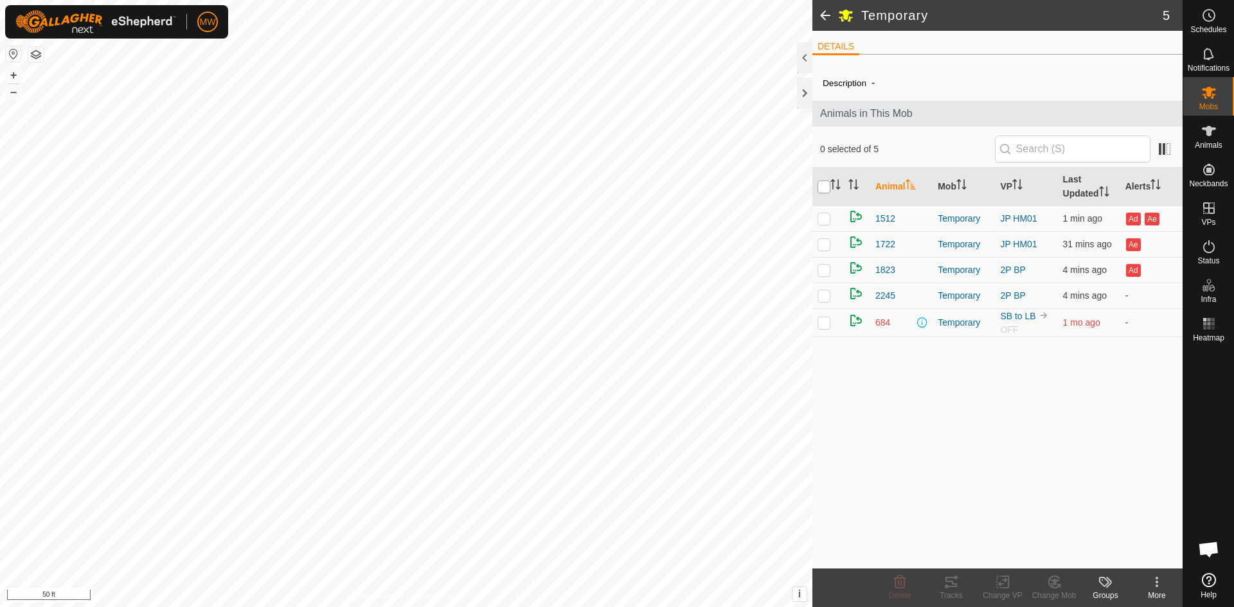
checkbox input "true"
click at [1000, 586] on icon at bounding box center [1002, 582] width 9 height 8
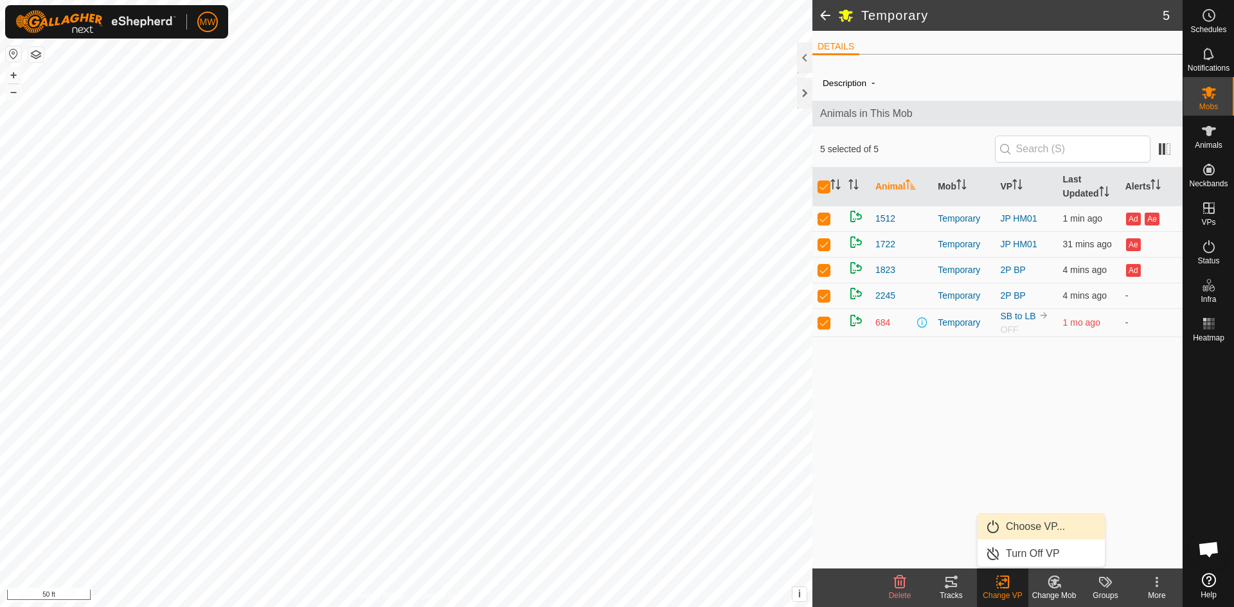
click at [1023, 528] on link "Choose VP..." at bounding box center [1040, 527] width 127 height 26
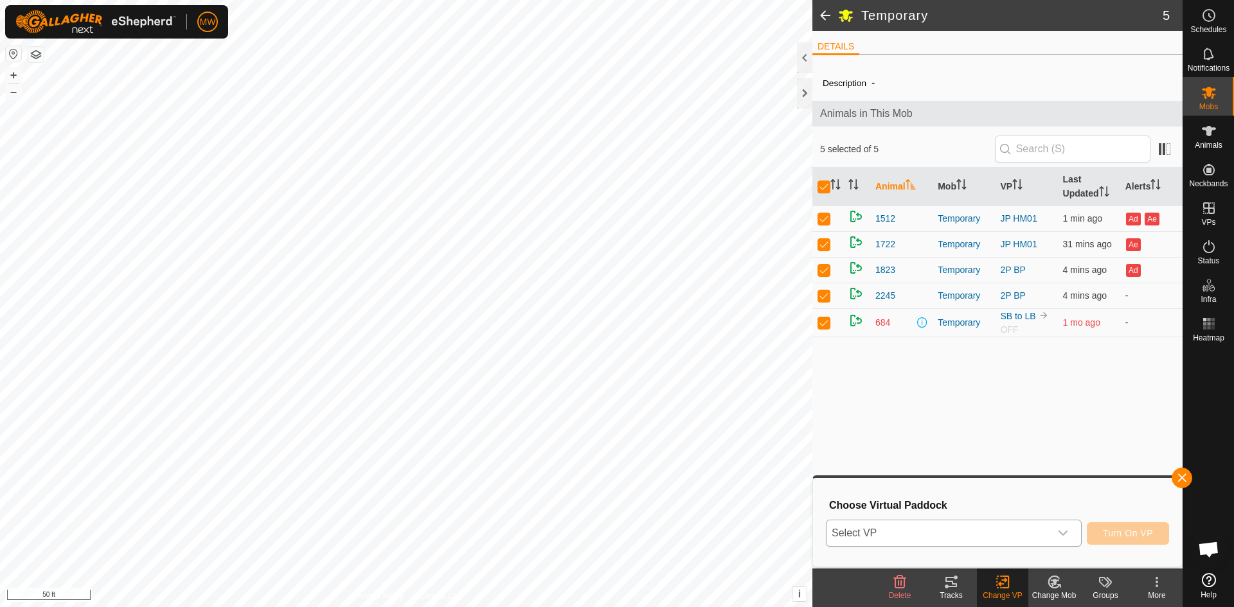
click at [1060, 533] on icon "dropdown trigger" at bounding box center [1062, 533] width 9 height 5
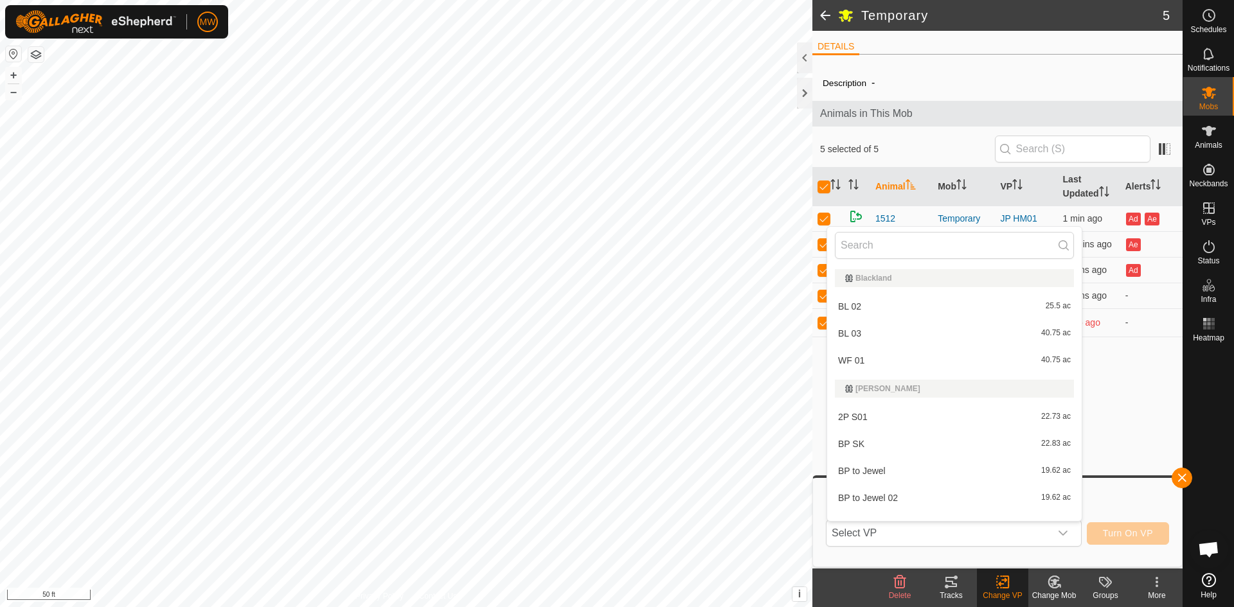
scroll to position [17, 0]
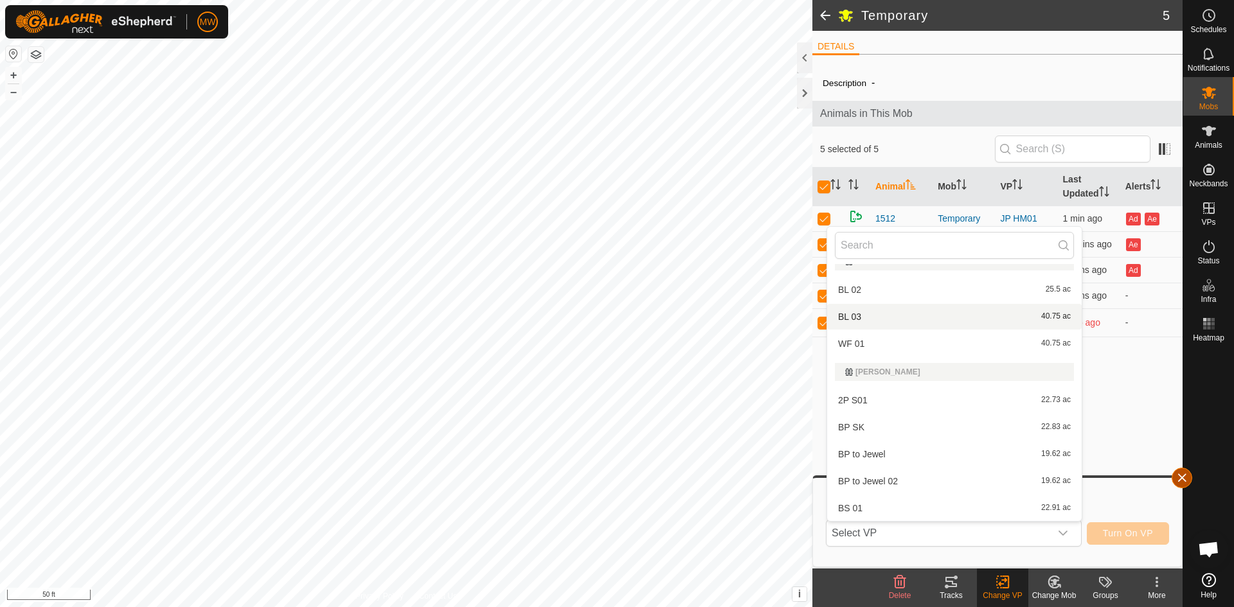
click at [1180, 481] on button "button" at bounding box center [1181, 478] width 21 height 21
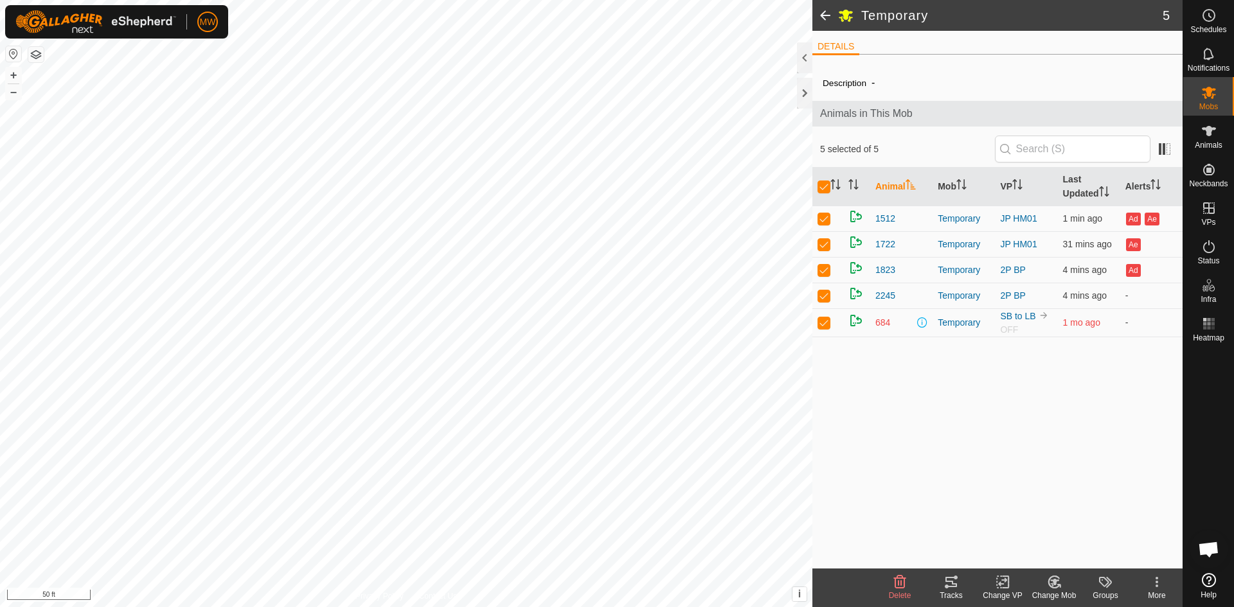
click at [992, 582] on change-vp-svg-icon at bounding box center [1002, 581] width 51 height 15
click at [1027, 556] on link "Turn Off VP" at bounding box center [1040, 554] width 127 height 26
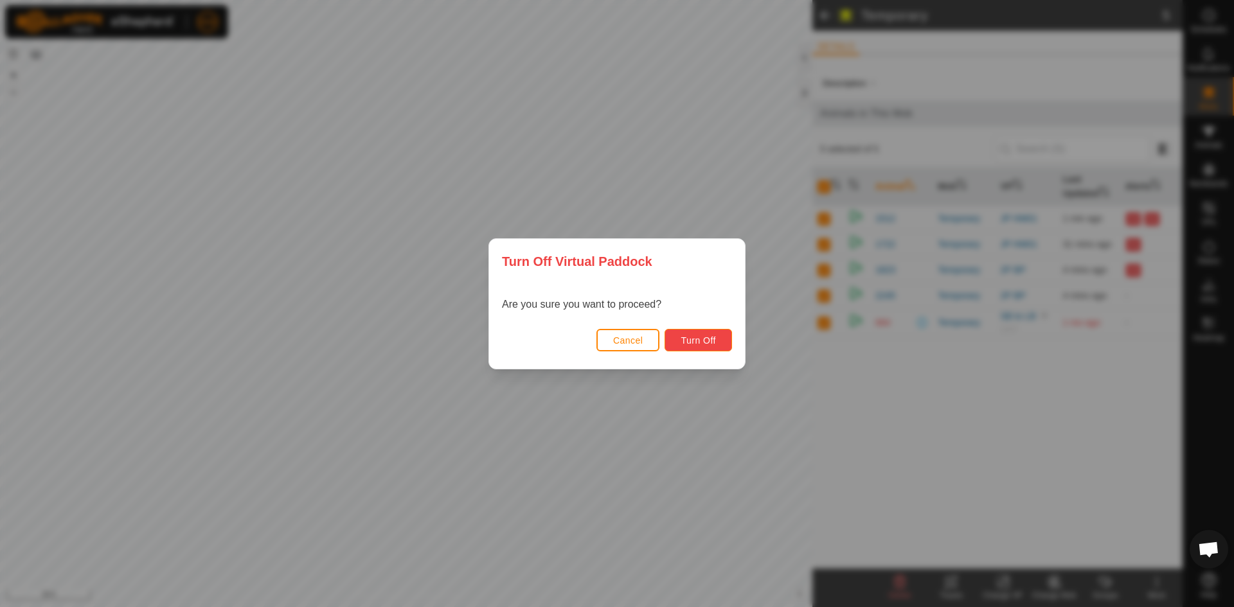
click at [704, 348] on button "Turn Off" at bounding box center [697, 340] width 67 height 22
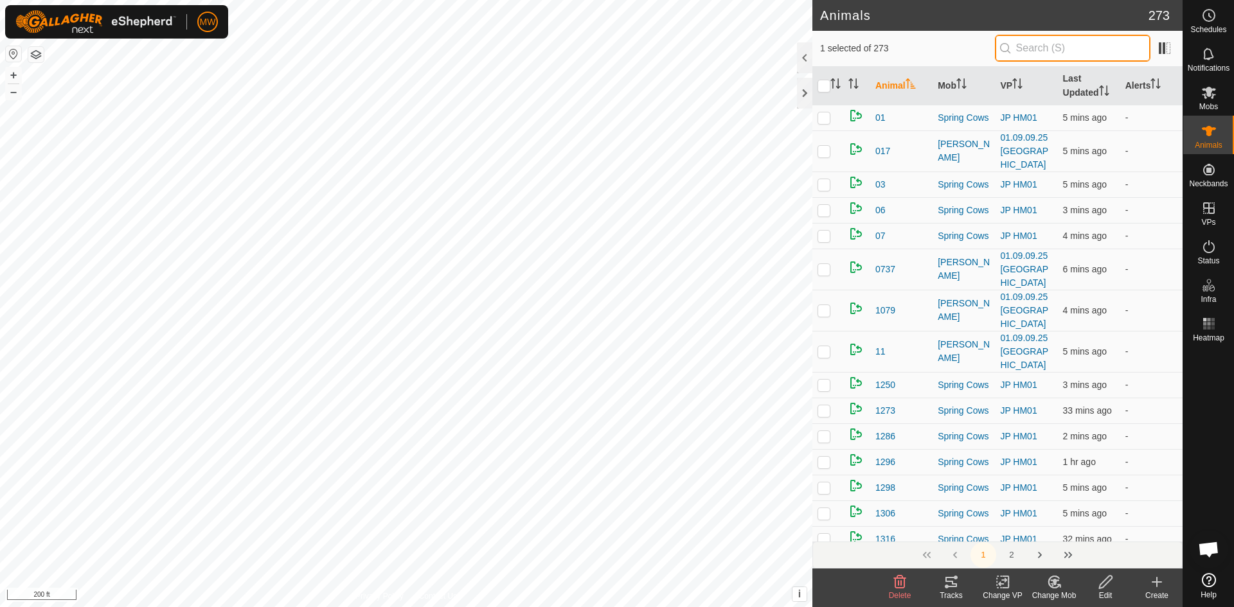
click at [1065, 48] on input "text" at bounding box center [1073, 48] width 156 height 27
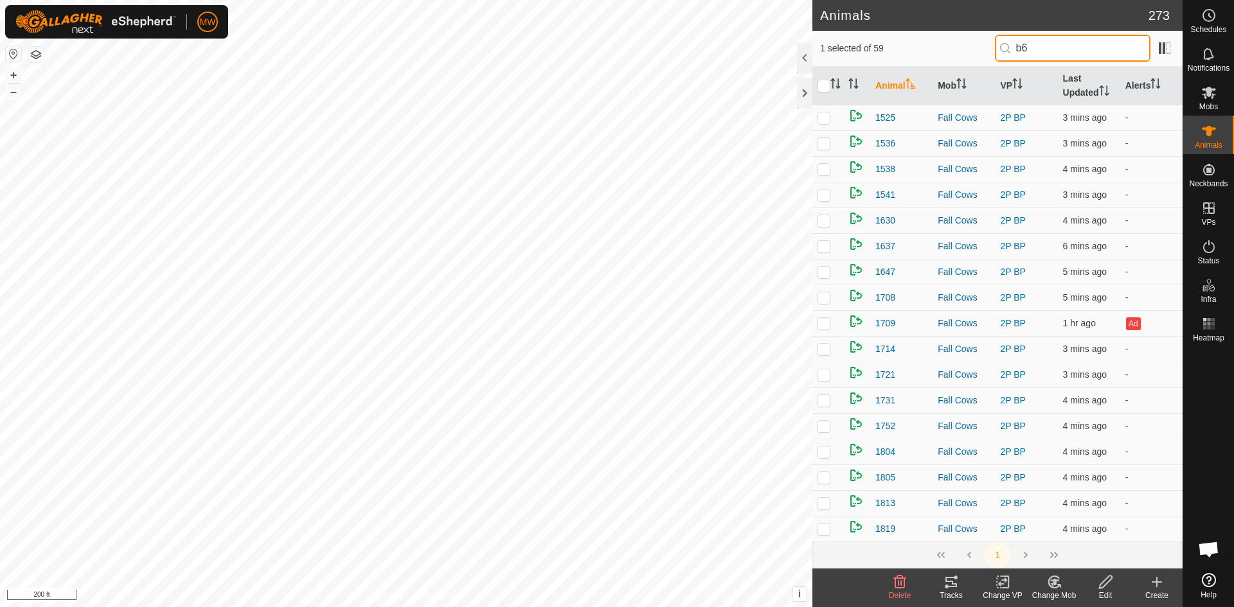
type input "b69"
checkbox input "true"
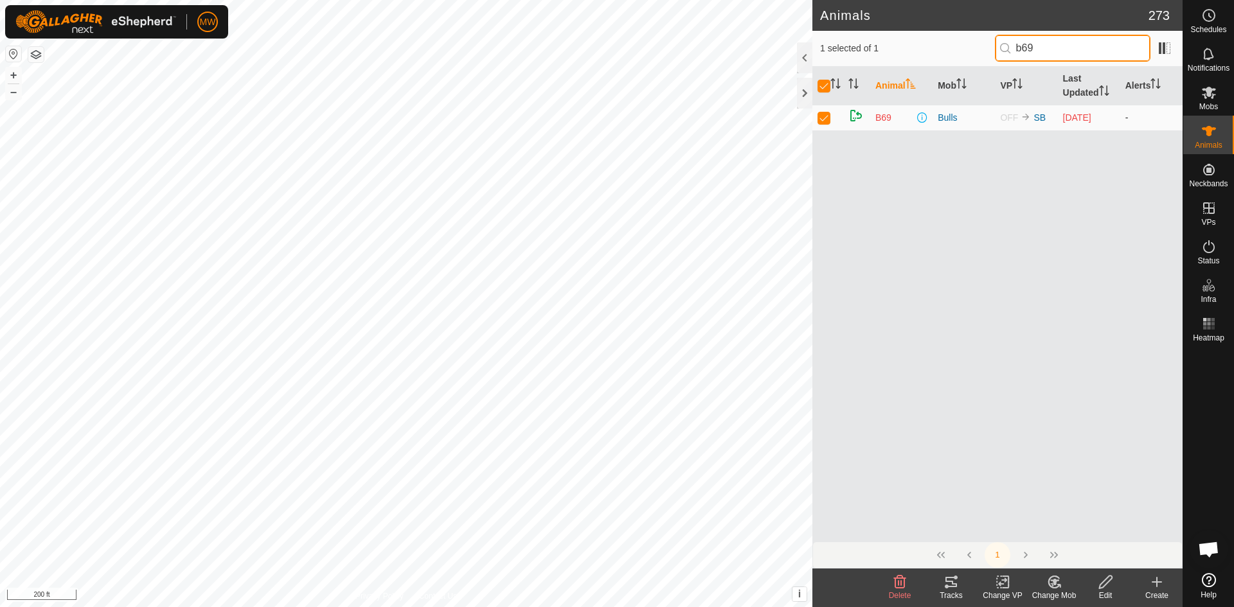
type input "b69"
click at [822, 116] on p-checkbox at bounding box center [823, 117] width 13 height 10
checkbox input "false"
click at [822, 115] on p-checkbox at bounding box center [823, 117] width 13 height 10
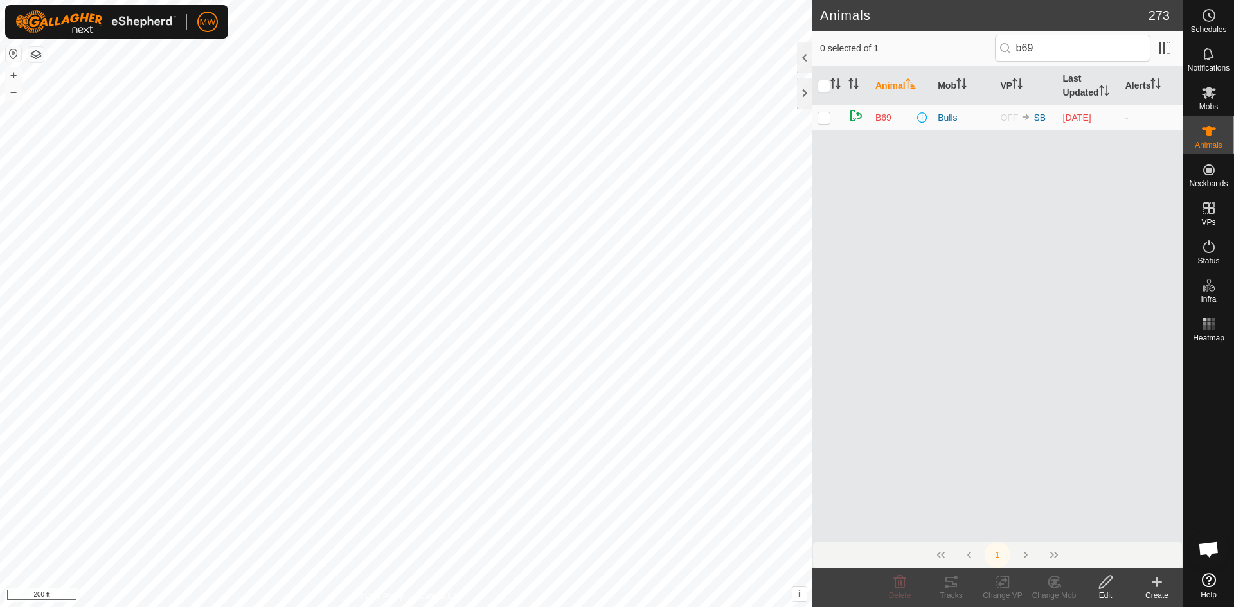
checkbox input "true"
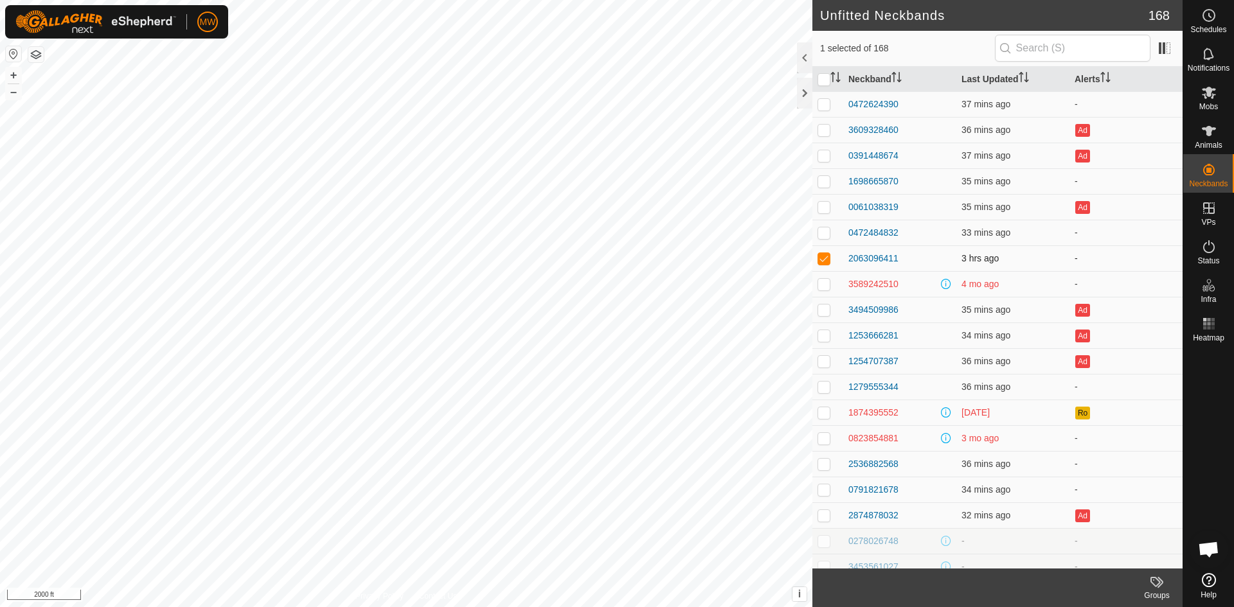
scroll to position [64, 0]
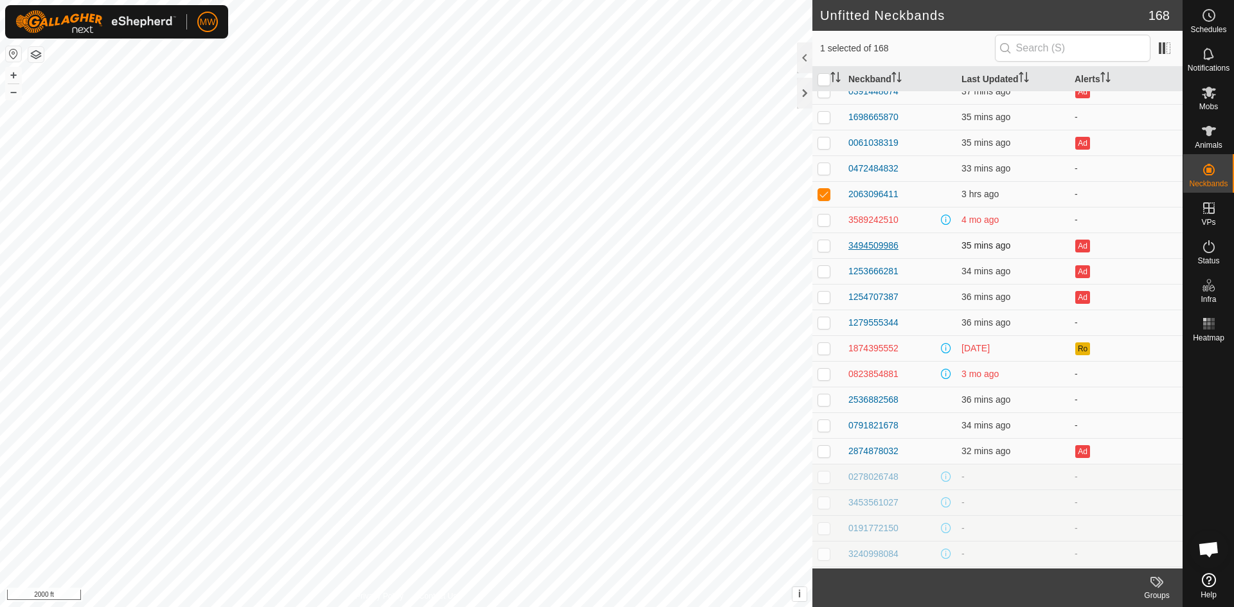
click at [874, 244] on div "3494509986" at bounding box center [873, 245] width 50 height 13
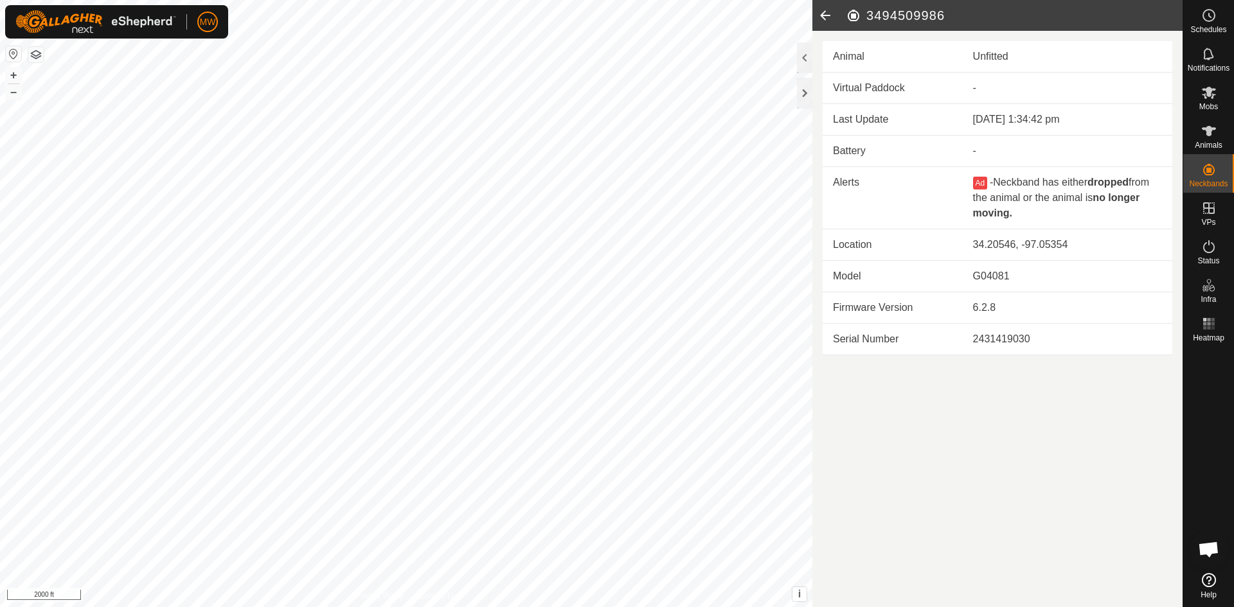
click at [824, 14] on icon at bounding box center [825, 15] width 26 height 31
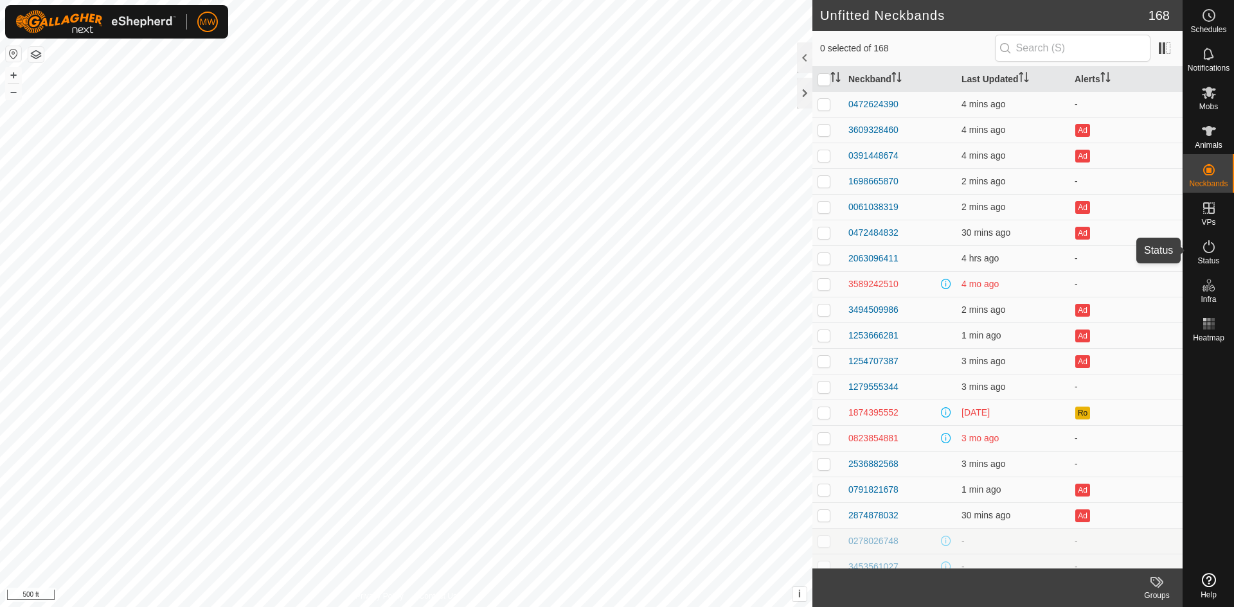
click at [1211, 249] on icon at bounding box center [1208, 246] width 15 height 15
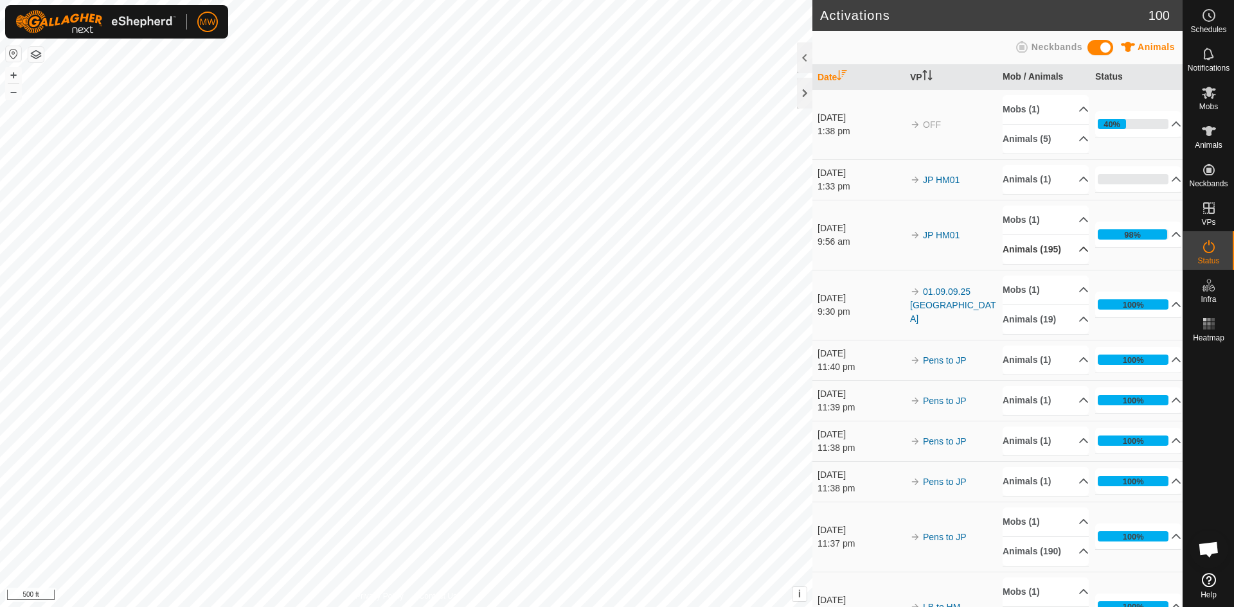
click at [1067, 253] on p-accordion-header "Animals (195)" at bounding box center [1045, 249] width 86 height 29
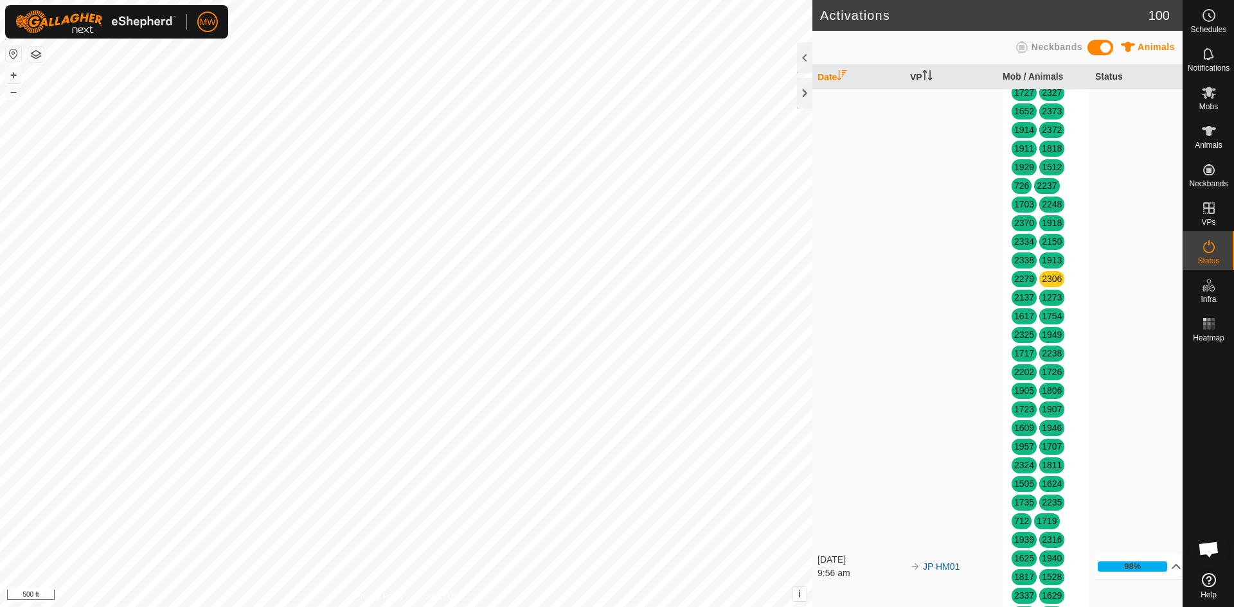
scroll to position [578, 0]
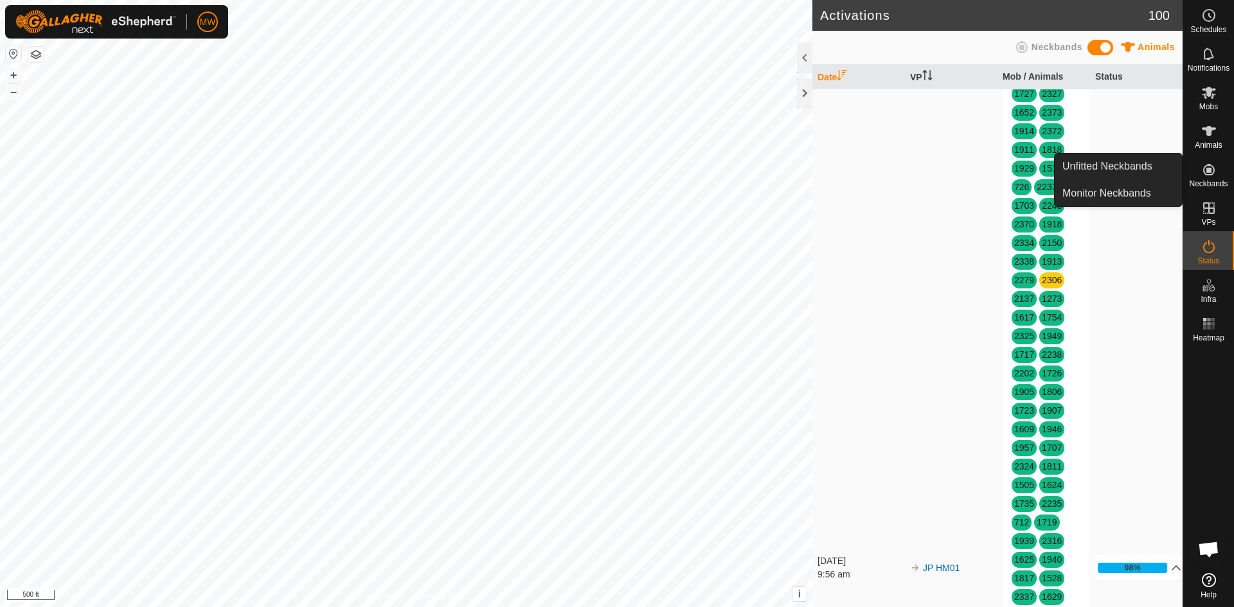
click at [1207, 175] on icon at bounding box center [1209, 170] width 12 height 12
click at [1139, 161] on link "Unfitted Neckbands" at bounding box center [1118, 167] width 127 height 26
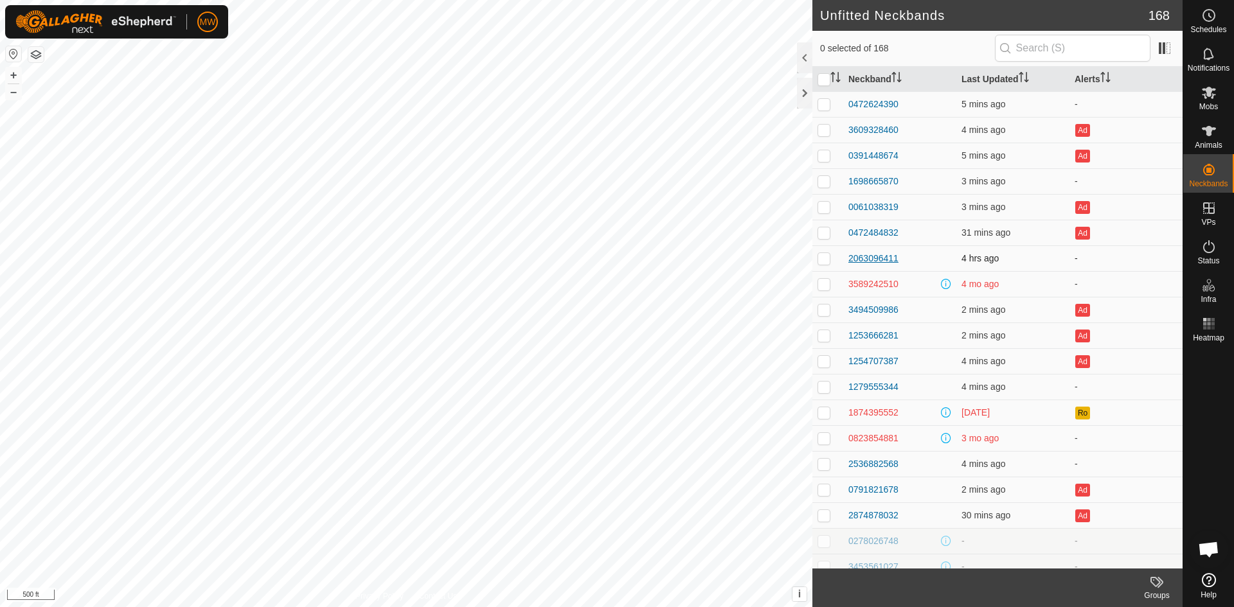
click at [887, 257] on div "2063096411" at bounding box center [873, 258] width 50 height 13
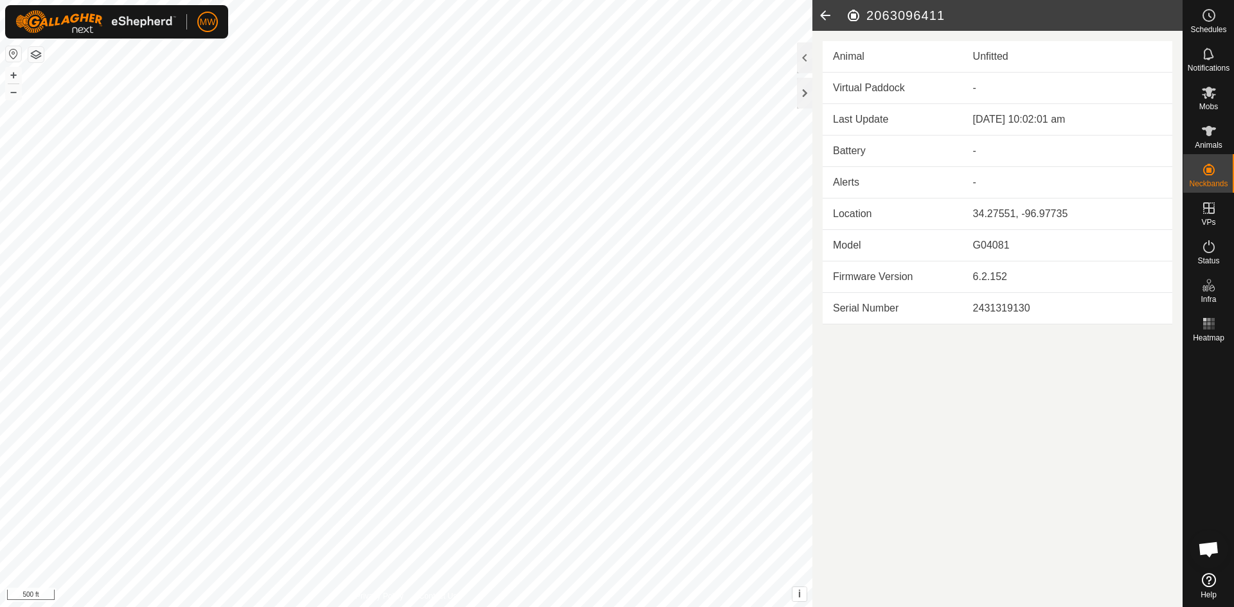
click at [820, 15] on icon at bounding box center [825, 15] width 26 height 31
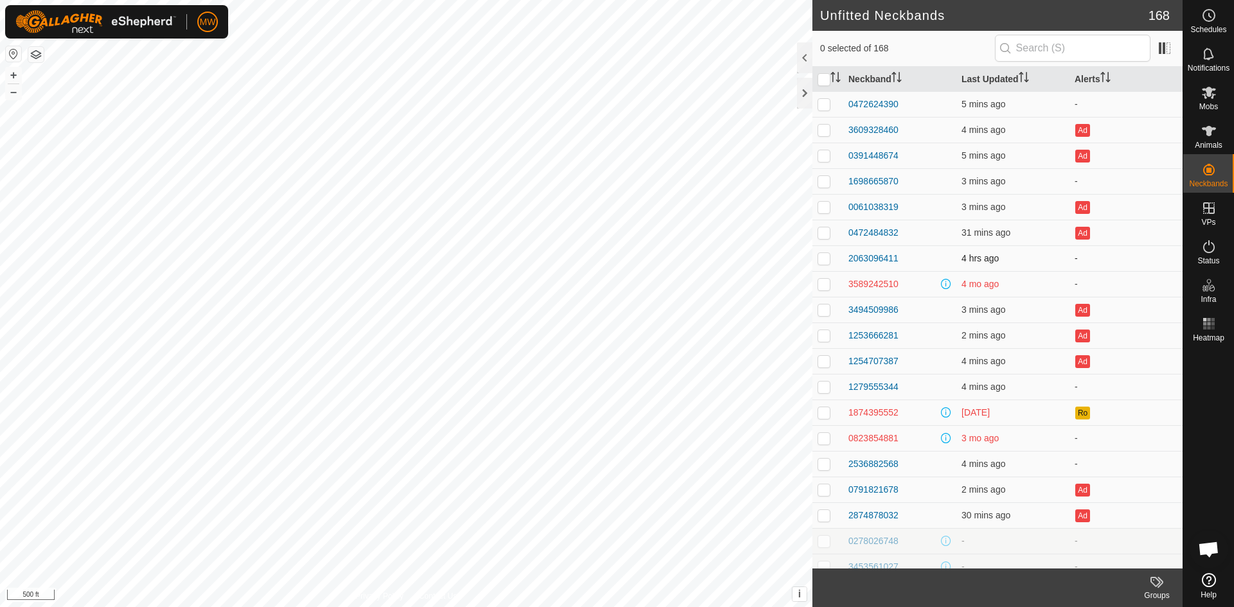
click at [823, 260] on p-checkbox at bounding box center [823, 258] width 13 height 10
checkbox input "false"
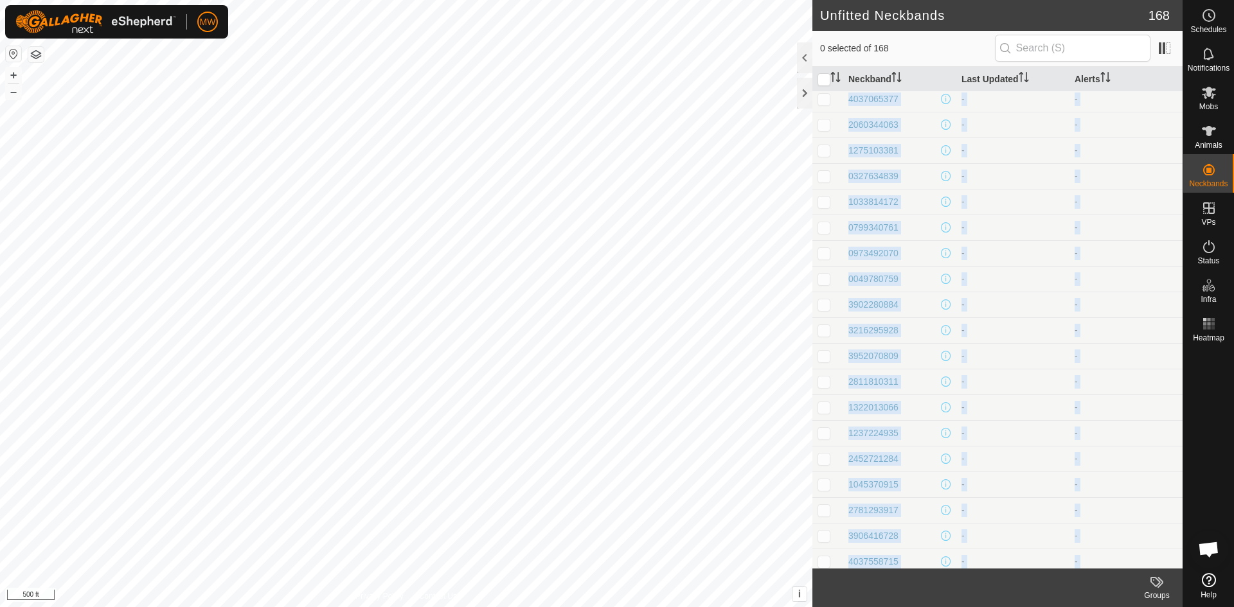
scroll to position [3842, 0]
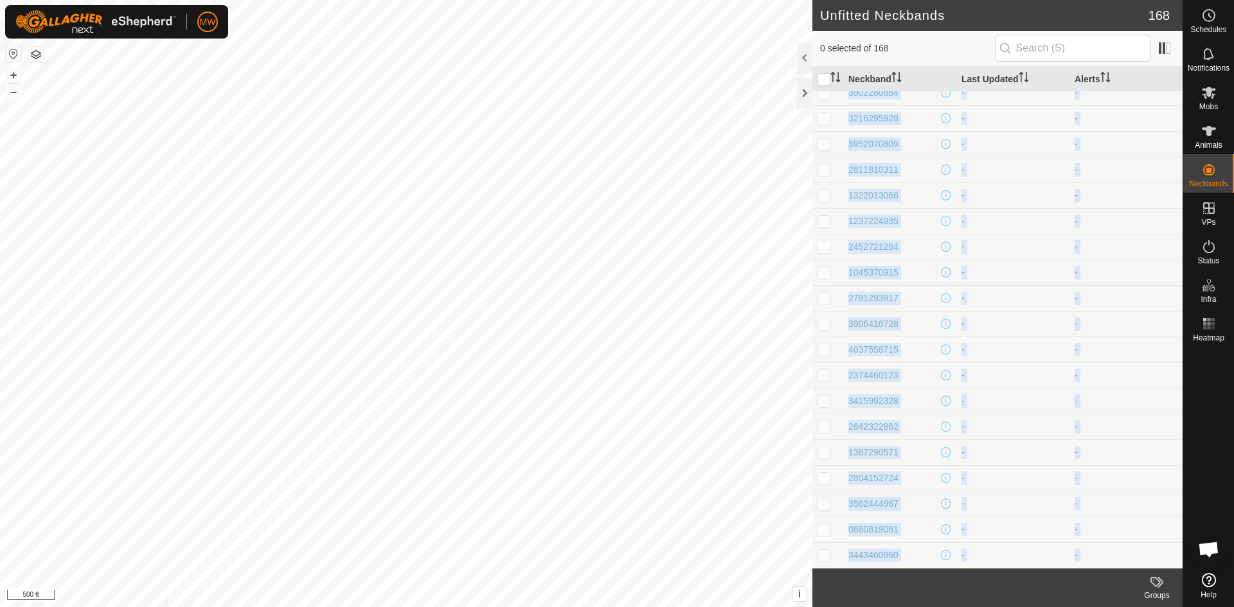
drag, startPoint x: 846, startPoint y: 281, endPoint x: 947, endPoint y: 636, distance: 368.4
click at [947, 607] on html "MW Schedules Notifications Mobs Animals Neckbands VPs Status Infra Heatmap Help…" at bounding box center [617, 303] width 1234 height 607
copy article "0278026748 - - 3453561027 - - 0191772150 - - 3240998084 - - 1017349779 - - 2607…"
click at [1204, 94] on icon at bounding box center [1209, 93] width 14 height 12
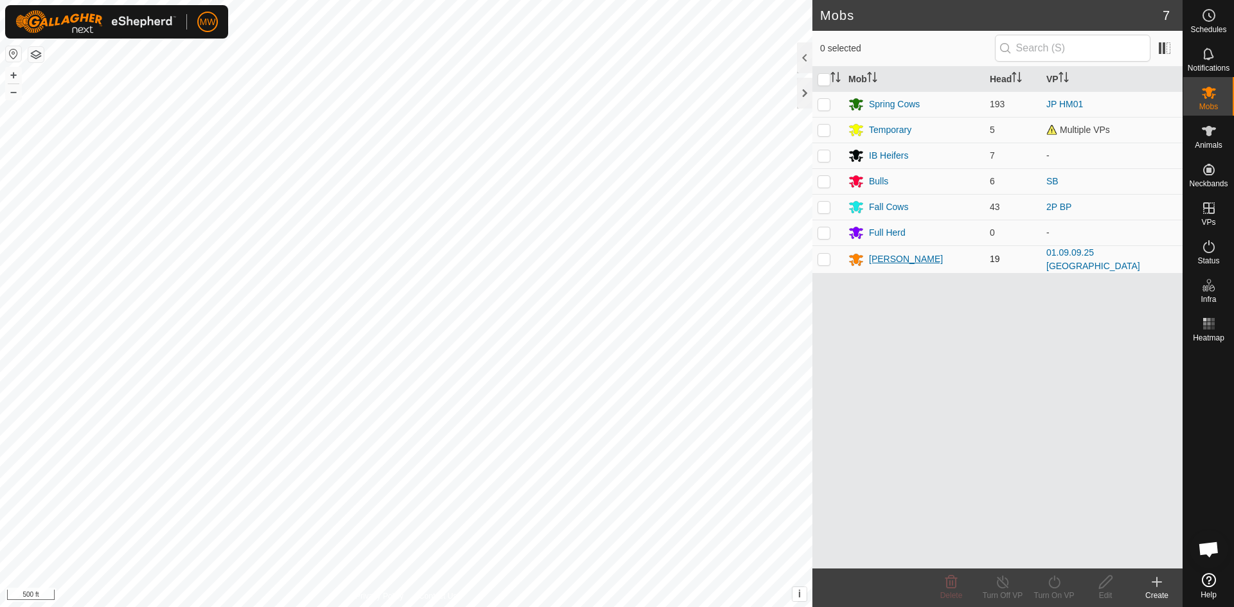
click at [866, 260] on div "[PERSON_NAME]" at bounding box center [913, 259] width 131 height 15
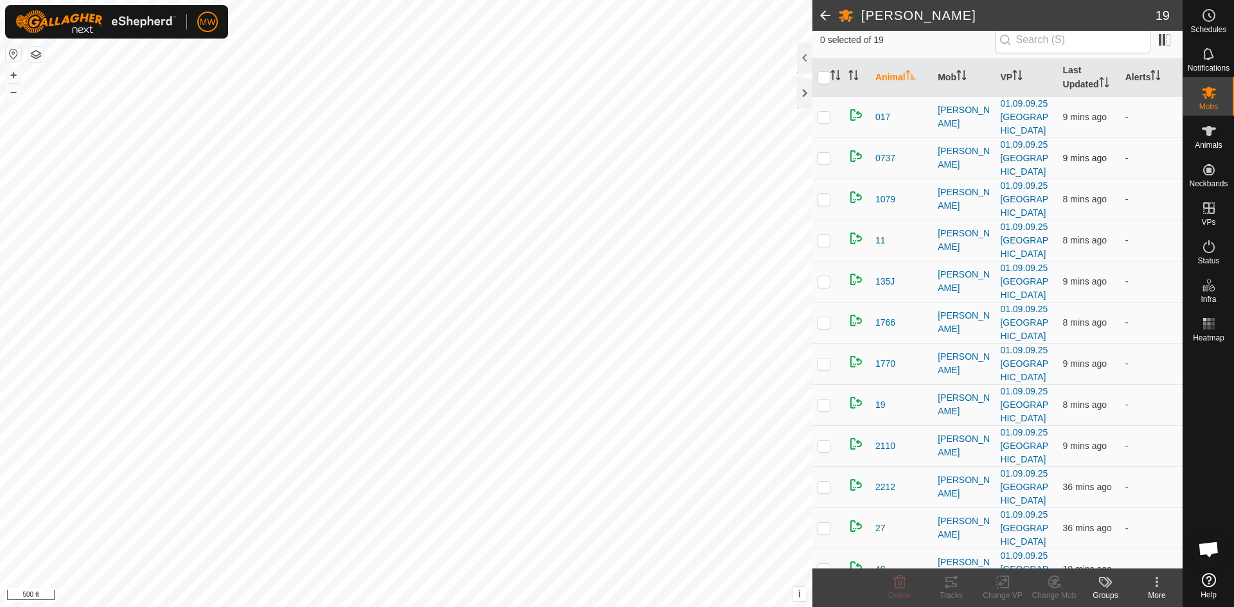
scroll to position [321, 0]
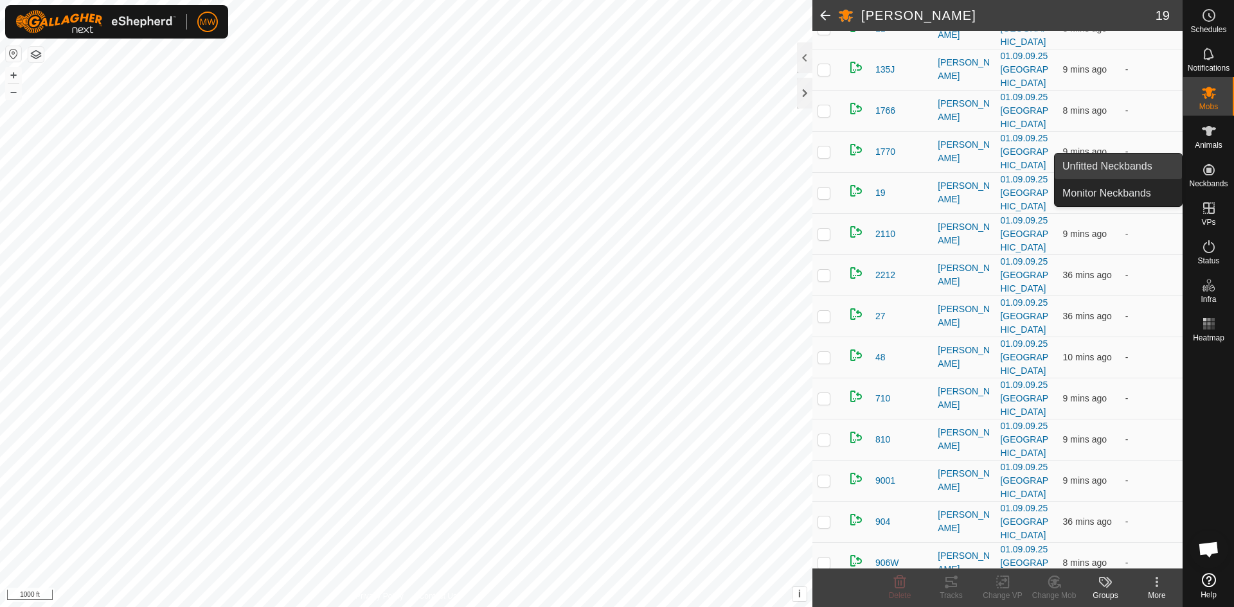
click at [1148, 163] on link "Unfitted Neckbands" at bounding box center [1118, 167] width 127 height 26
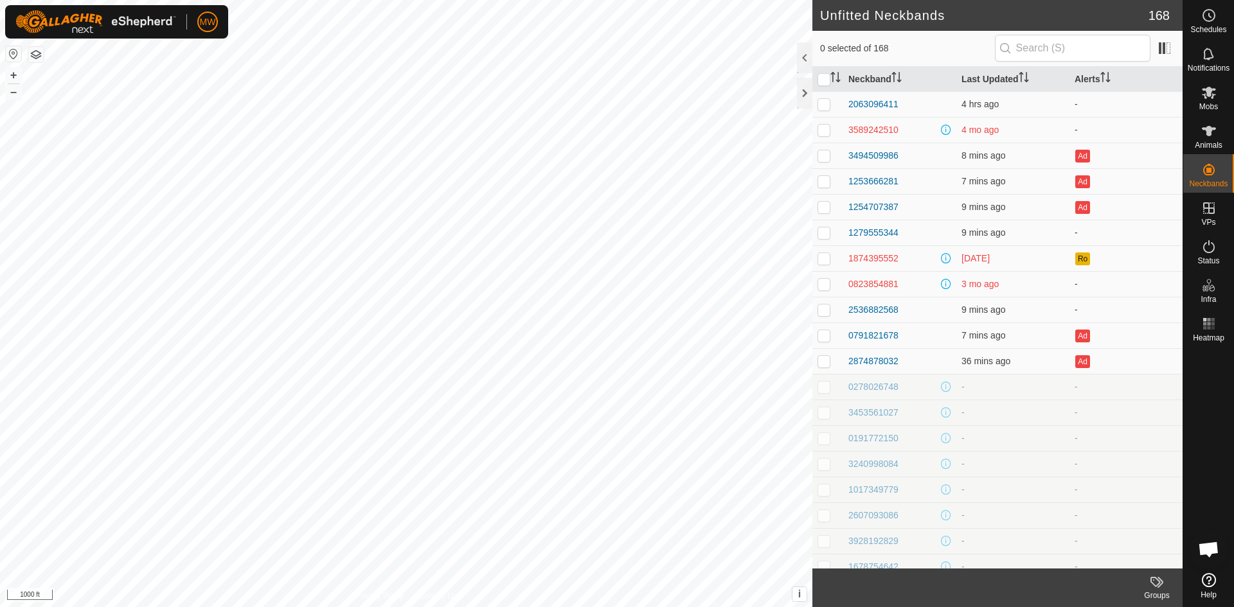
scroll to position [193, 0]
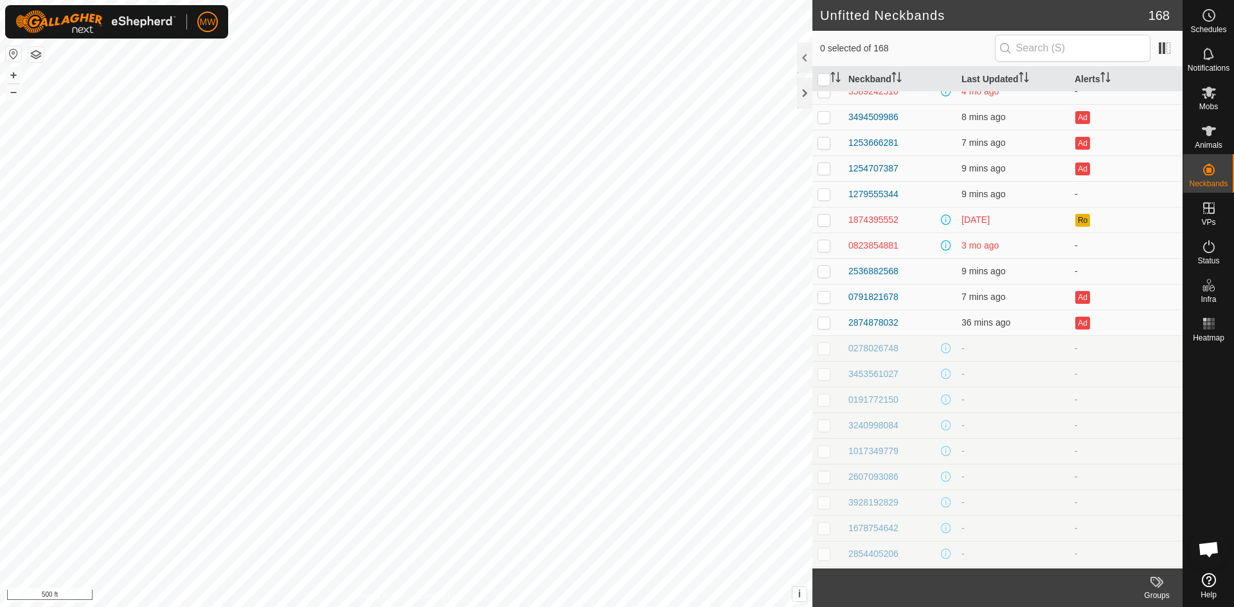
click at [695, 607] on html "MW Schedules Notifications Mobs Animals Neckbands VPs Status Infra Heatmap Help…" at bounding box center [617, 303] width 1234 height 607
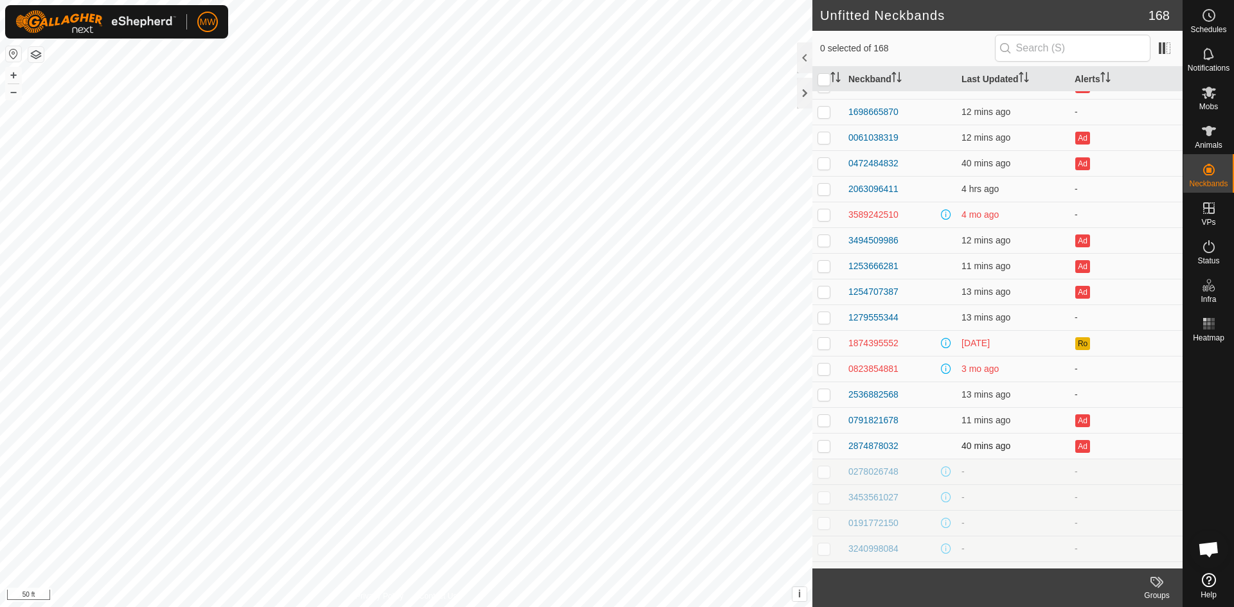
scroll to position [64, 0]
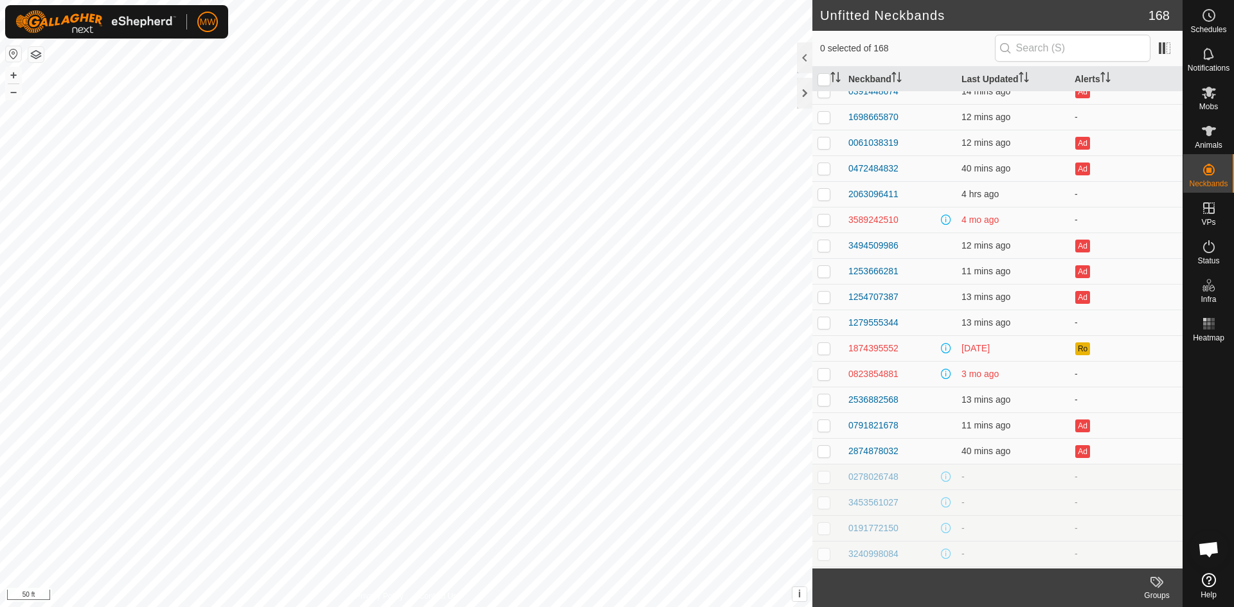
click at [241, 607] on html "MW Schedules Notifications Mobs Animals Neckbands VPs Status Infra Heatmap Help…" at bounding box center [617, 303] width 1234 height 607
click at [596, 607] on html "MW Schedules Notifications Mobs Animals Neckbands VPs Status Infra Heatmap Help…" at bounding box center [617, 303] width 1234 height 607
click at [623, 607] on html "MW Schedules Notifications Mobs Animals Neckbands VPs Status Infra Heatmap Help…" at bounding box center [617, 303] width 1234 height 607
click at [894, 220] on div "3589242510" at bounding box center [873, 219] width 50 height 13
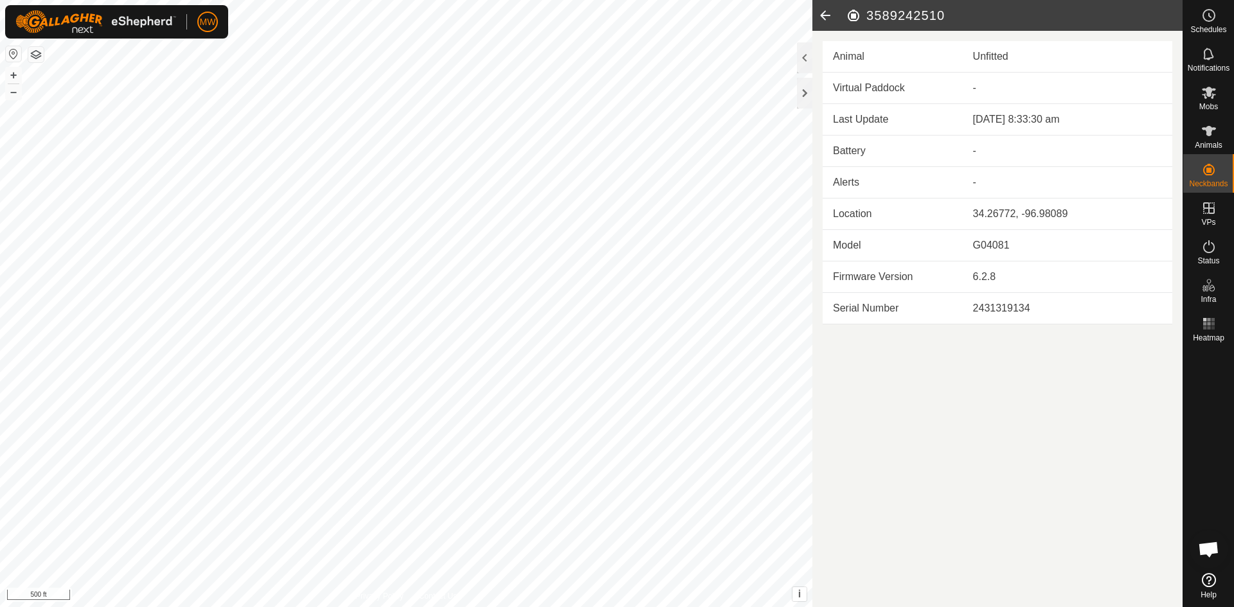
click at [828, 15] on icon at bounding box center [825, 15] width 26 height 31
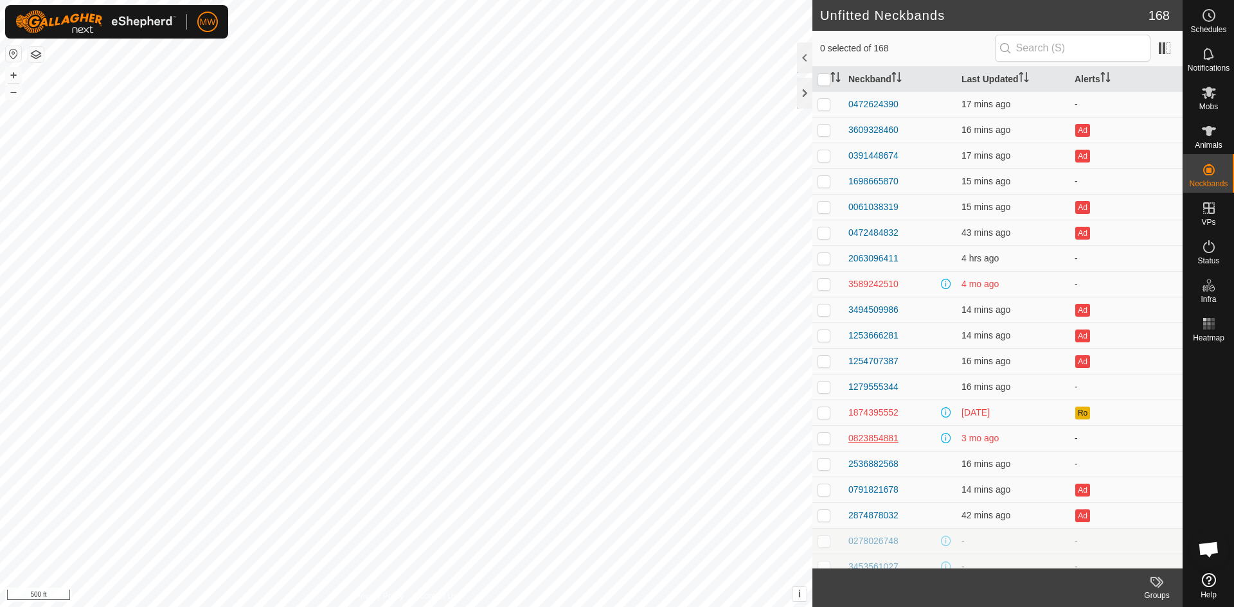
click at [895, 443] on div "0823854881" at bounding box center [873, 438] width 50 height 13
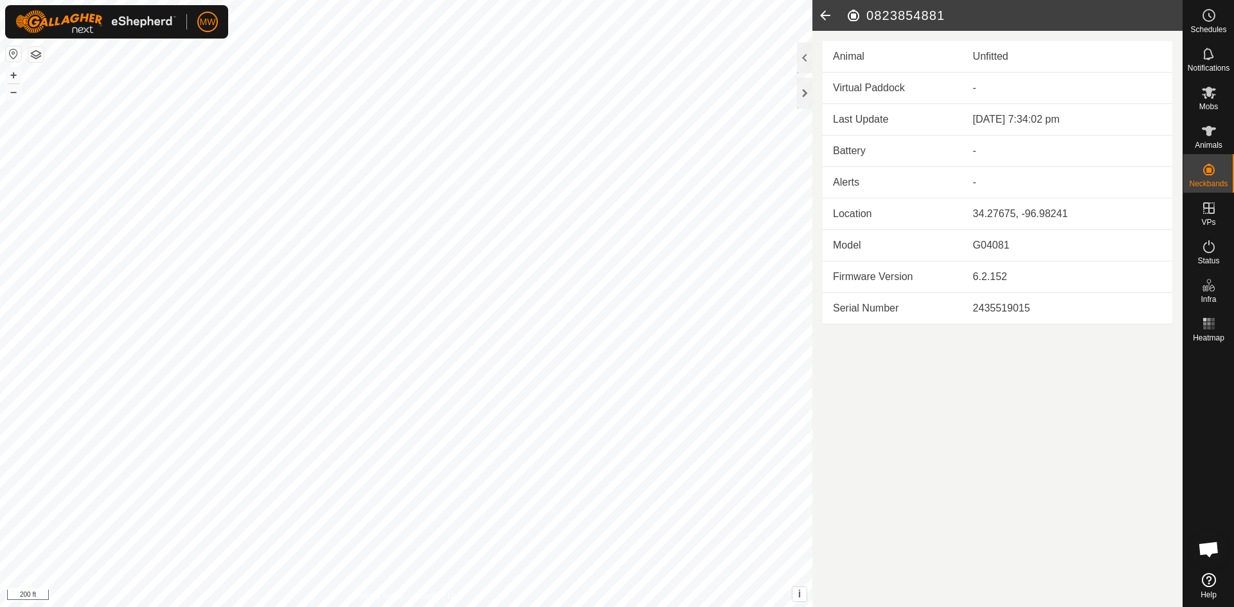
click at [823, 16] on icon at bounding box center [825, 15] width 26 height 31
